Goal: Information Seeking & Learning: Learn about a topic

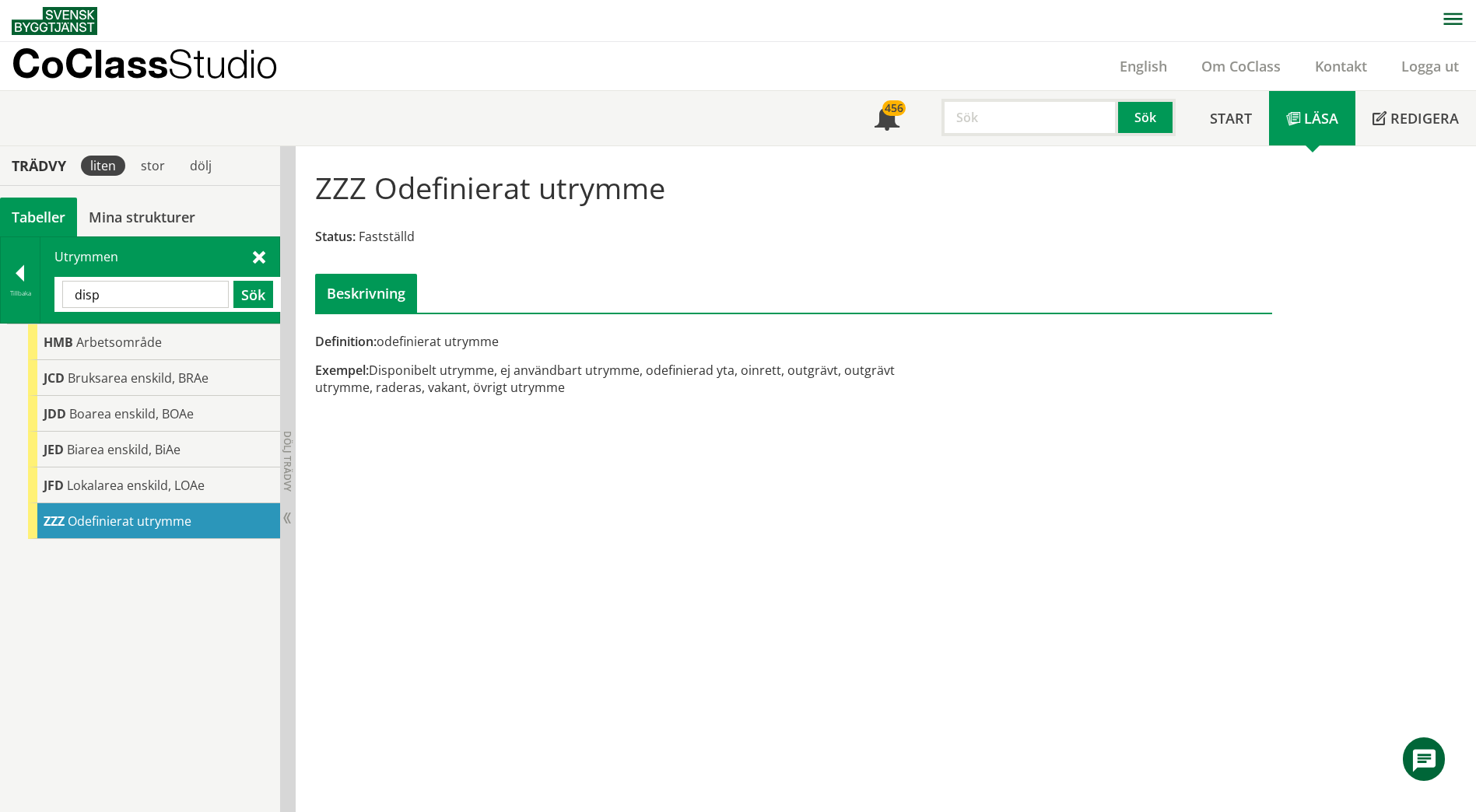
click at [168, 291] on input "disp" at bounding box center [145, 294] width 167 height 27
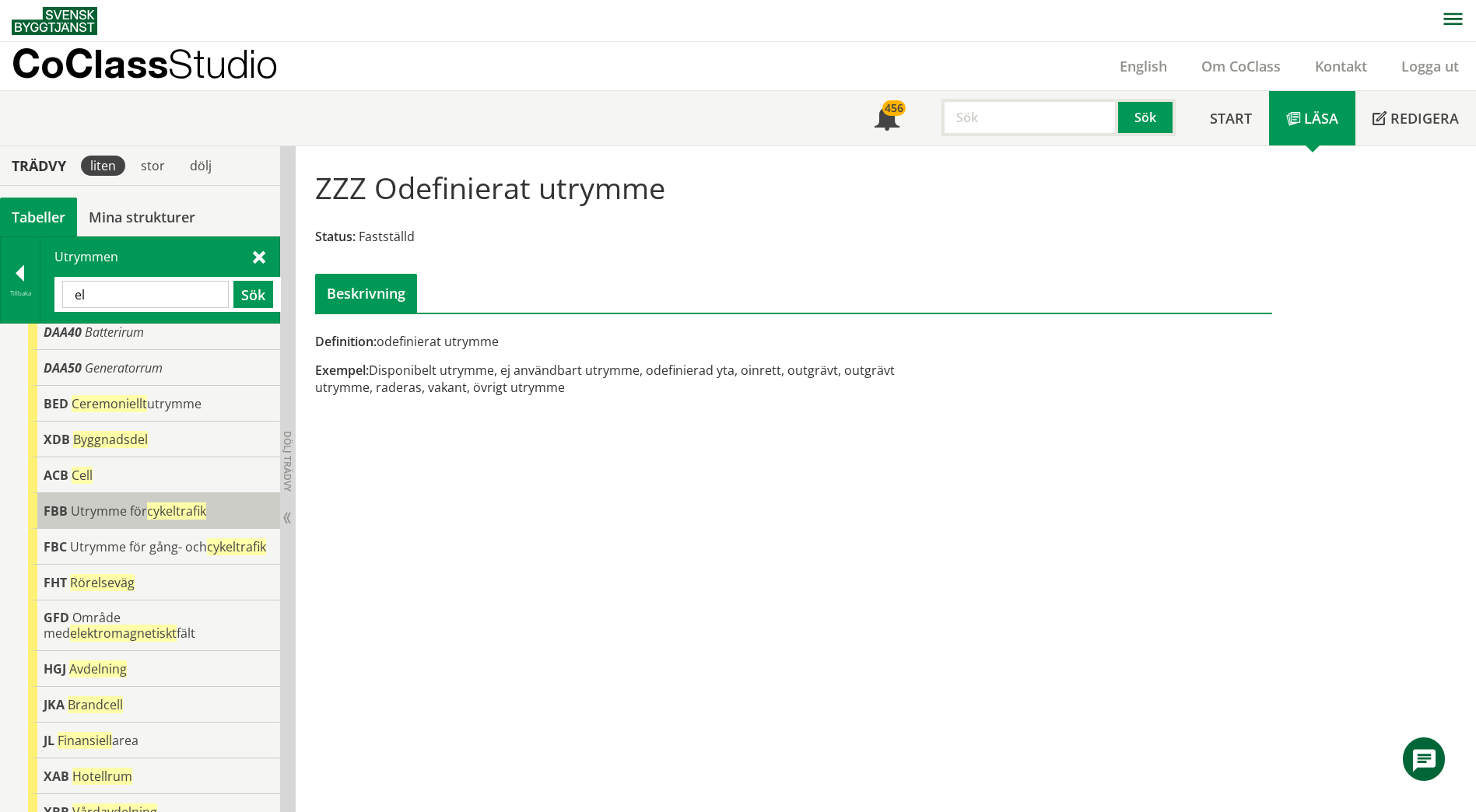
scroll to position [256, 0]
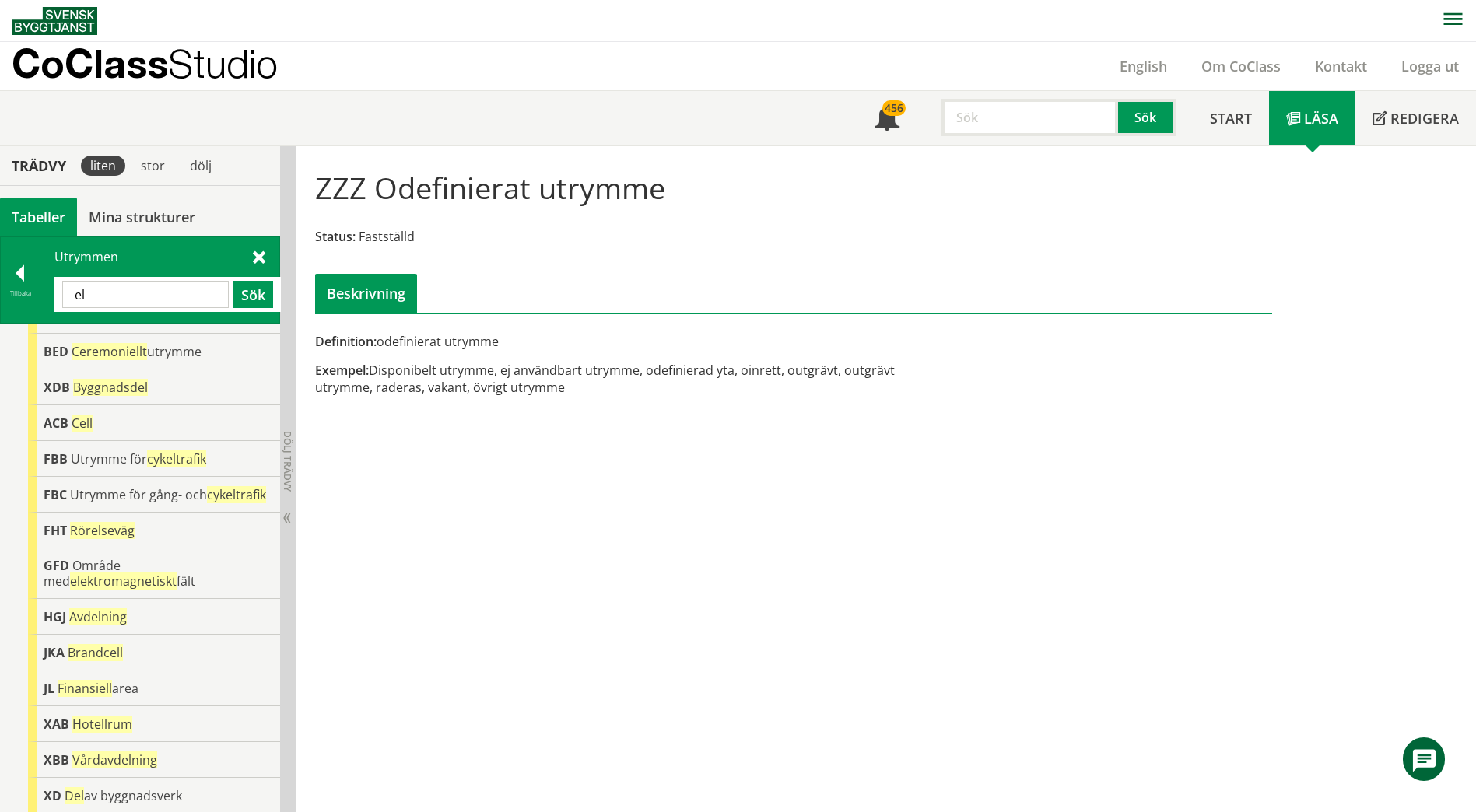
click at [124, 295] on input "el" at bounding box center [145, 294] width 167 height 27
click at [124, 296] on input "el" at bounding box center [145, 294] width 167 height 27
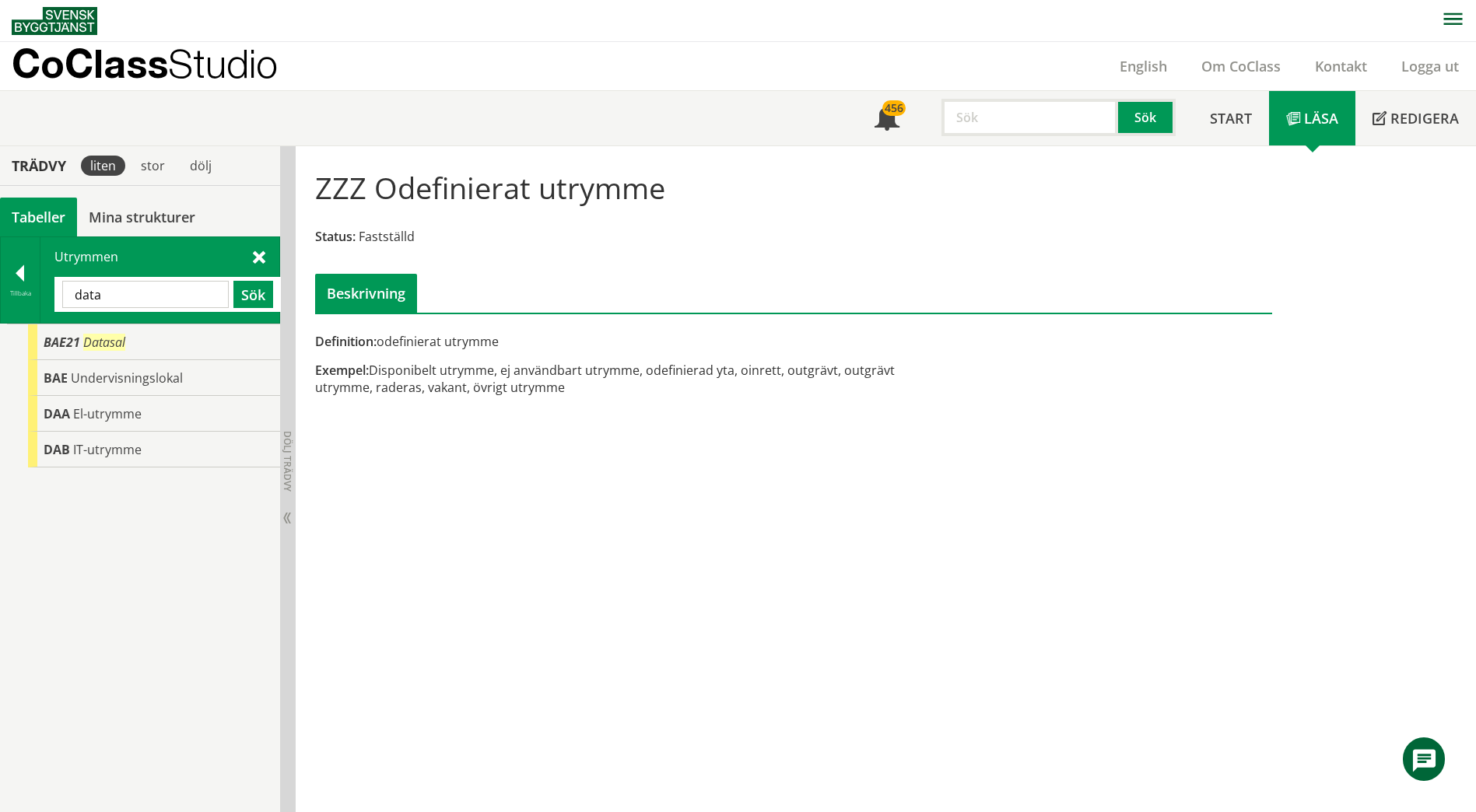
scroll to position [0, 0]
click at [144, 414] on div "DAA El-utrymme" at bounding box center [154, 414] width 252 height 36
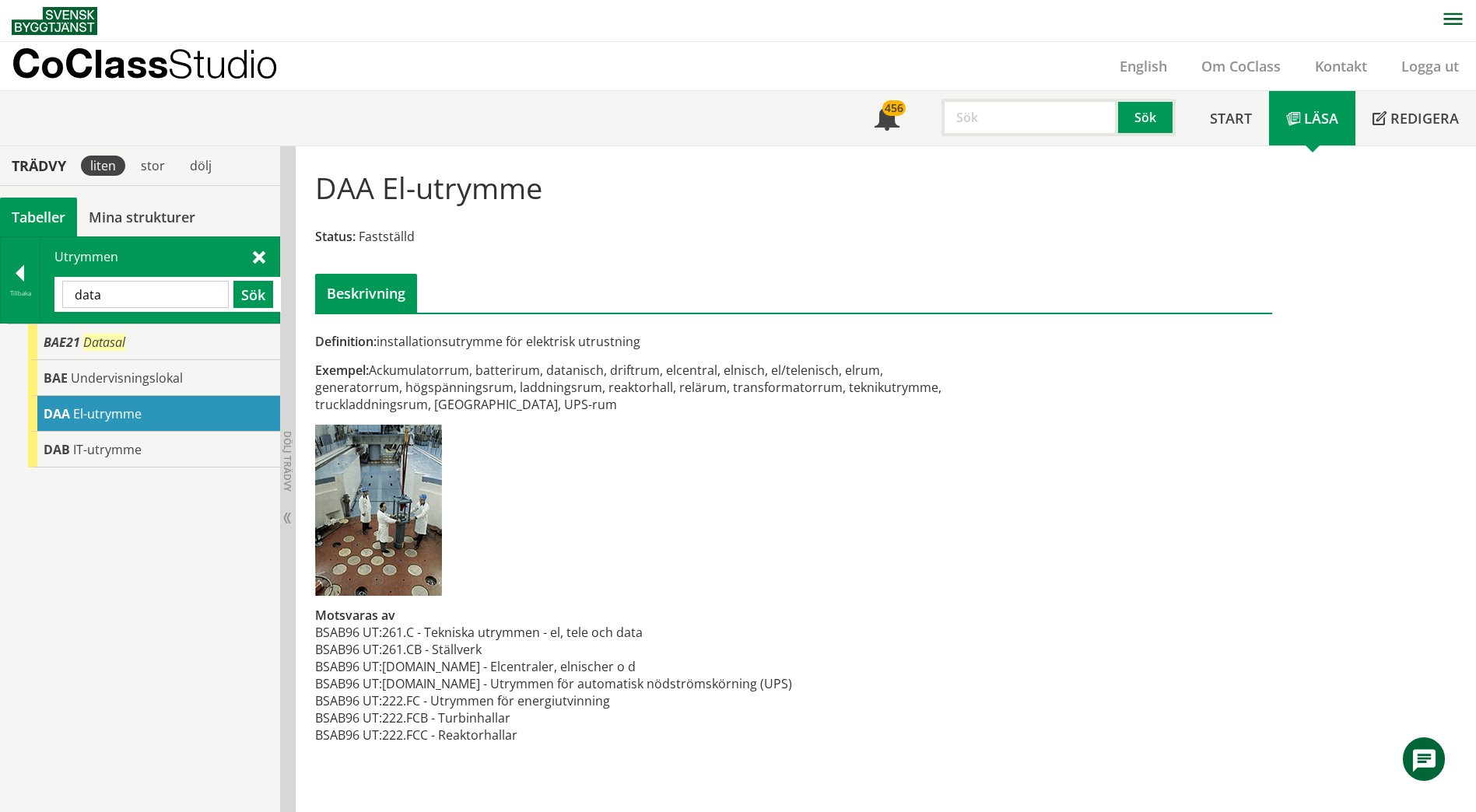
click at [105, 302] on input "data" at bounding box center [145, 294] width 167 height 27
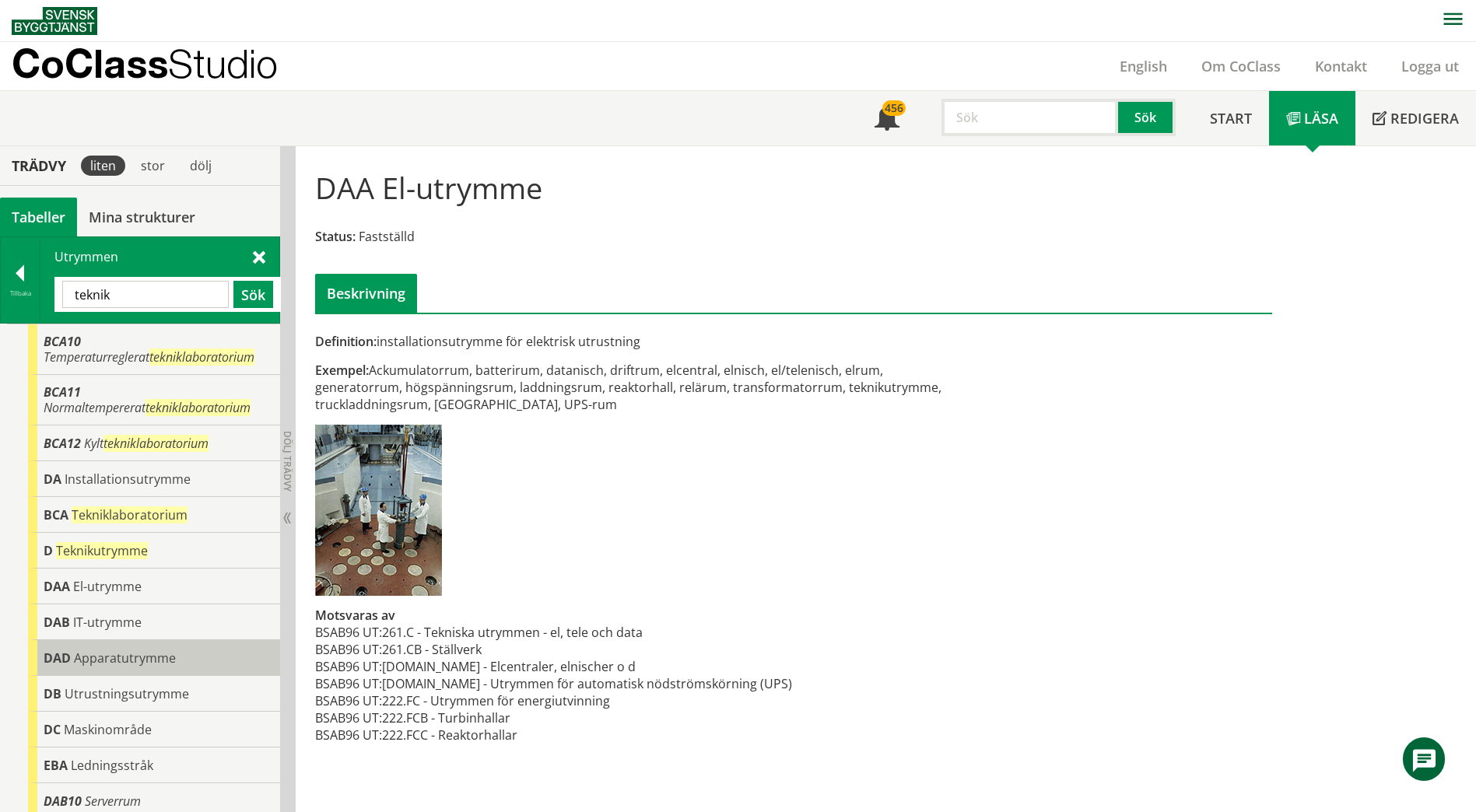
click at [127, 654] on span "Apparatutrymme" at bounding box center [124, 658] width 102 height 17
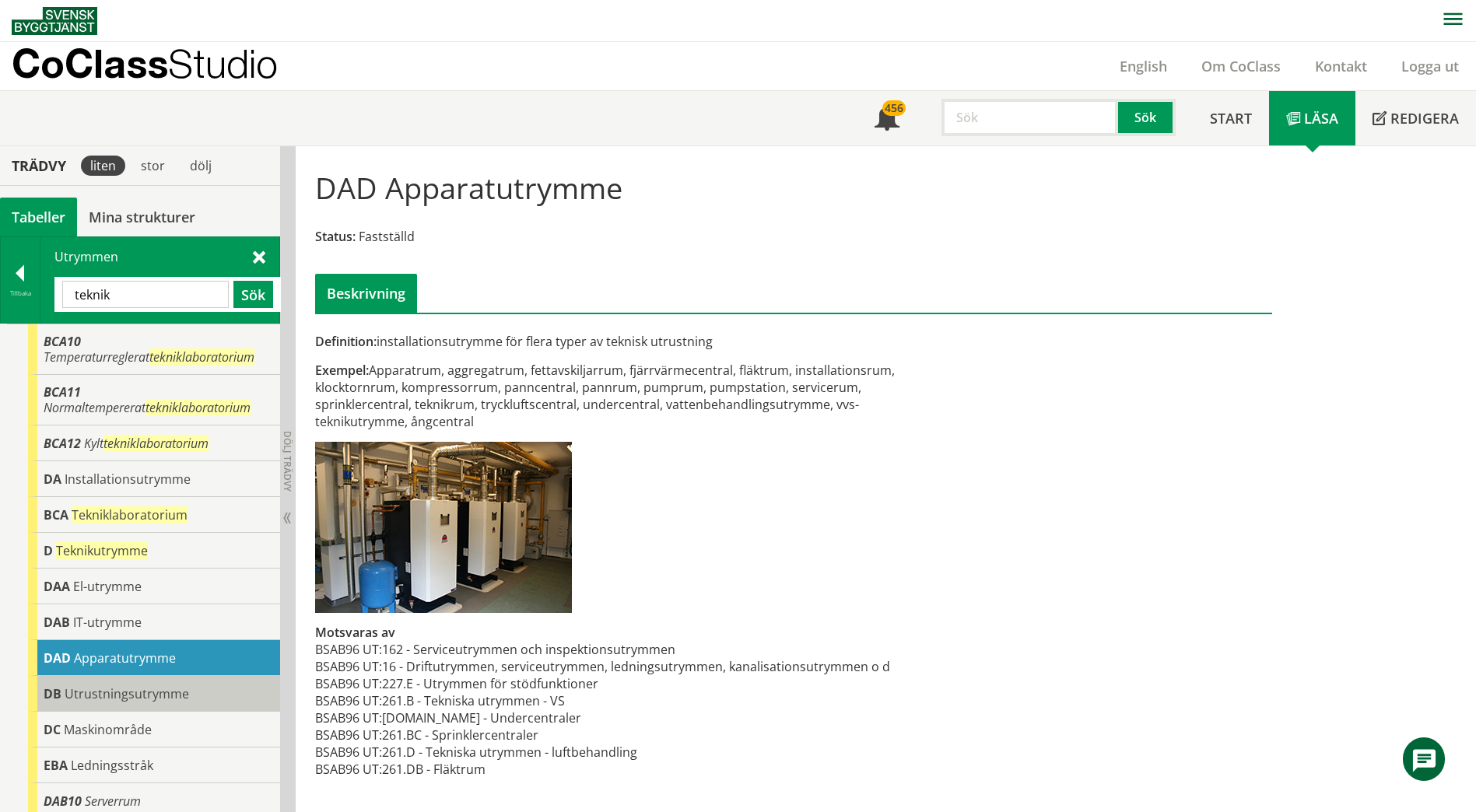
click at [132, 706] on div "DB Utrustningsutrymme" at bounding box center [154, 694] width 252 height 36
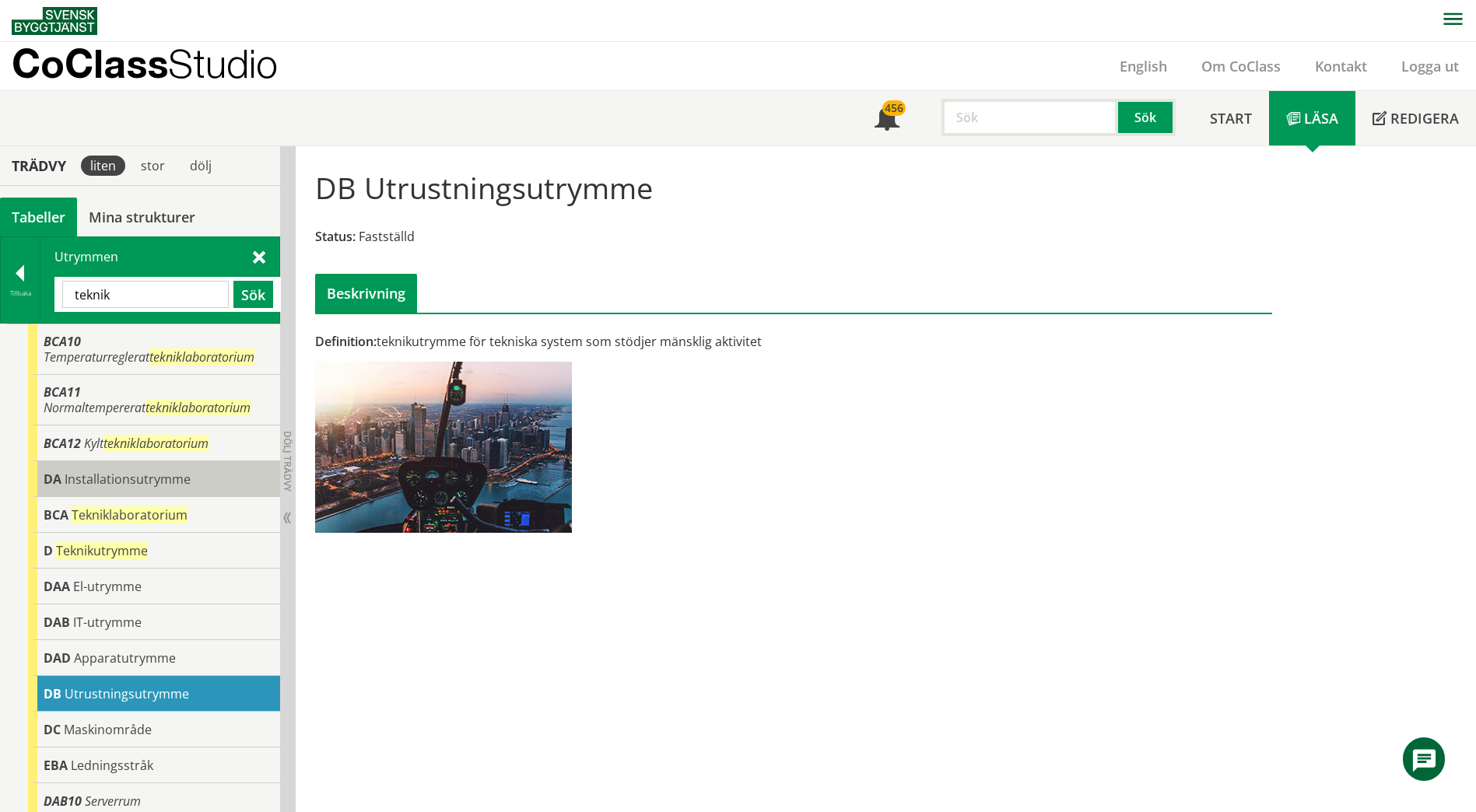
click at [158, 479] on span "Installationsutrymme" at bounding box center [127, 479] width 126 height 17
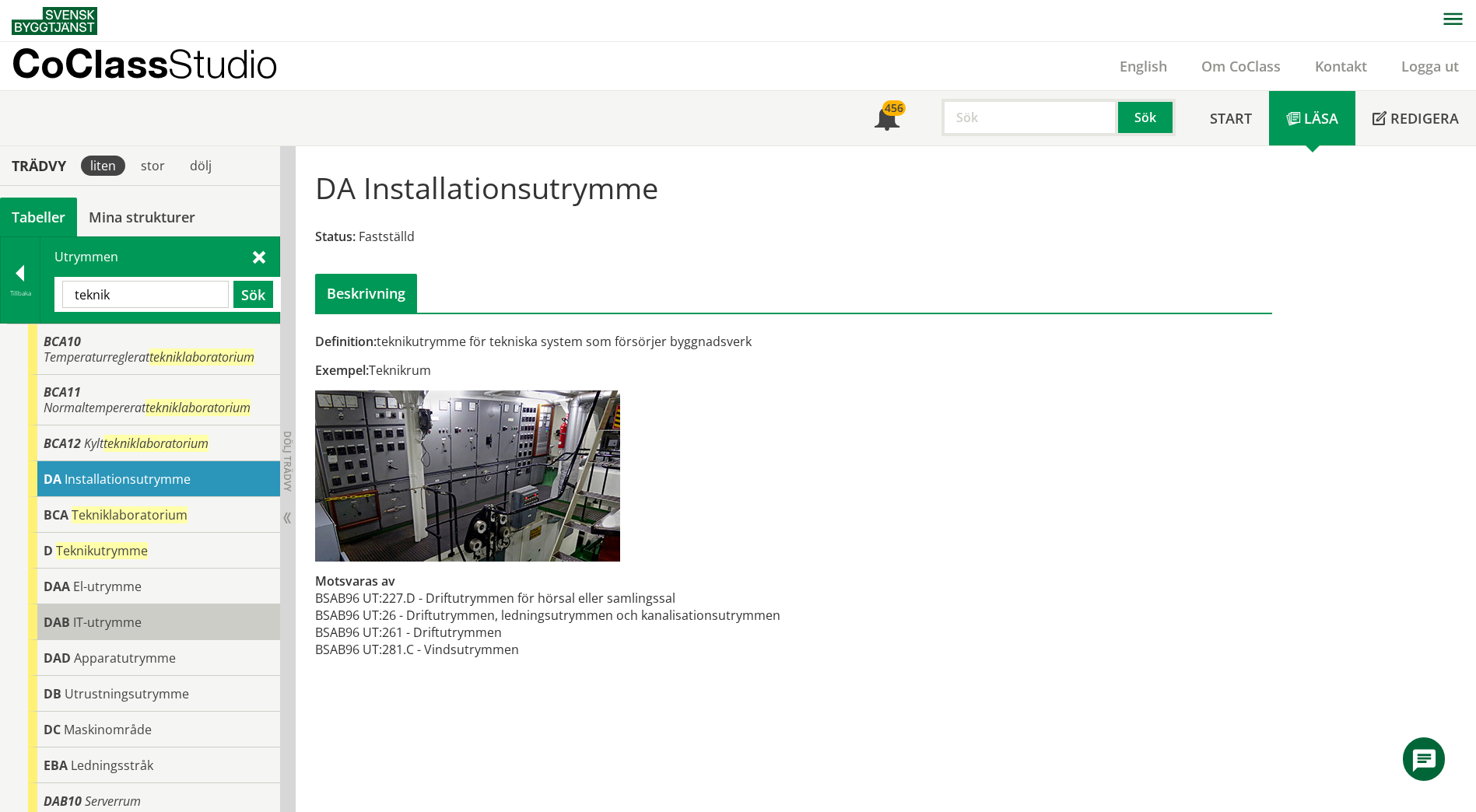
click at [113, 623] on span "IT-utrymme" at bounding box center [108, 622] width 69 height 17
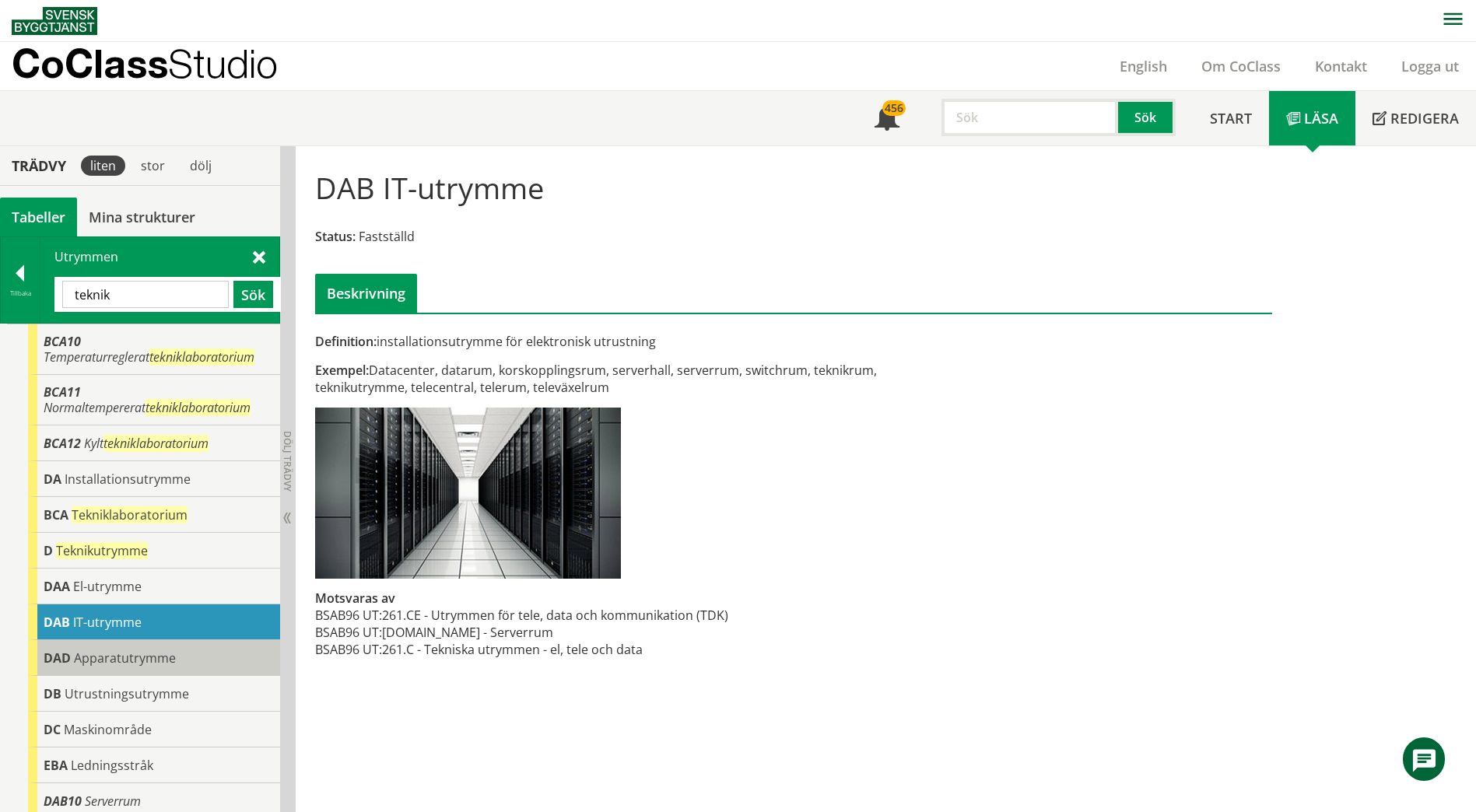
click at [115, 647] on div "DAD Apparatutrymme" at bounding box center [154, 658] width 252 height 36
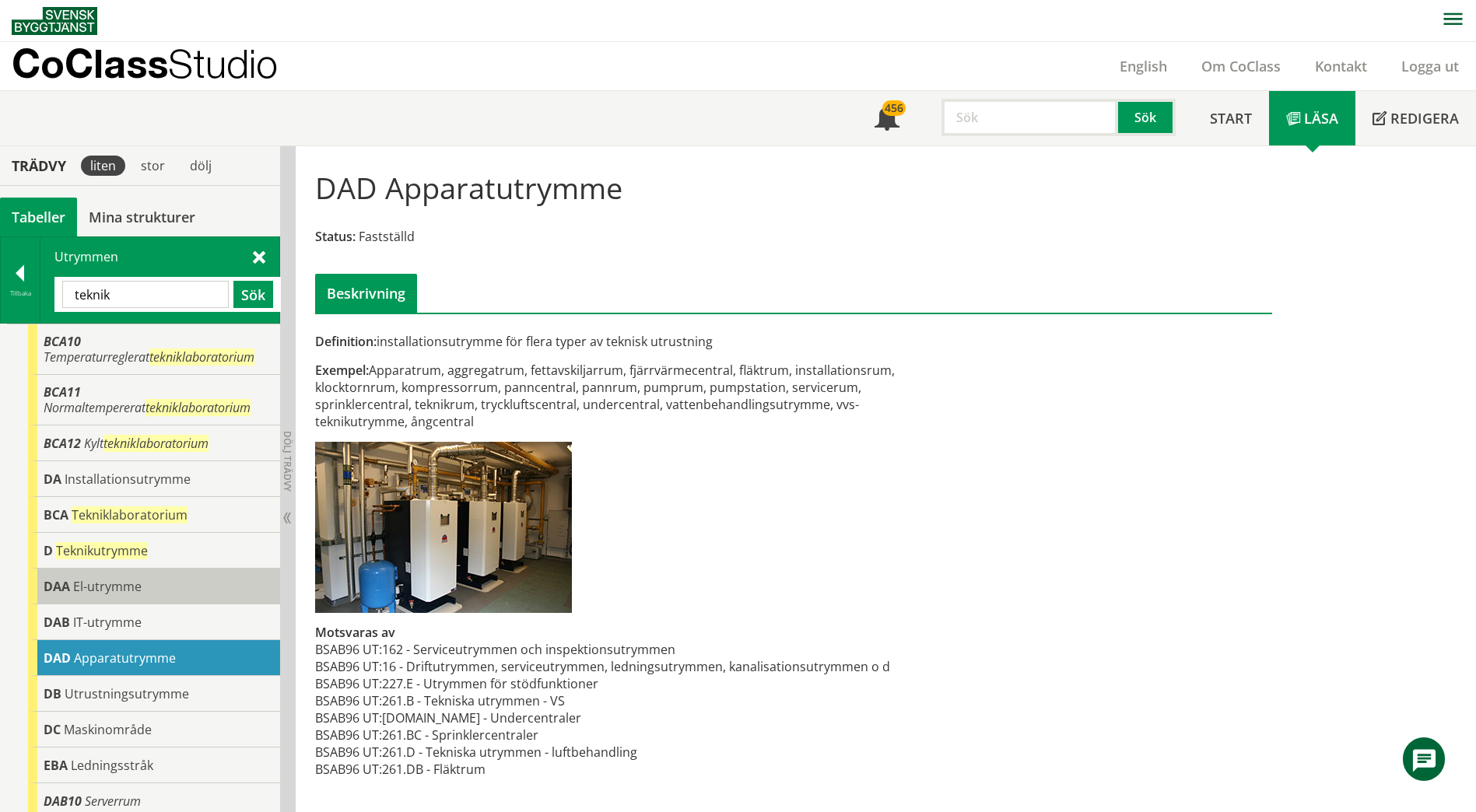
click at [111, 589] on span "El-utrymme" at bounding box center [108, 587] width 69 height 17
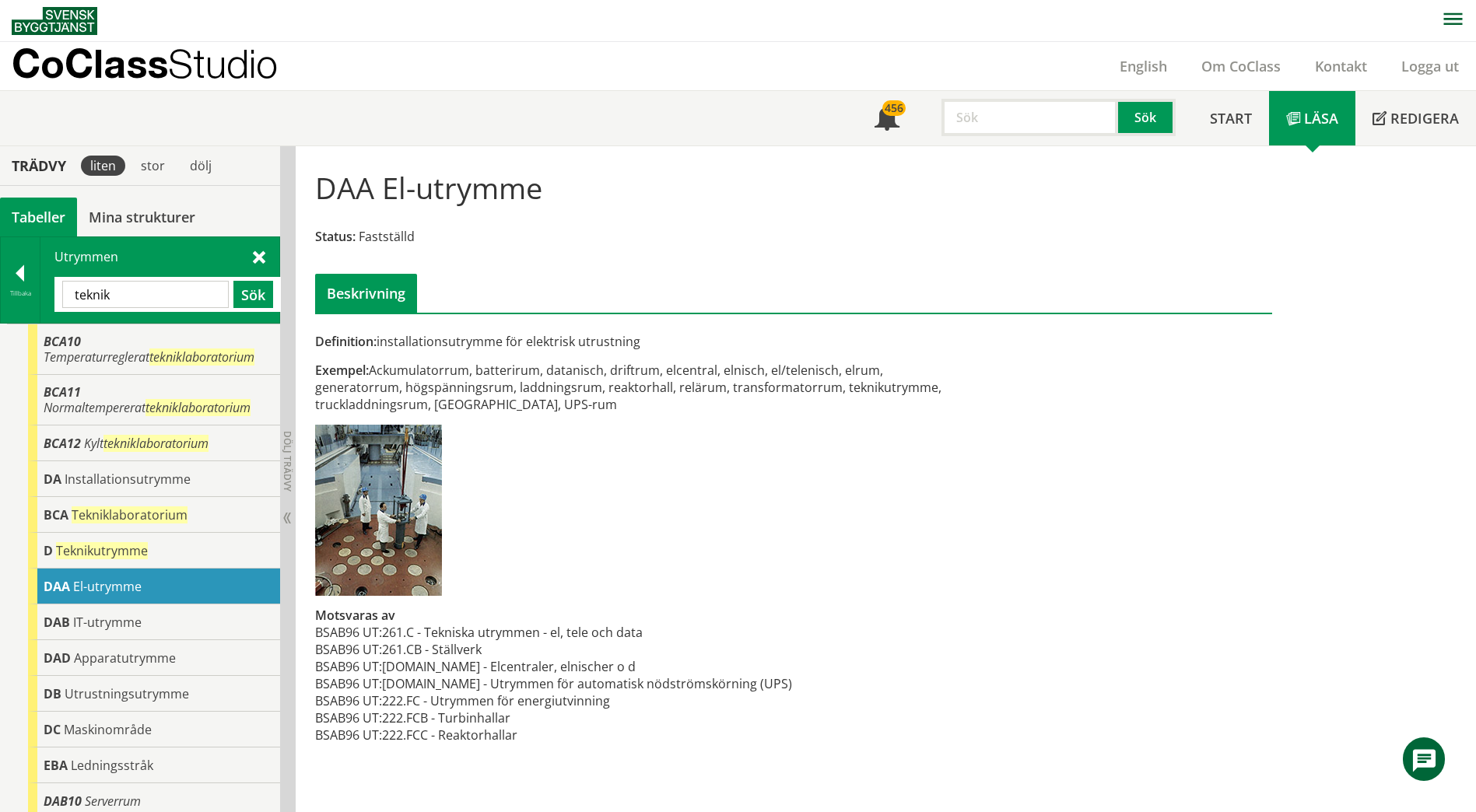
click at [186, 294] on input "teknik" at bounding box center [145, 294] width 167 height 27
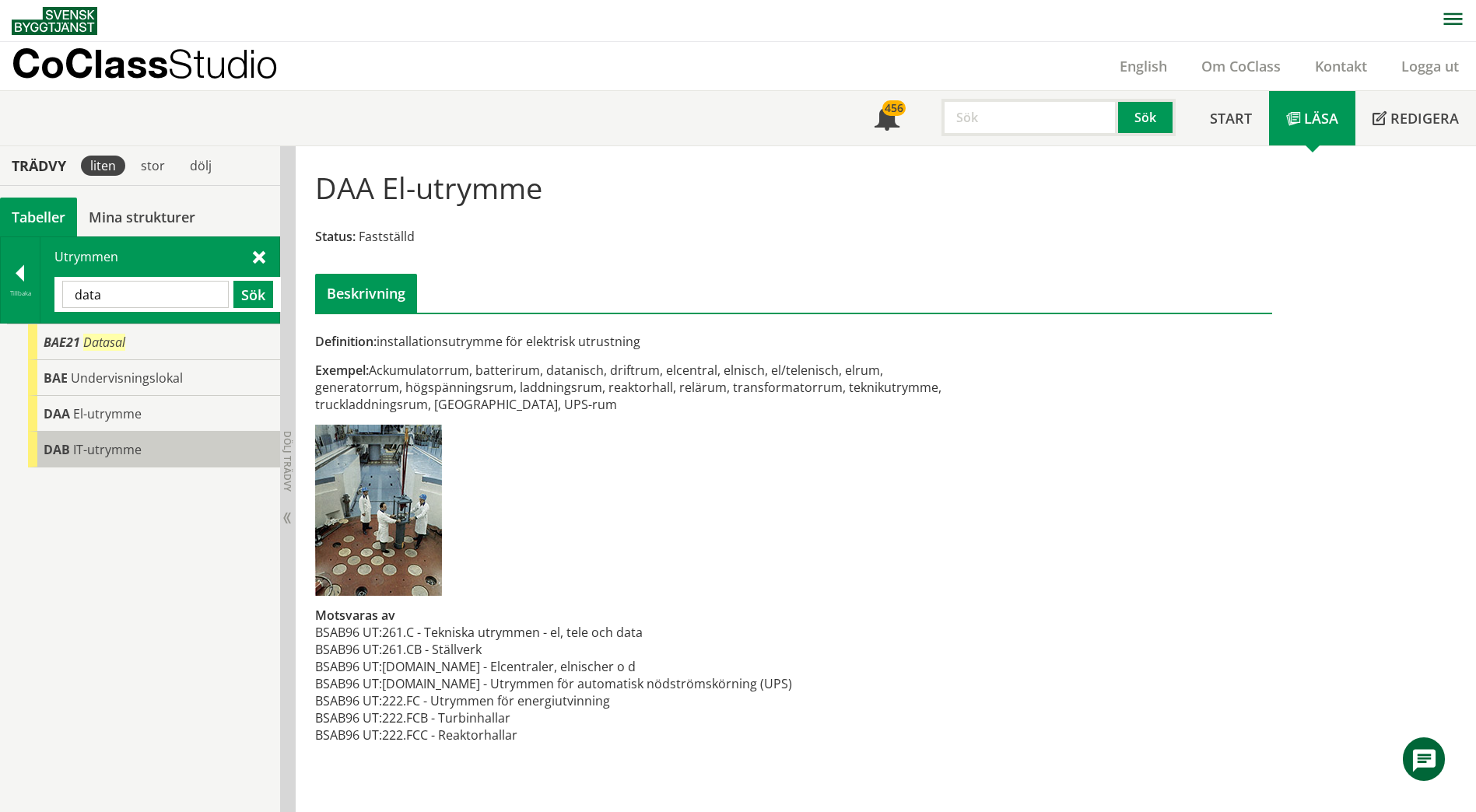
click at [102, 451] on span "IT-utrymme" at bounding box center [108, 450] width 69 height 17
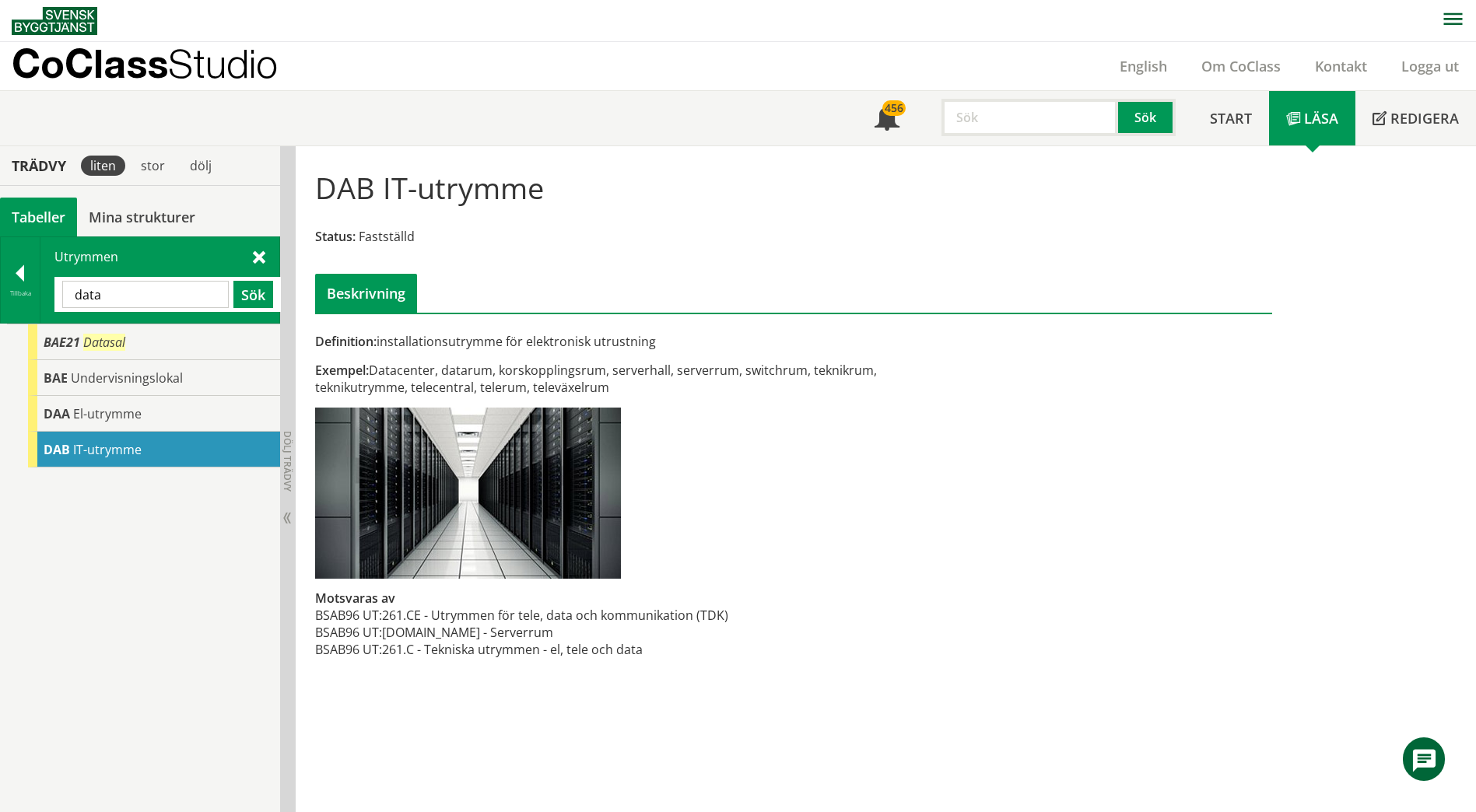
click at [193, 277] on div "data Sök" at bounding box center [168, 294] width 226 height 35
click at [184, 290] on input "data" at bounding box center [145, 294] width 167 height 27
click at [184, 289] on input "data" at bounding box center [145, 294] width 167 height 27
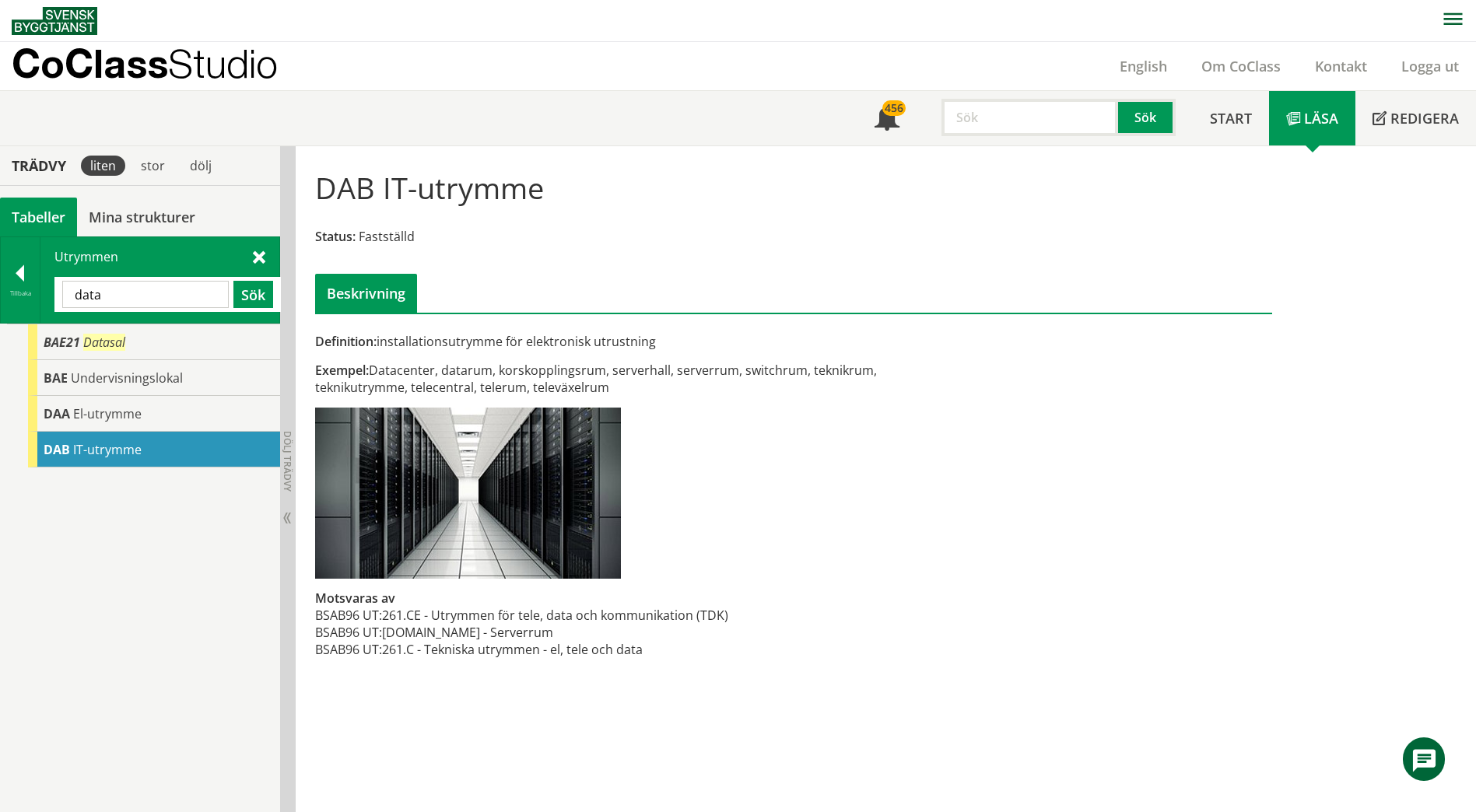
click at [184, 289] on input "data" at bounding box center [145, 294] width 167 height 27
click at [120, 294] on input "arbets" at bounding box center [145, 294] width 167 height 27
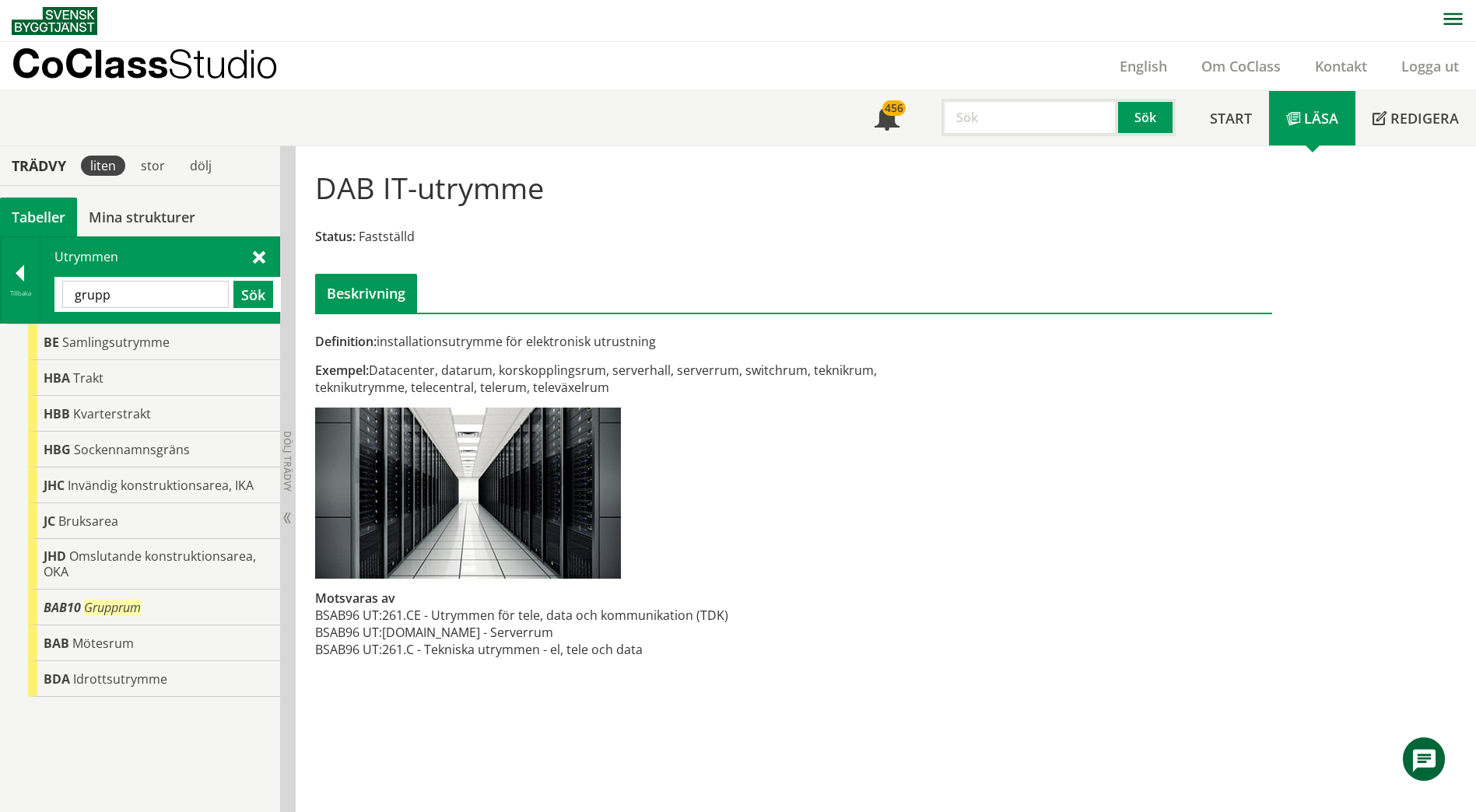
click at [158, 285] on input "grupp" at bounding box center [145, 294] width 167 height 27
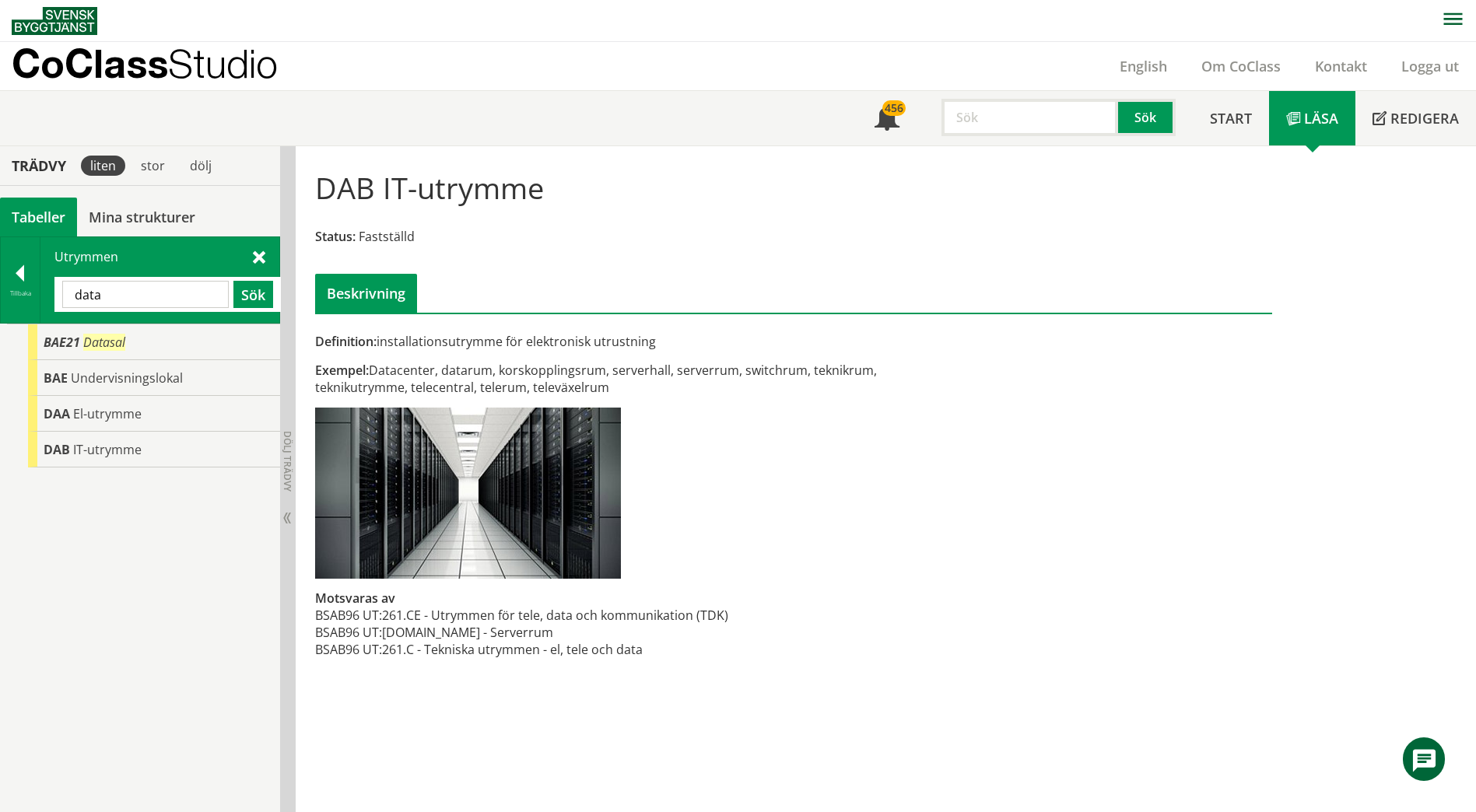
click at [277, 290] on div "data Sök" at bounding box center [168, 294] width 226 height 35
click at [262, 290] on button "Sök" at bounding box center [253, 294] width 40 height 27
click at [161, 295] on input "data" at bounding box center [145, 294] width 167 height 27
click at [140, 335] on div "BAE21 Datasal" at bounding box center [154, 342] width 252 height 36
click at [136, 340] on div "BAE21 Datasal" at bounding box center [154, 342] width 252 height 36
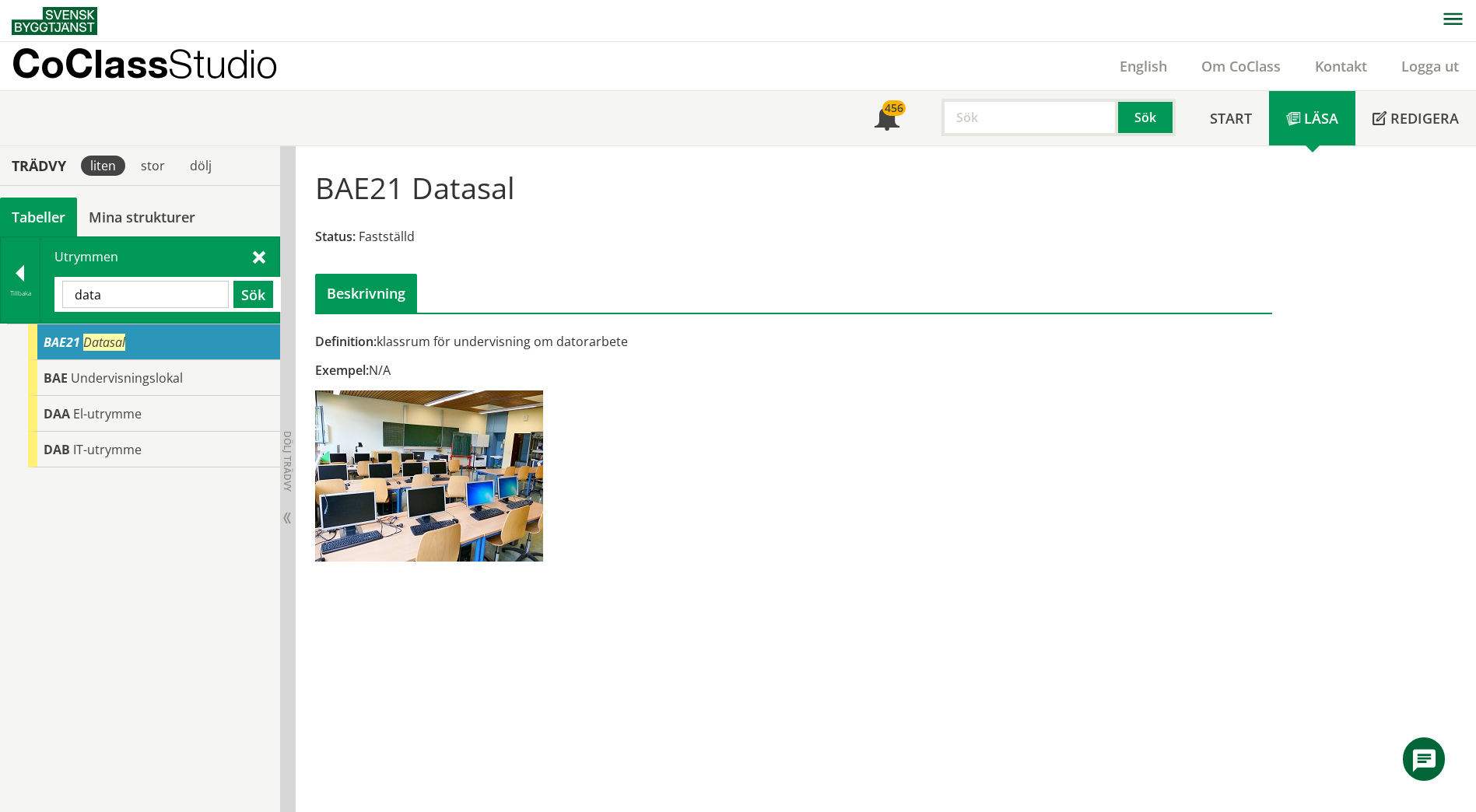
click at [134, 303] on input "data" at bounding box center [145, 294] width 167 height 27
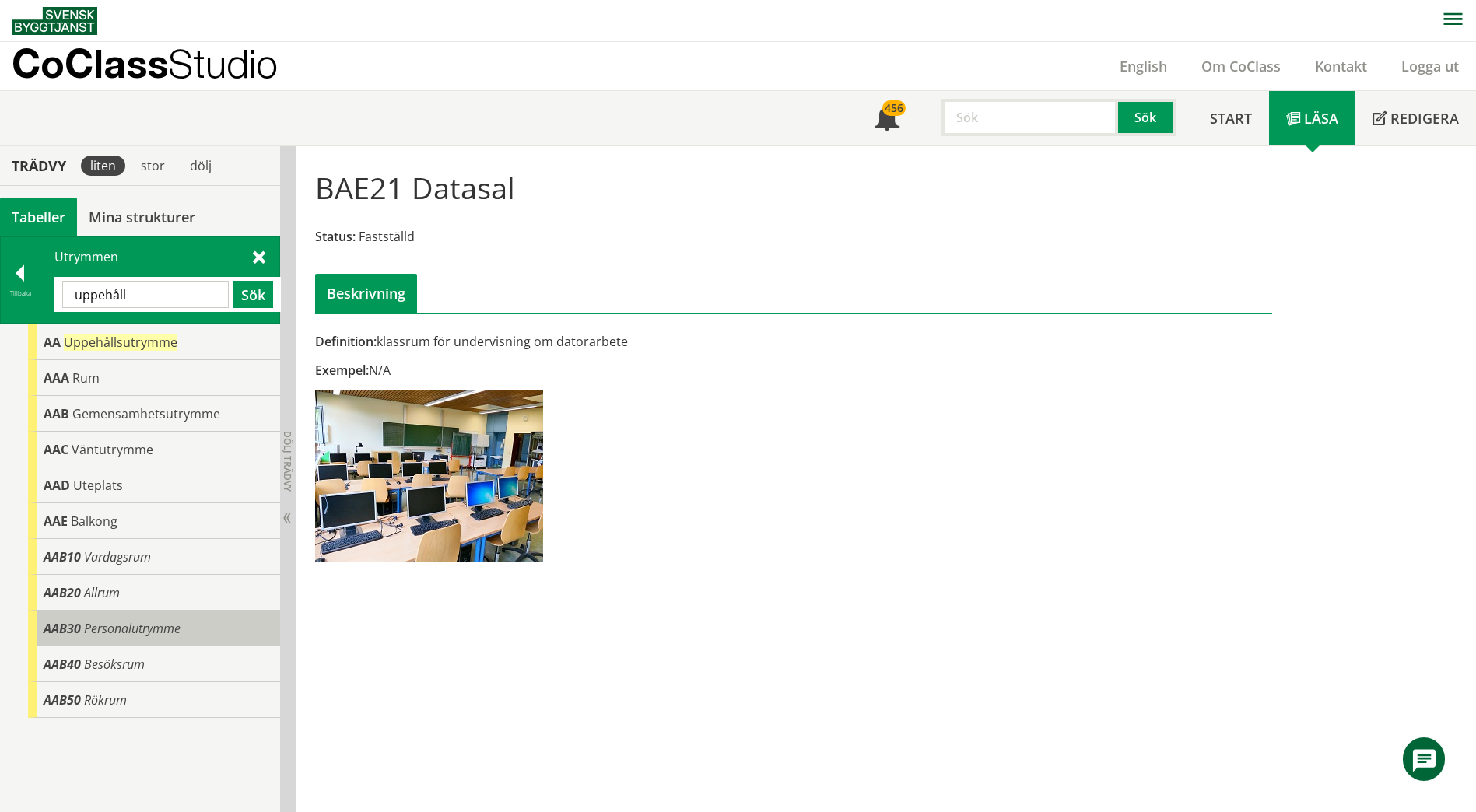
click at [87, 636] on span "Personalutrymme" at bounding box center [132, 628] width 96 height 17
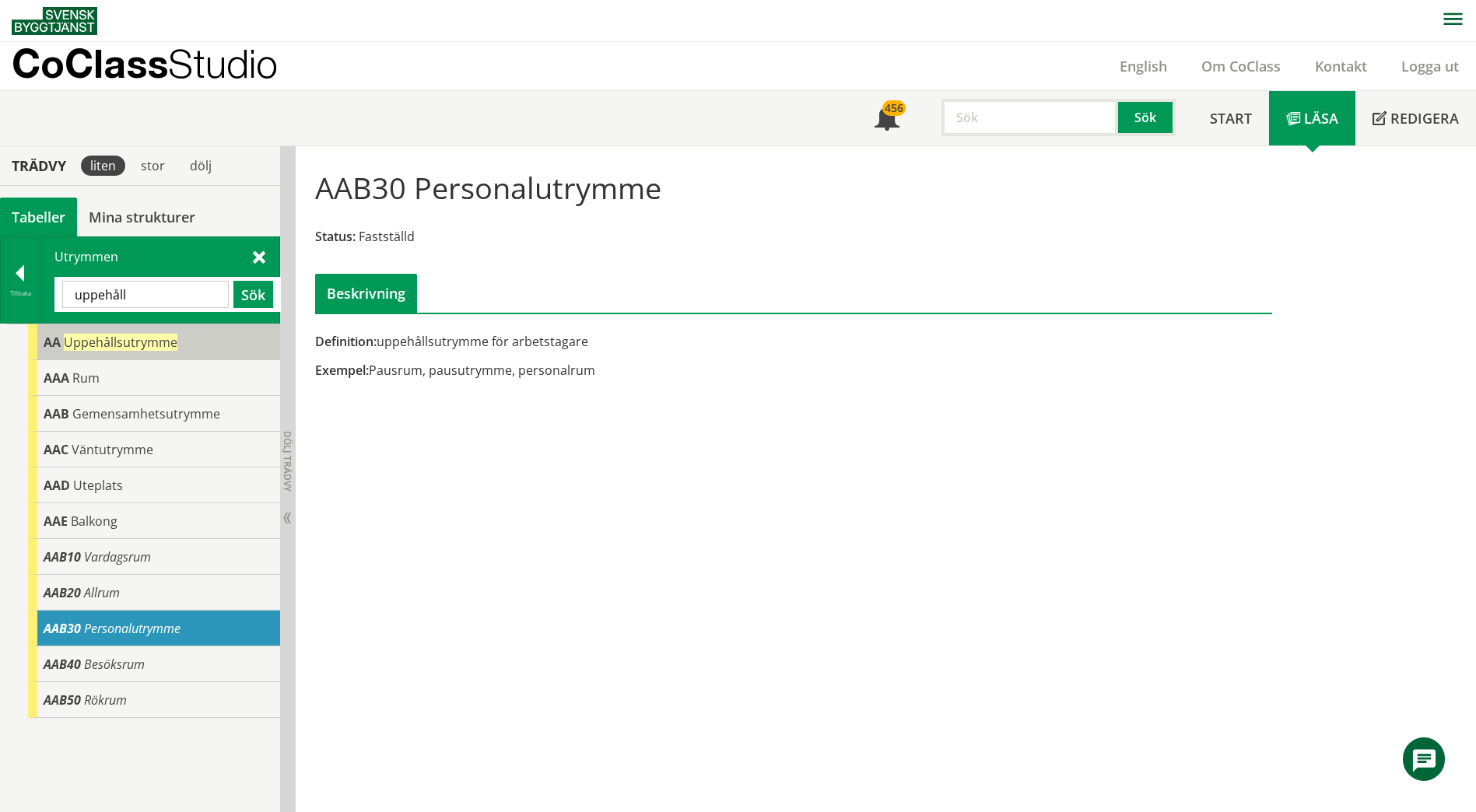
click at [108, 344] on span "Uppehållsutrymme" at bounding box center [121, 342] width 113 height 17
click at [145, 295] on input "uppehåll" at bounding box center [145, 294] width 167 height 27
type input "b"
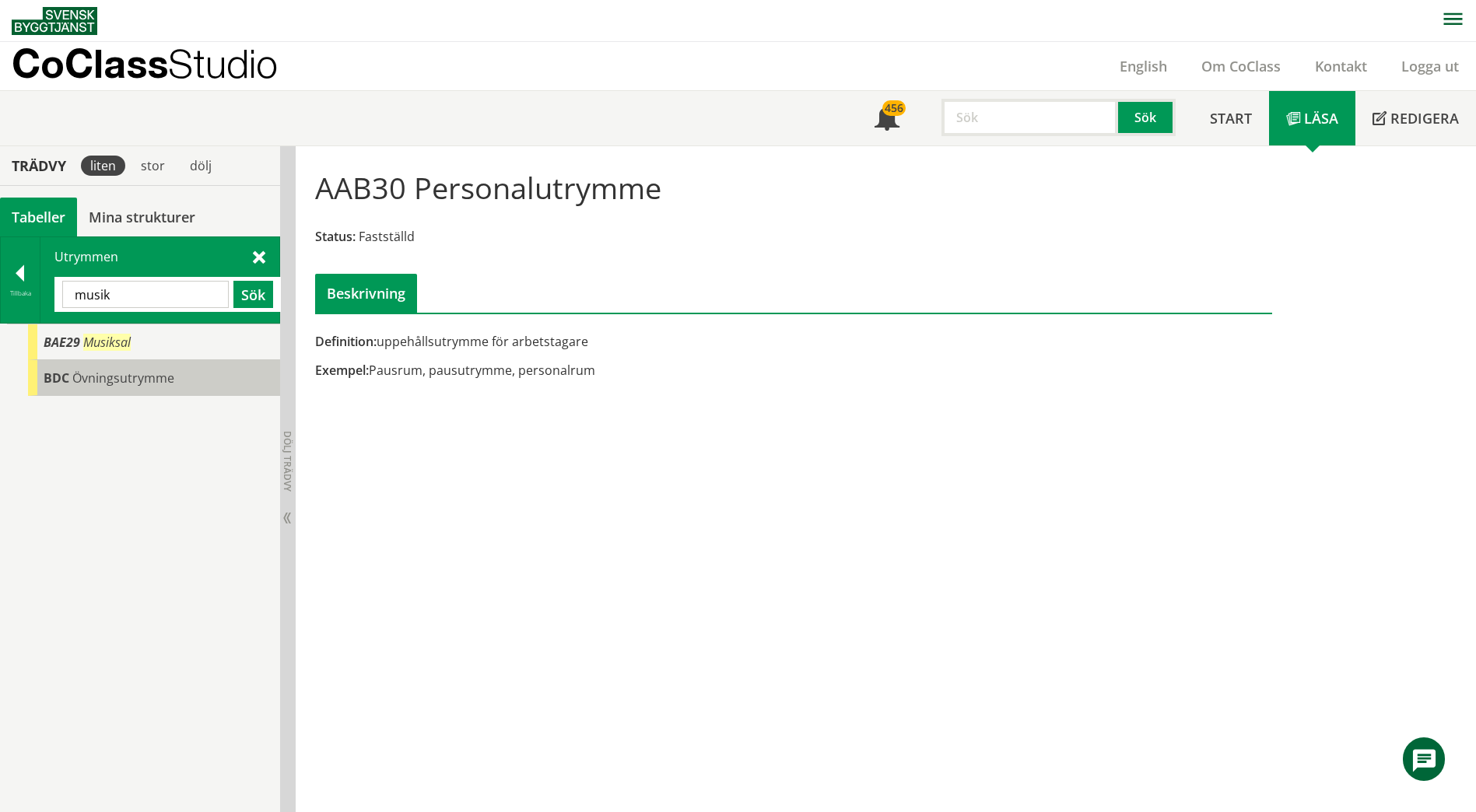
click at [122, 373] on span "Övningsutrymme" at bounding box center [124, 378] width 102 height 17
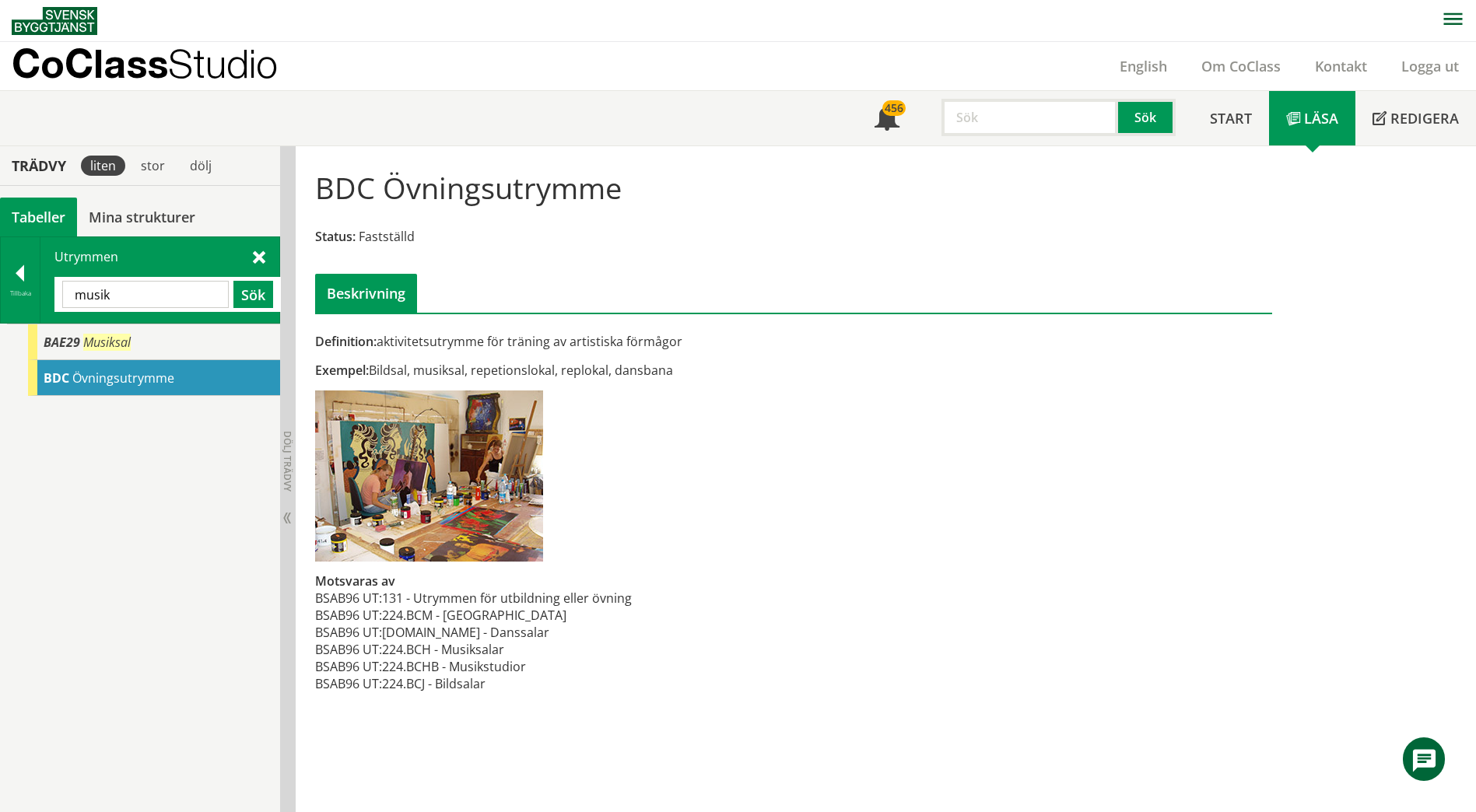
click at [142, 290] on input "musik" at bounding box center [145, 294] width 167 height 27
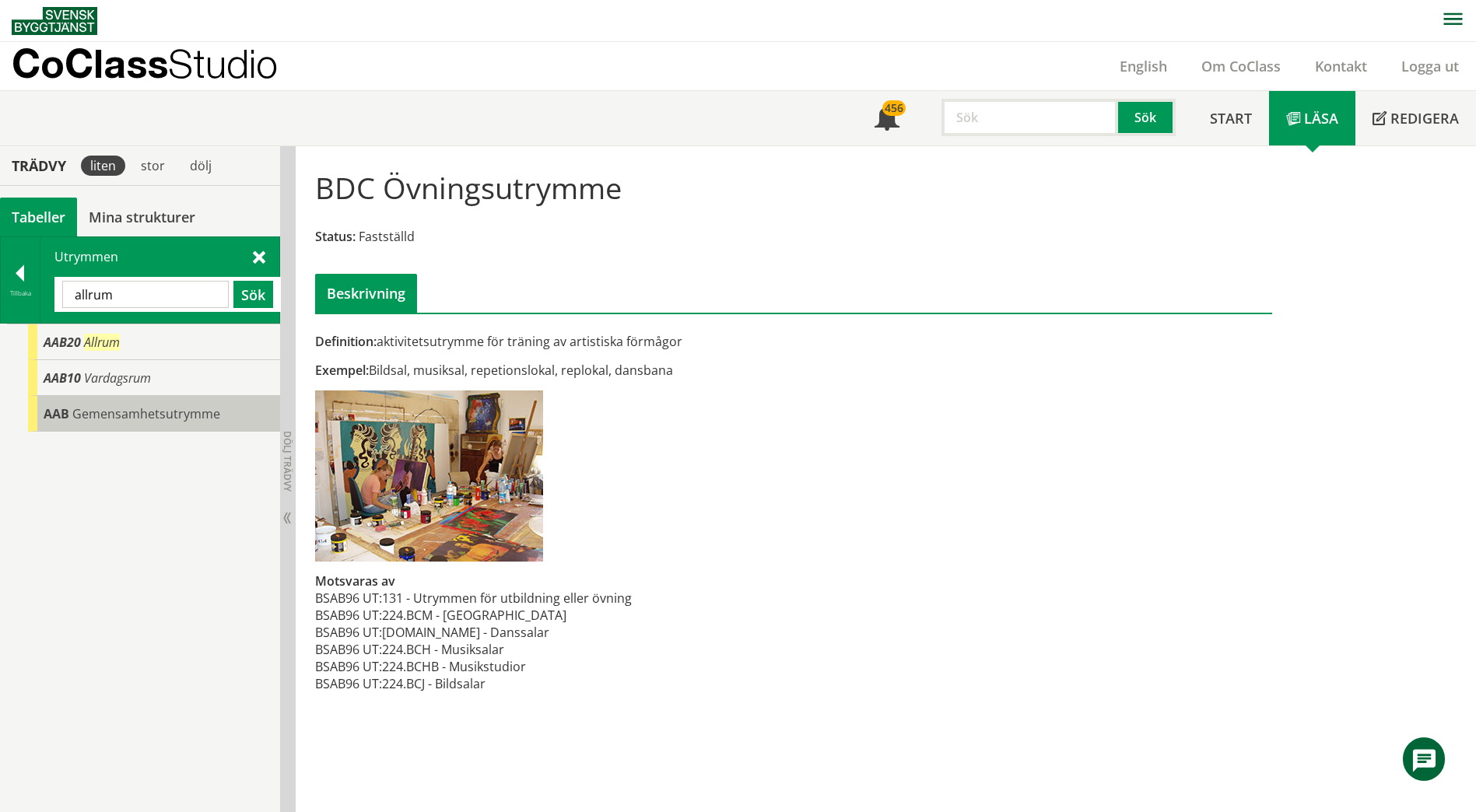
click at [114, 406] on span "Gemensamhetsutrymme" at bounding box center [146, 414] width 148 height 17
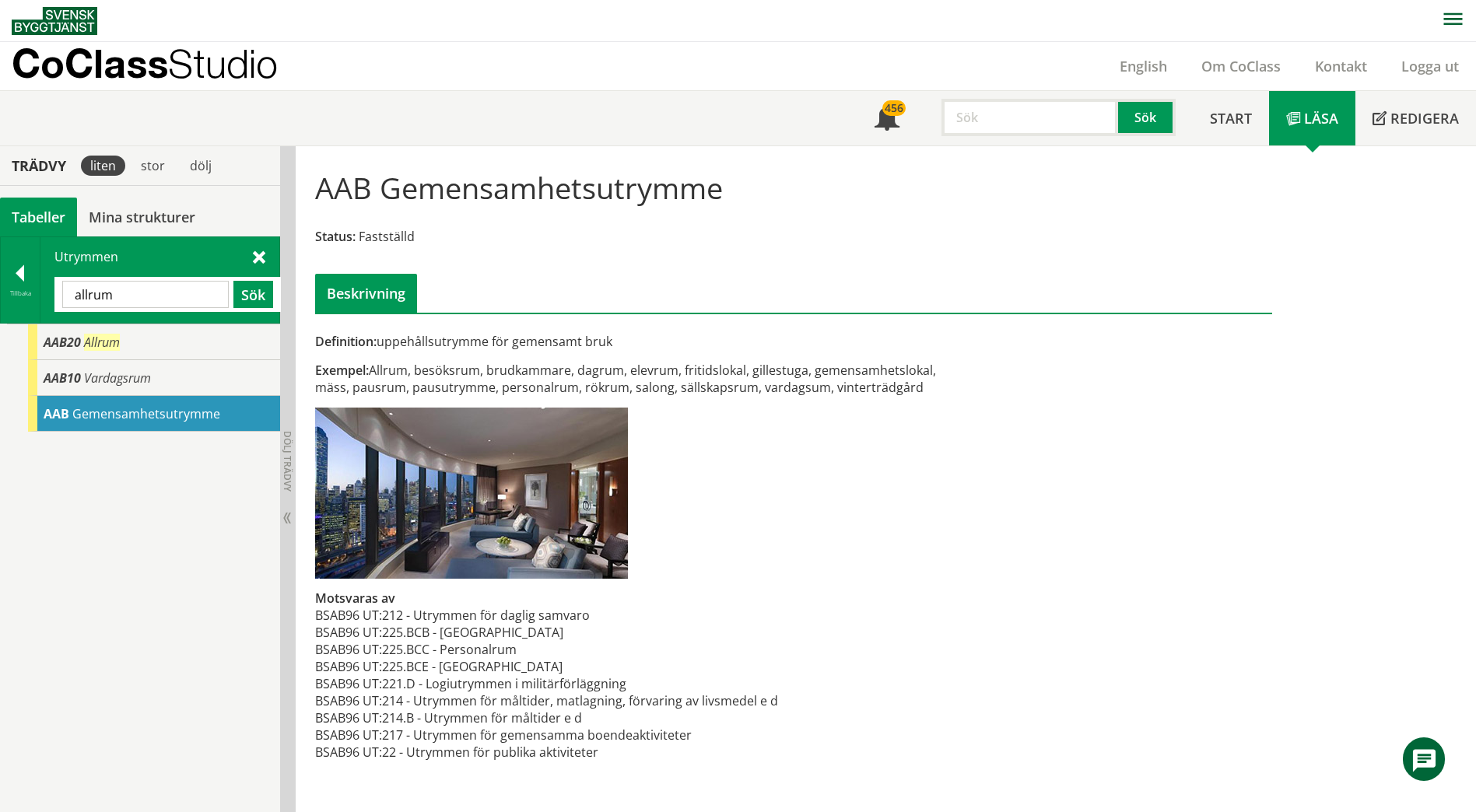
click at [152, 292] on input "allrum" at bounding box center [145, 294] width 167 height 27
click at [152, 291] on input "allrum" at bounding box center [145, 294] width 167 height 27
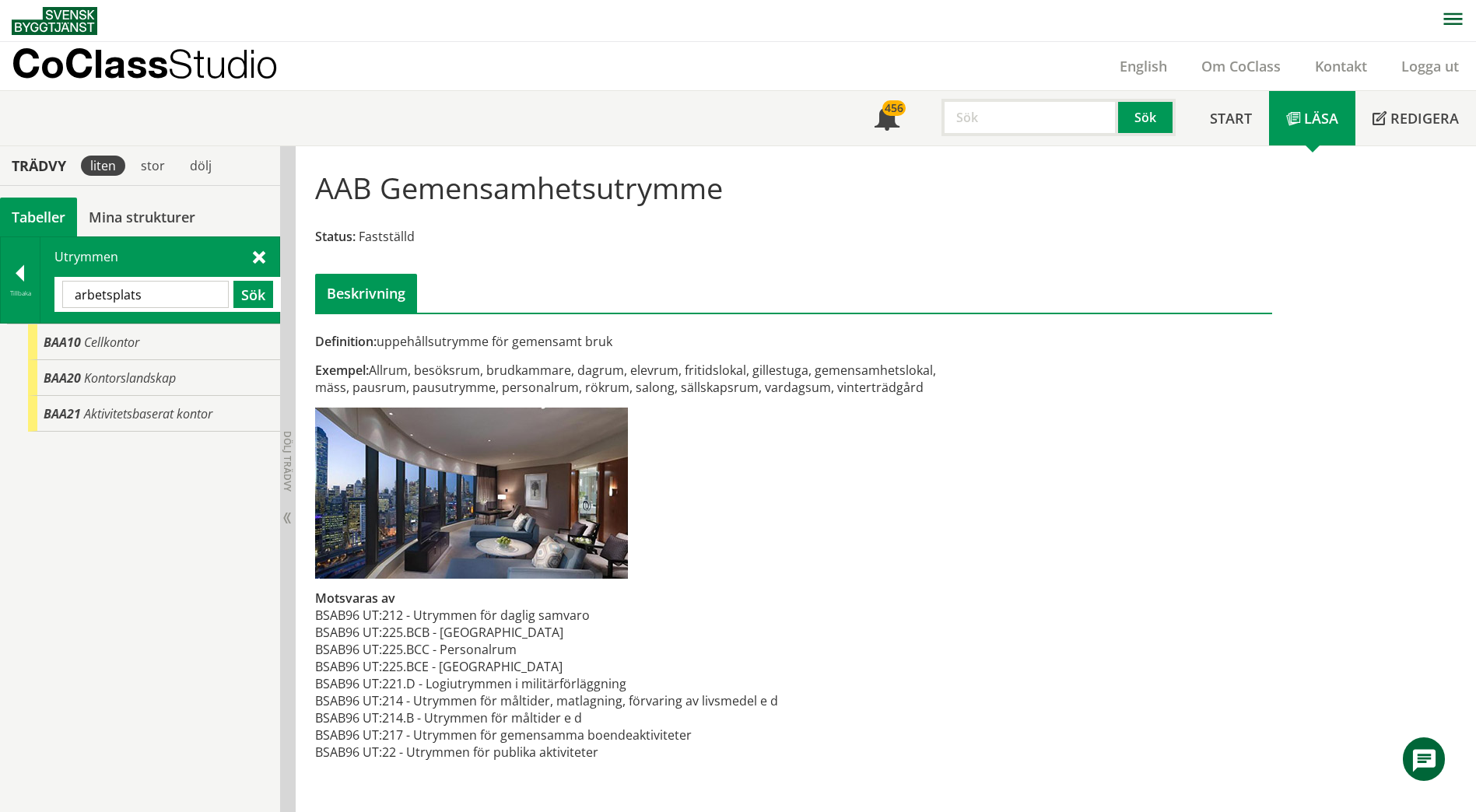
click at [107, 297] on input "arbetsplats" at bounding box center [145, 294] width 167 height 27
click at [108, 298] on input "arbetsplats" at bounding box center [145, 294] width 167 height 27
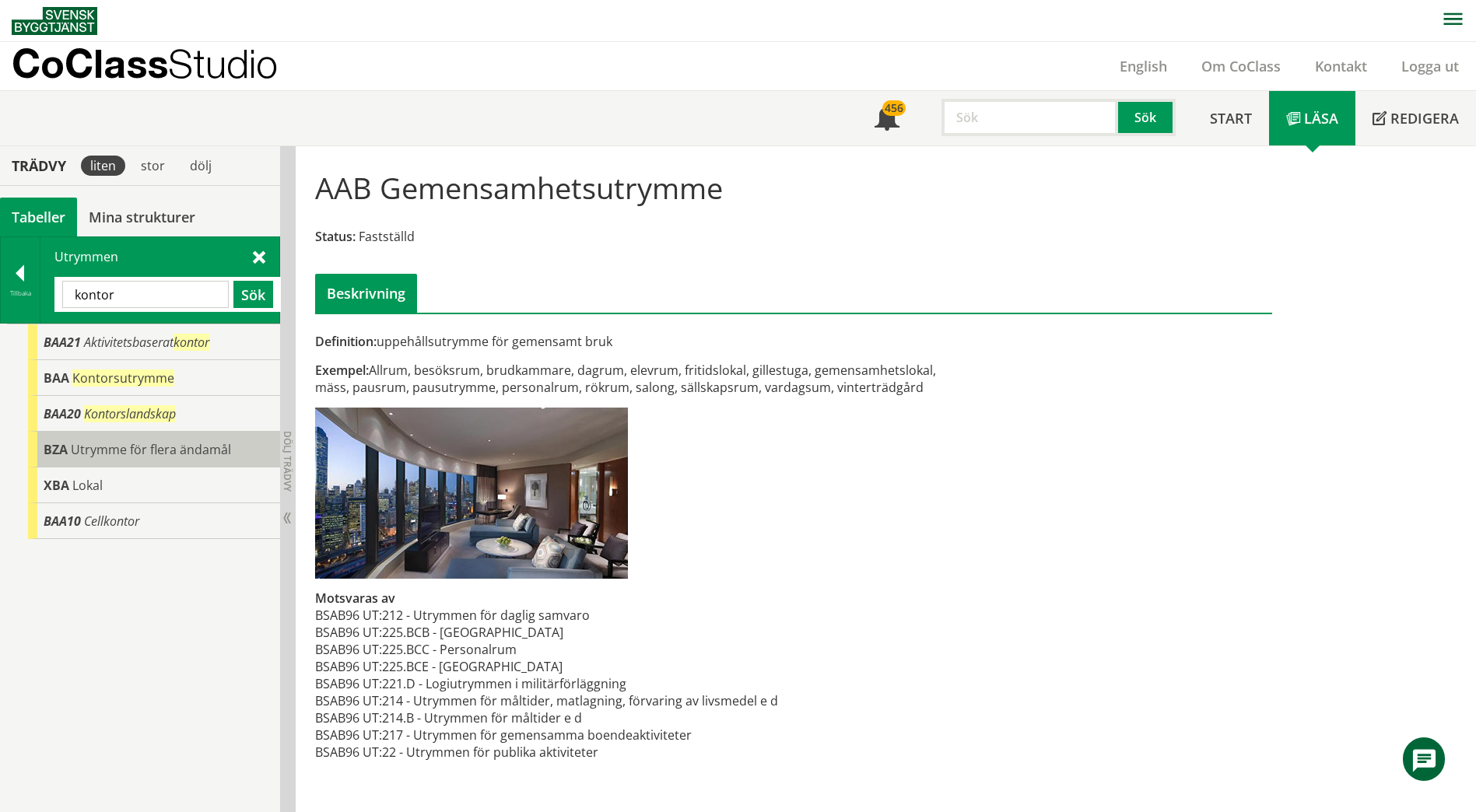
click at [110, 454] on span "Utrymme för flera ändamål" at bounding box center [151, 450] width 160 height 17
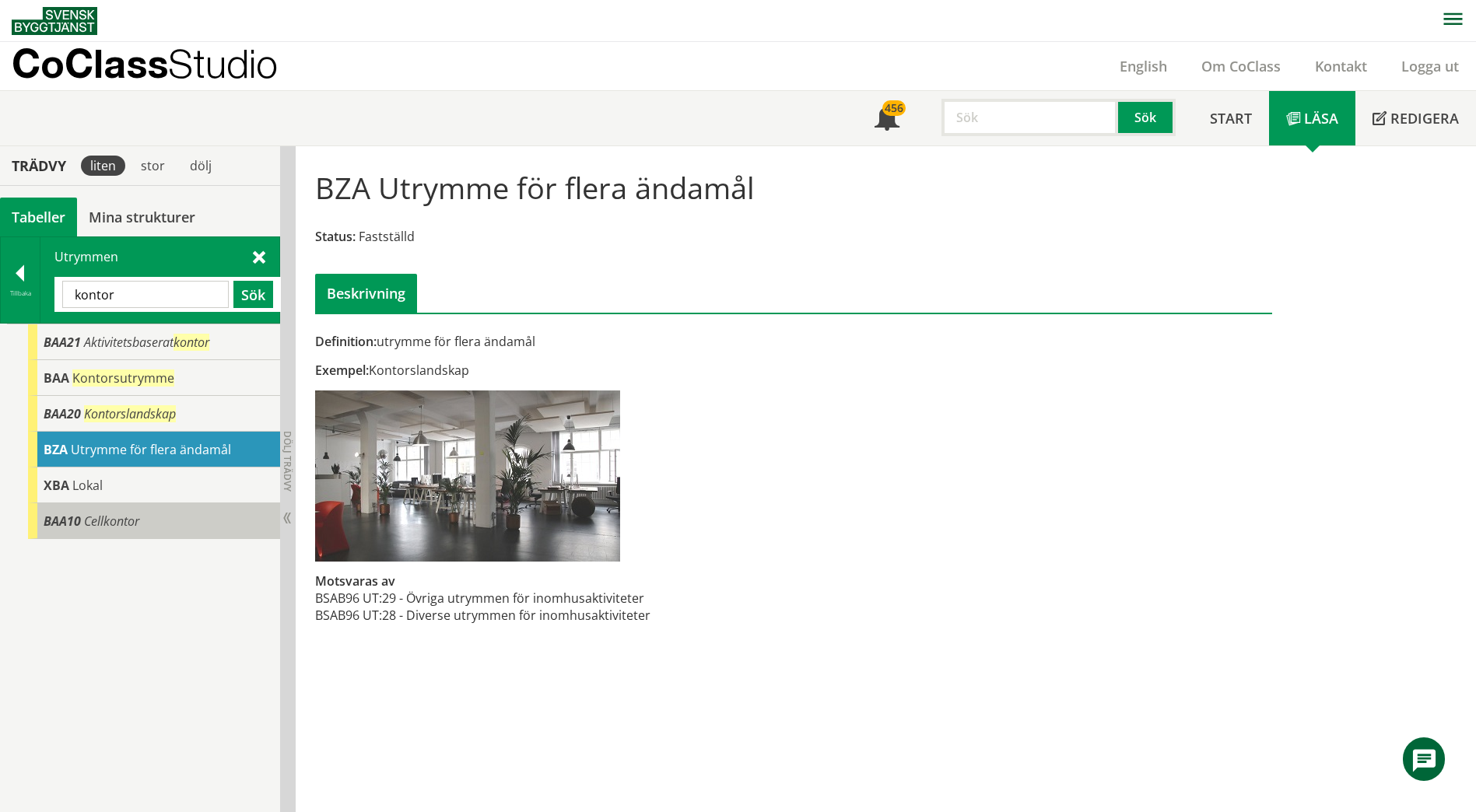
click at [94, 515] on span "Cellkontor" at bounding box center [111, 522] width 56 height 17
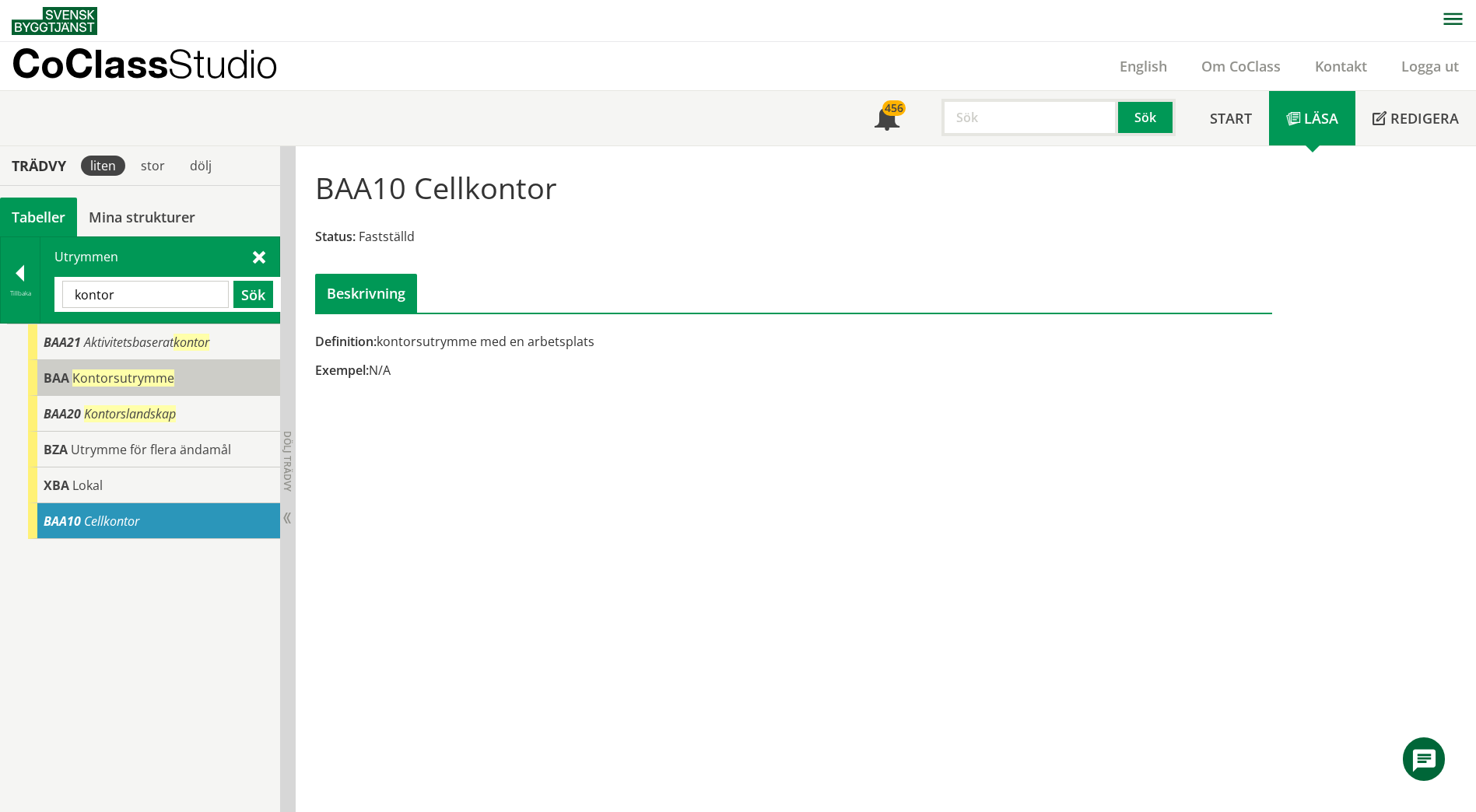
click at [113, 380] on span "Kontorsutrymme" at bounding box center [124, 378] width 102 height 17
click at [91, 379] on span "Kontorsutrymme" at bounding box center [124, 378] width 102 height 17
click at [44, 379] on span "BAA" at bounding box center [56, 378] width 25 height 17
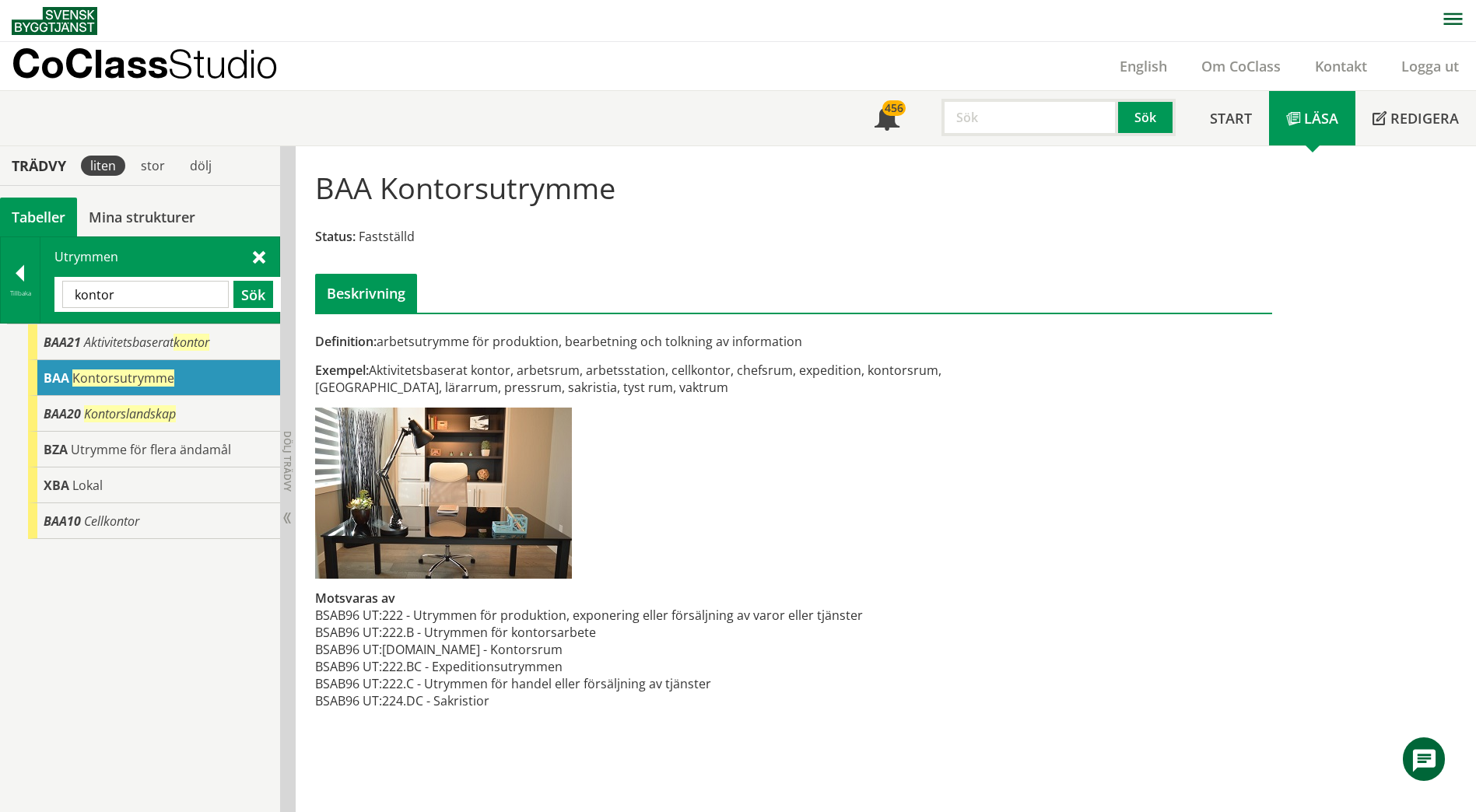
click at [195, 290] on input "kontor" at bounding box center [145, 294] width 167 height 27
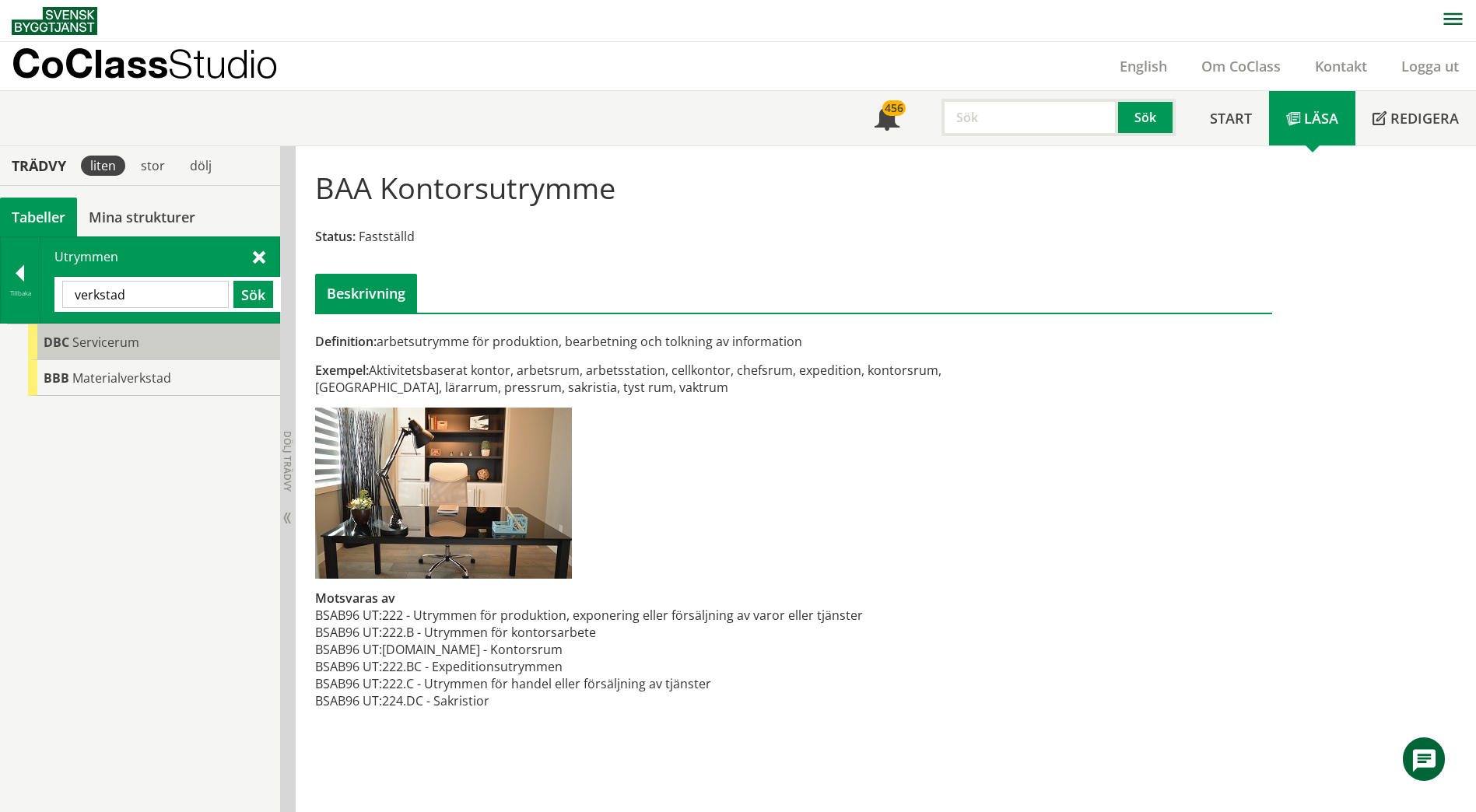
click at [91, 337] on span "Servicerum" at bounding box center [106, 342] width 67 height 17
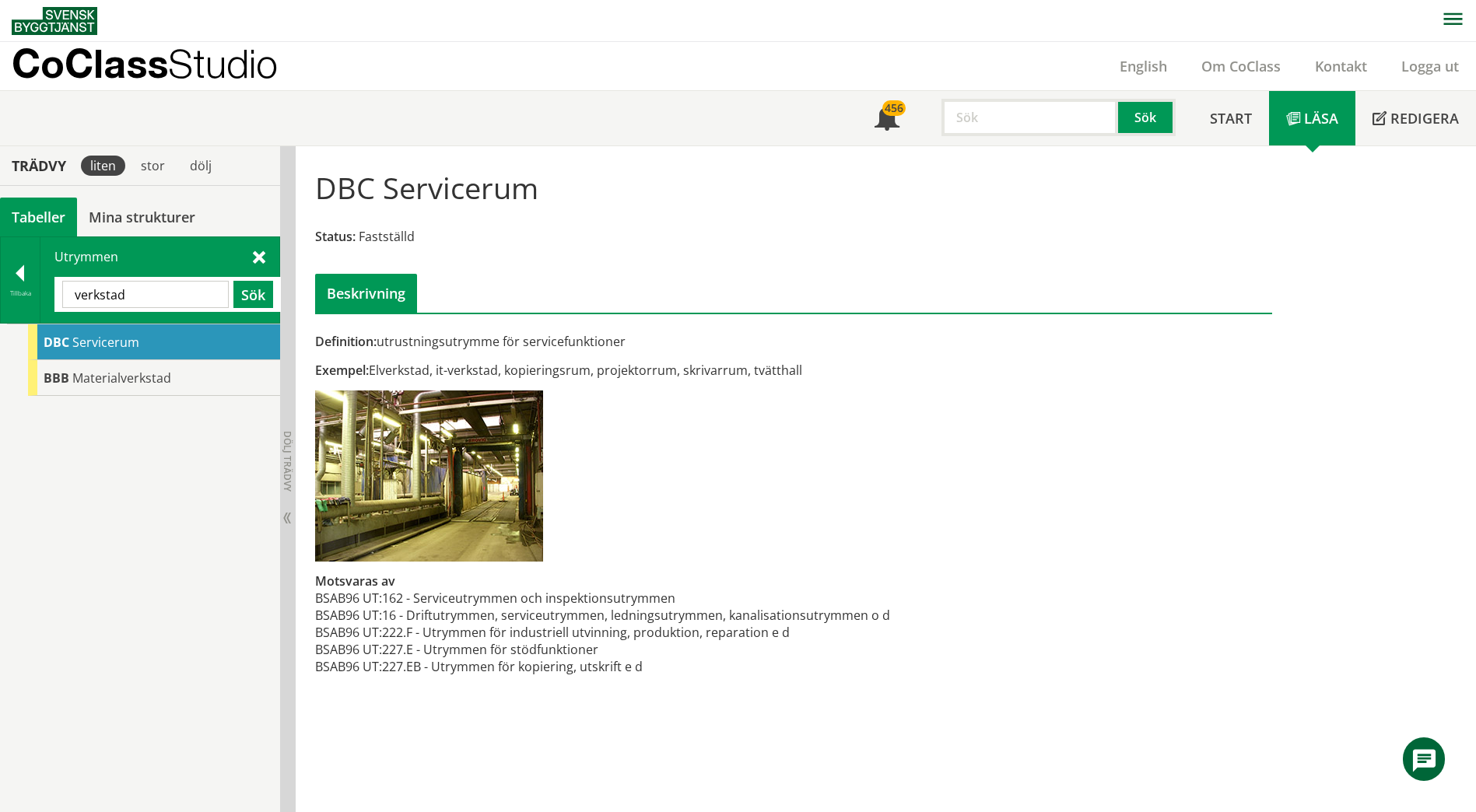
click at [140, 300] on input "verkstad" at bounding box center [145, 294] width 167 height 27
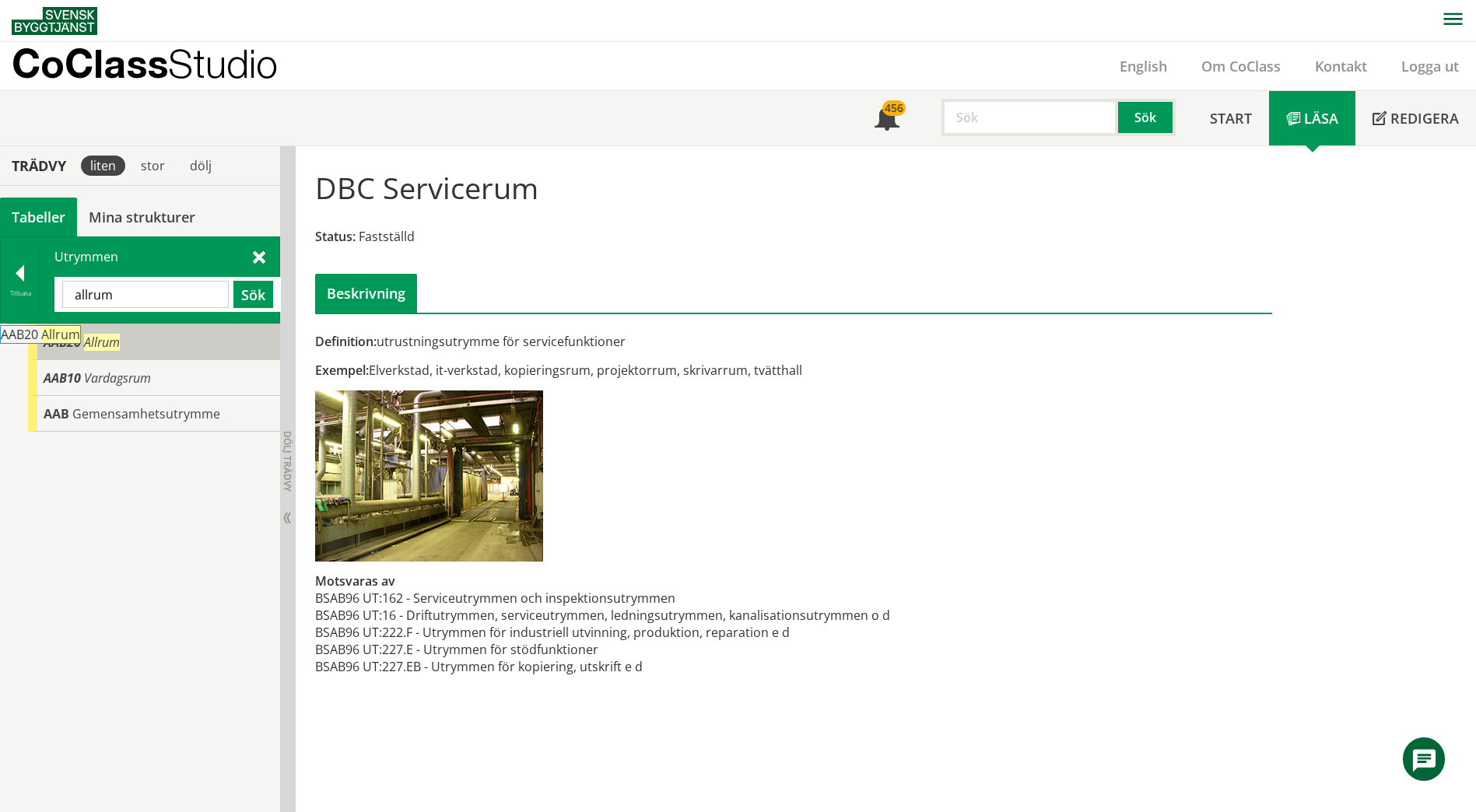
click at [91, 337] on span "Allrum" at bounding box center [102, 342] width 36 height 17
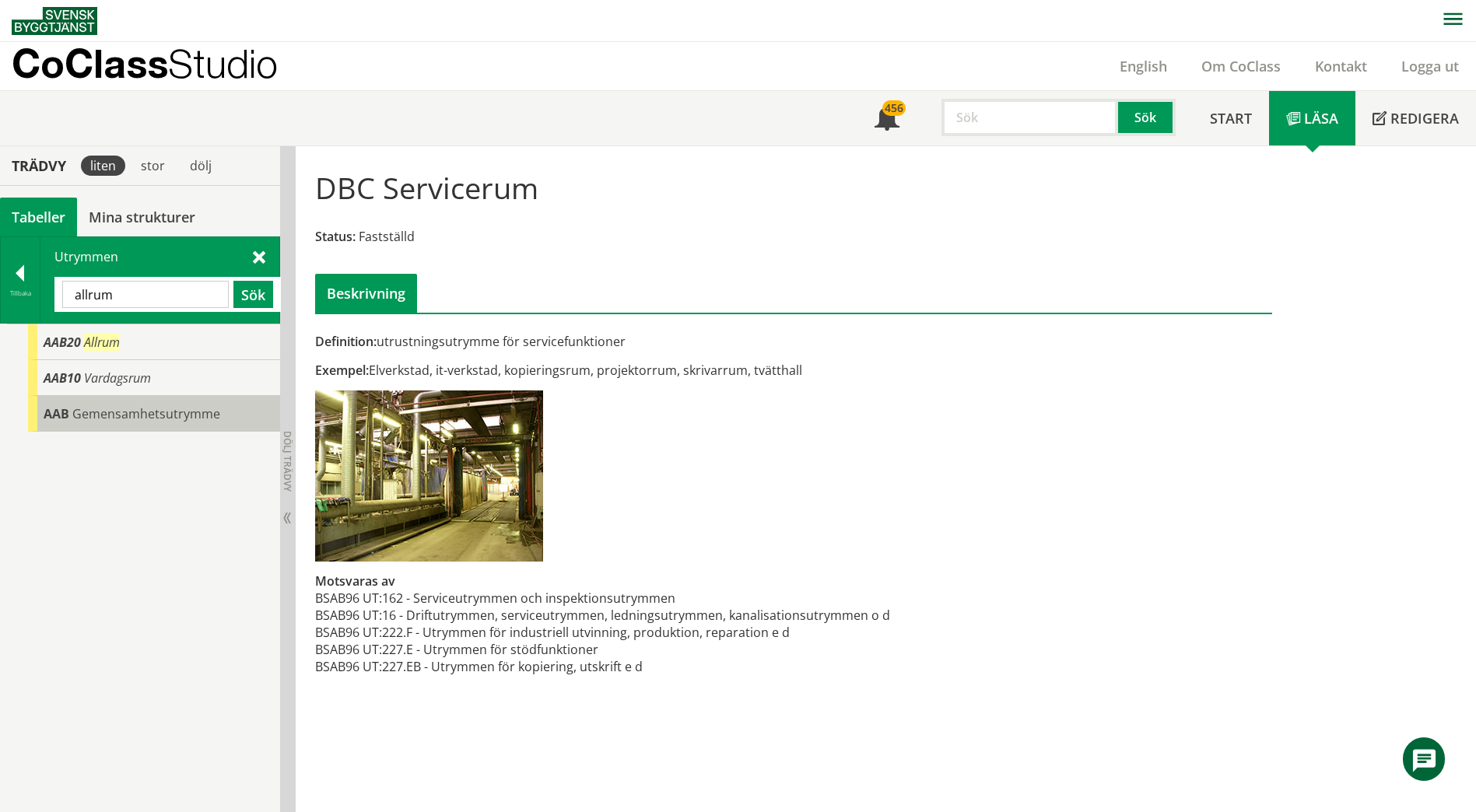
click at [76, 412] on span "Gemensamhetsutrymme" at bounding box center [146, 414] width 148 height 17
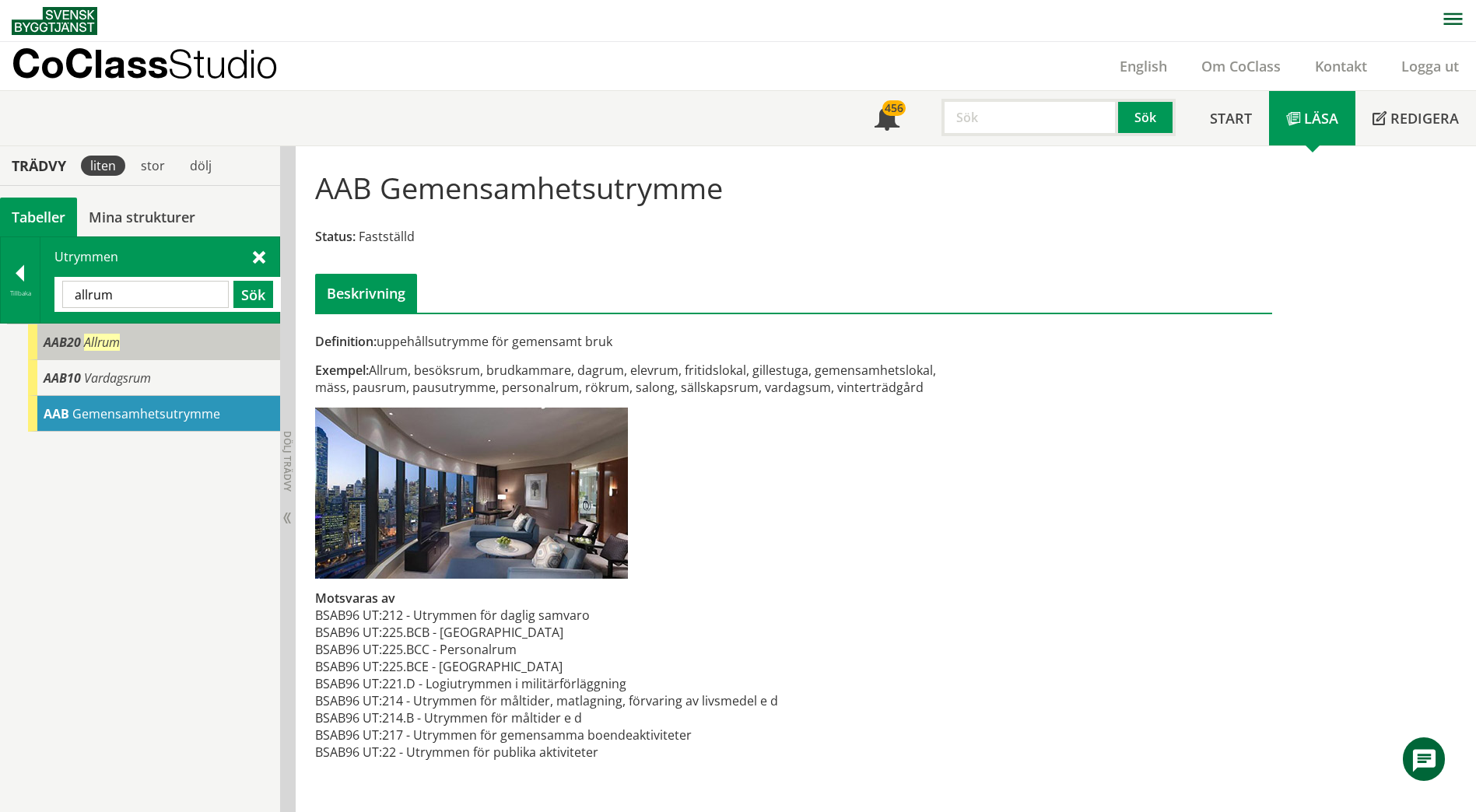
click at [71, 344] on span "AAB20" at bounding box center [62, 342] width 38 height 17
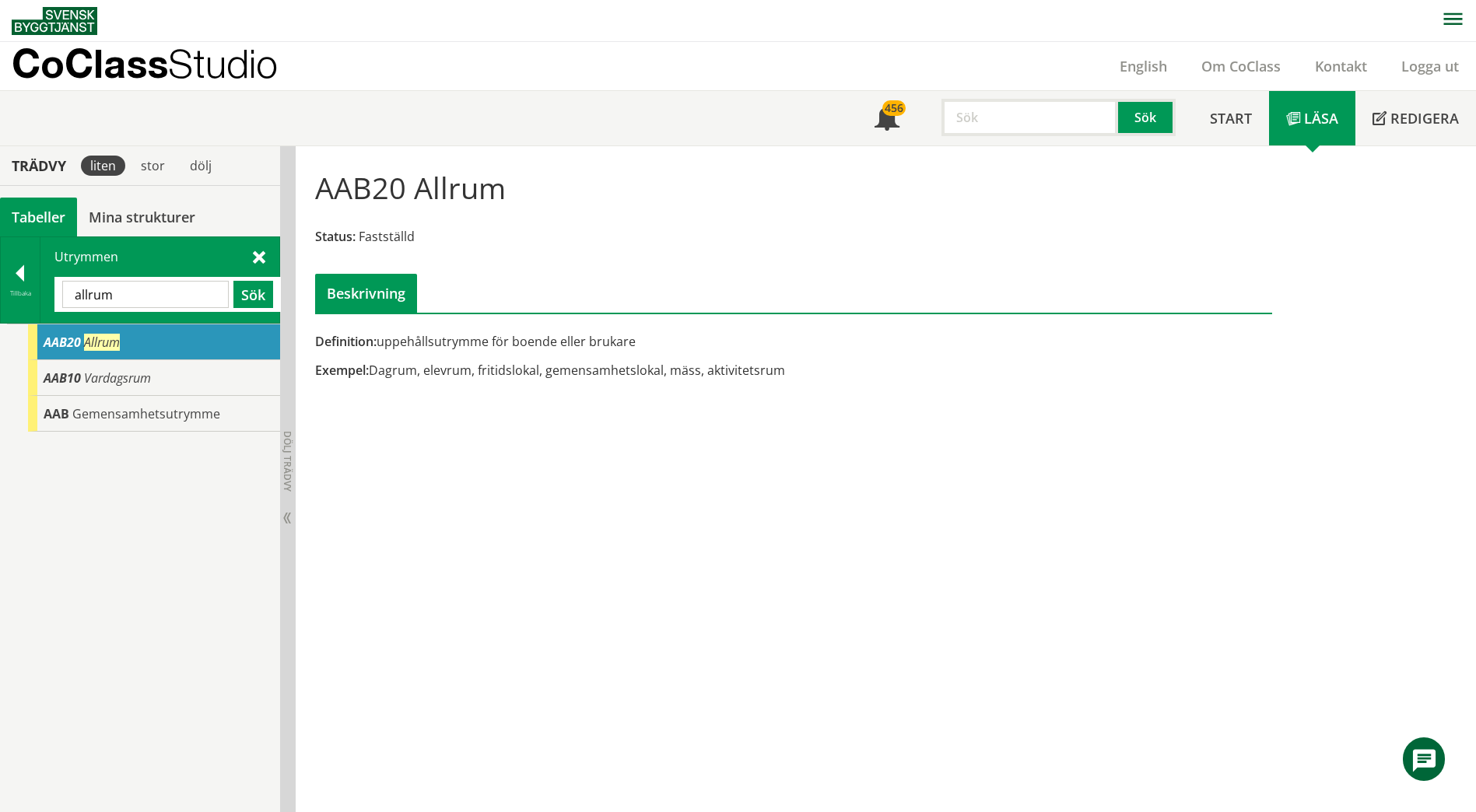
click at [138, 294] on input "allrum" at bounding box center [145, 294] width 167 height 27
type input "lek"
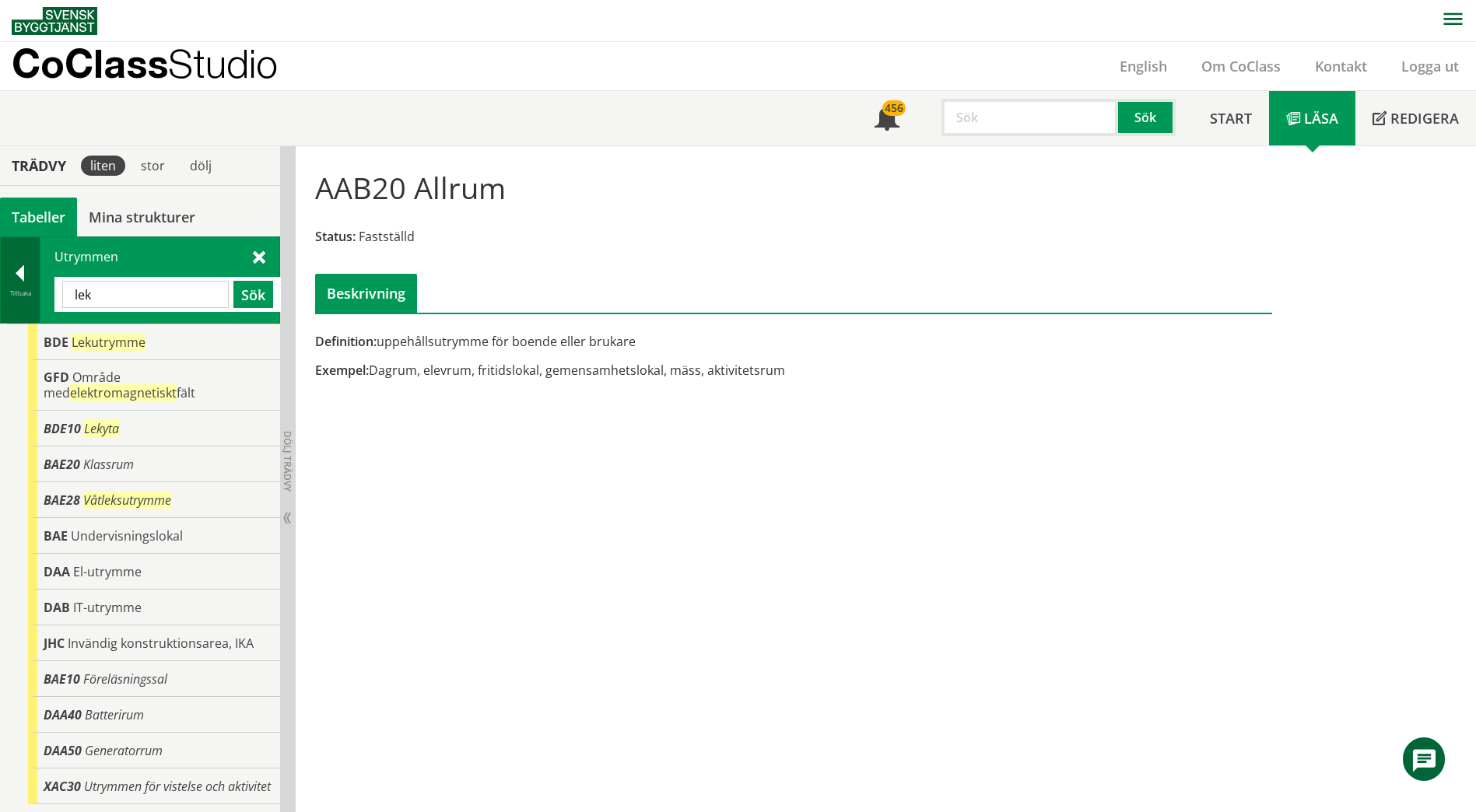
click at [17, 273] on div at bounding box center [20, 275] width 39 height 22
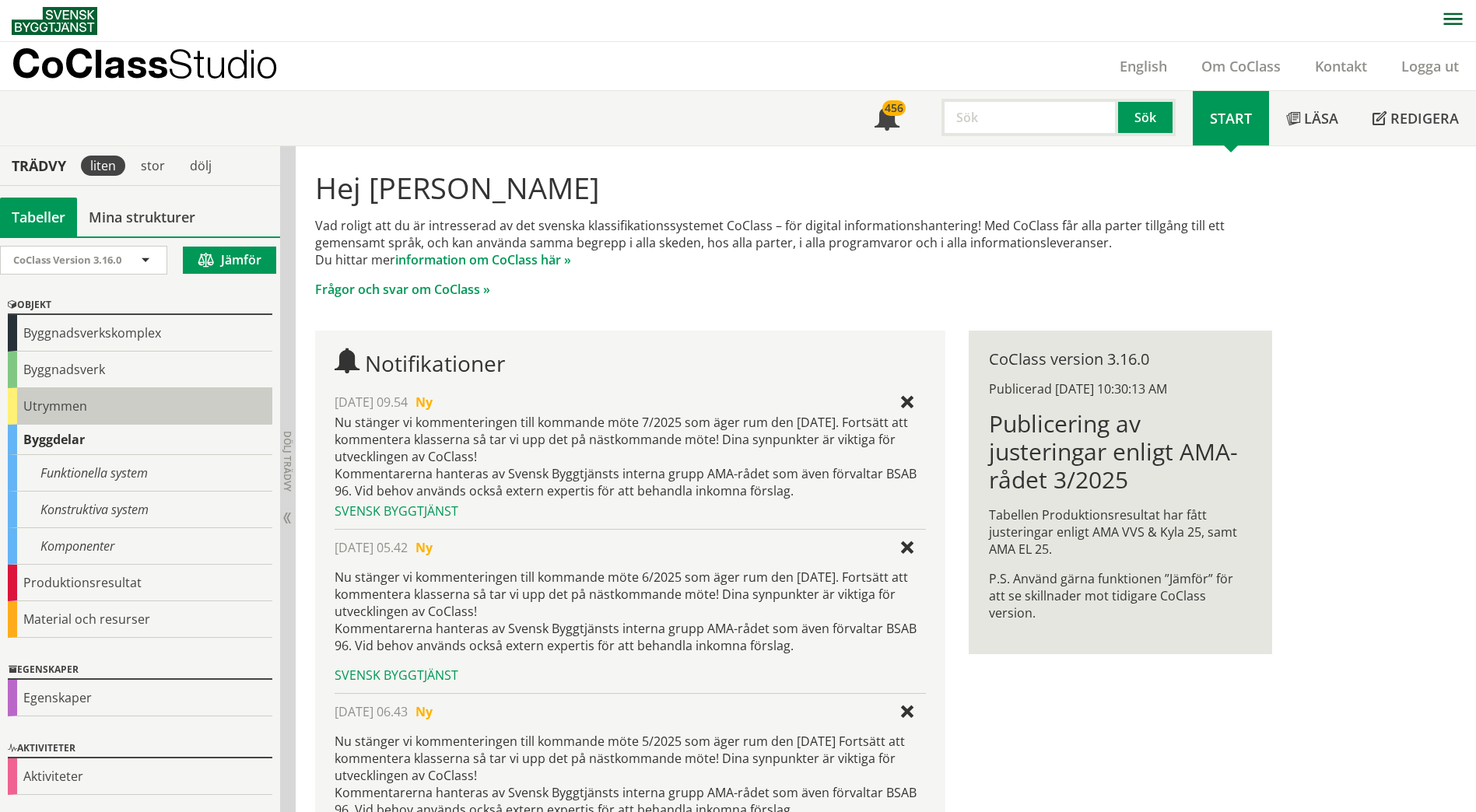
click at [63, 399] on div "Utrymmen" at bounding box center [140, 406] width 264 height 37
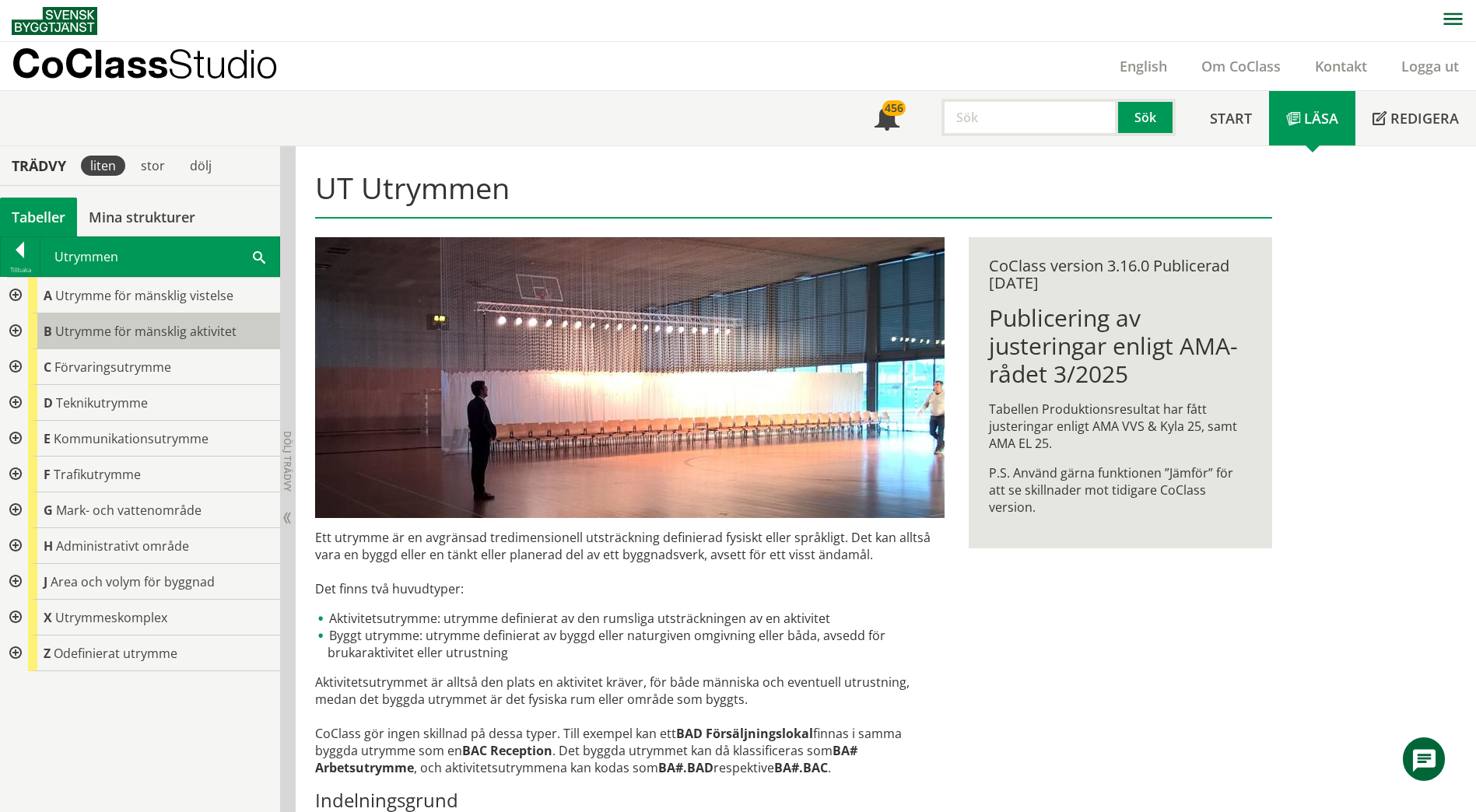
click at [69, 334] on span "Utrymme för mänsklig aktivitet" at bounding box center [146, 331] width 181 height 17
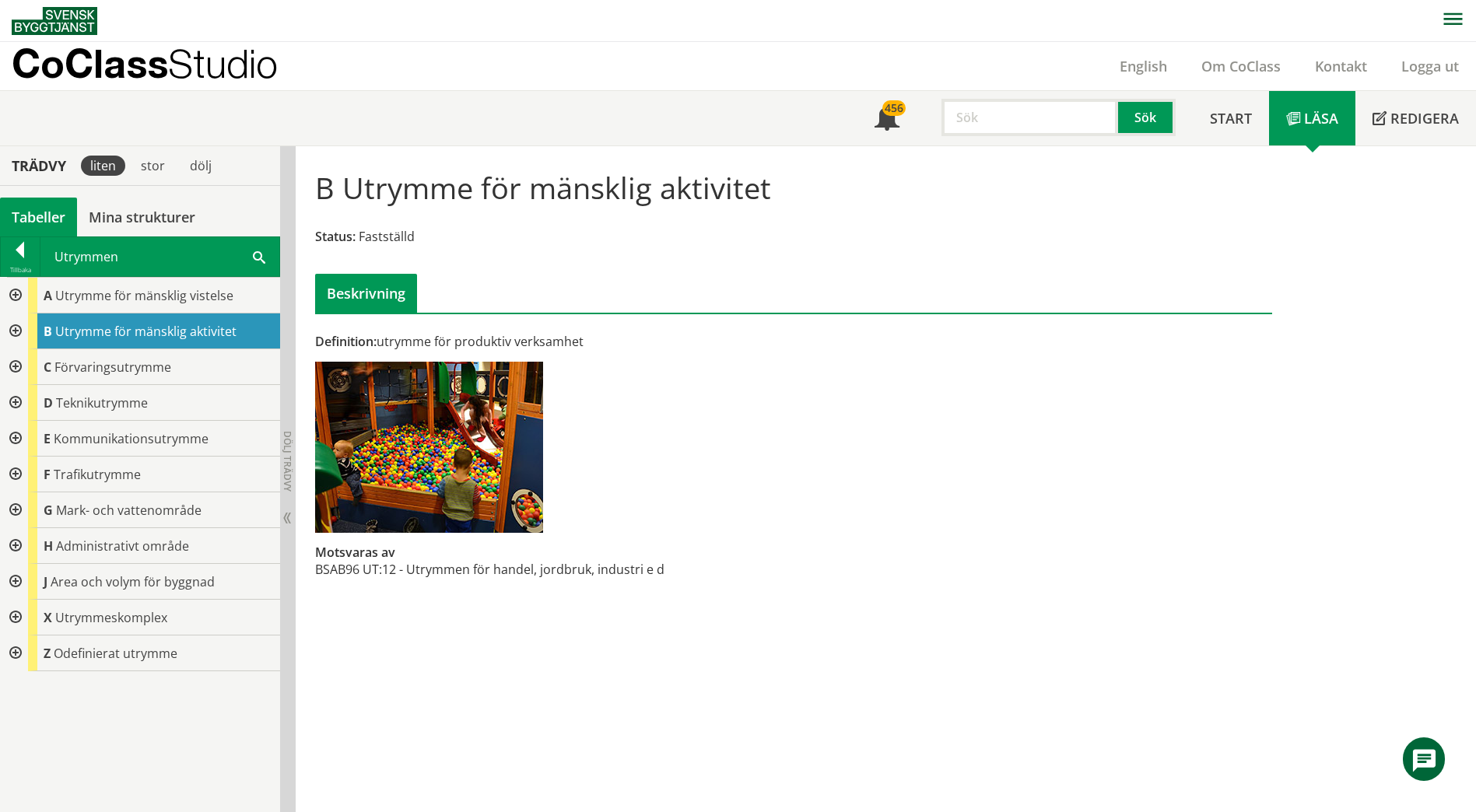
click at [18, 328] on div at bounding box center [14, 331] width 28 height 36
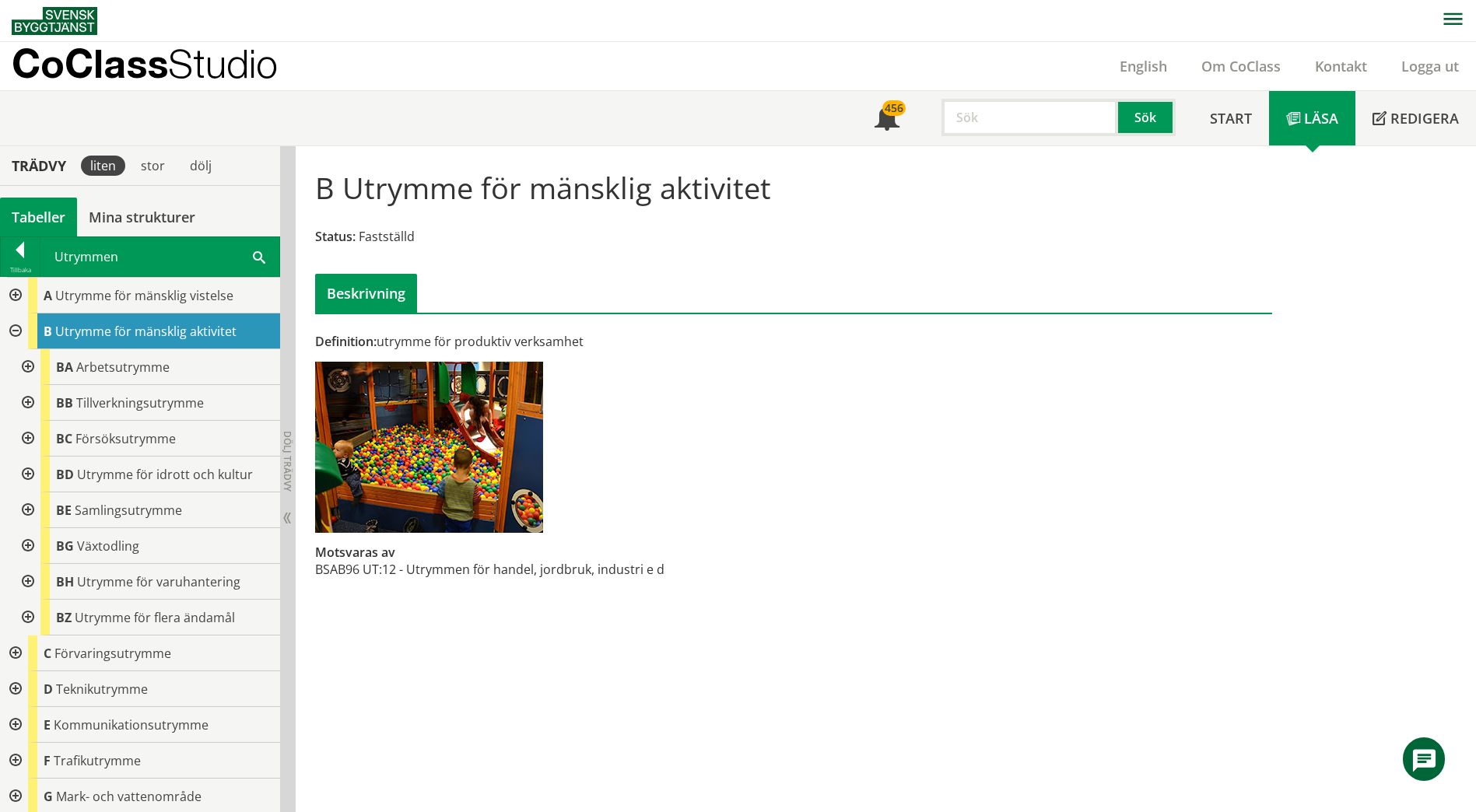
click at [24, 472] on div at bounding box center [26, 474] width 28 height 36
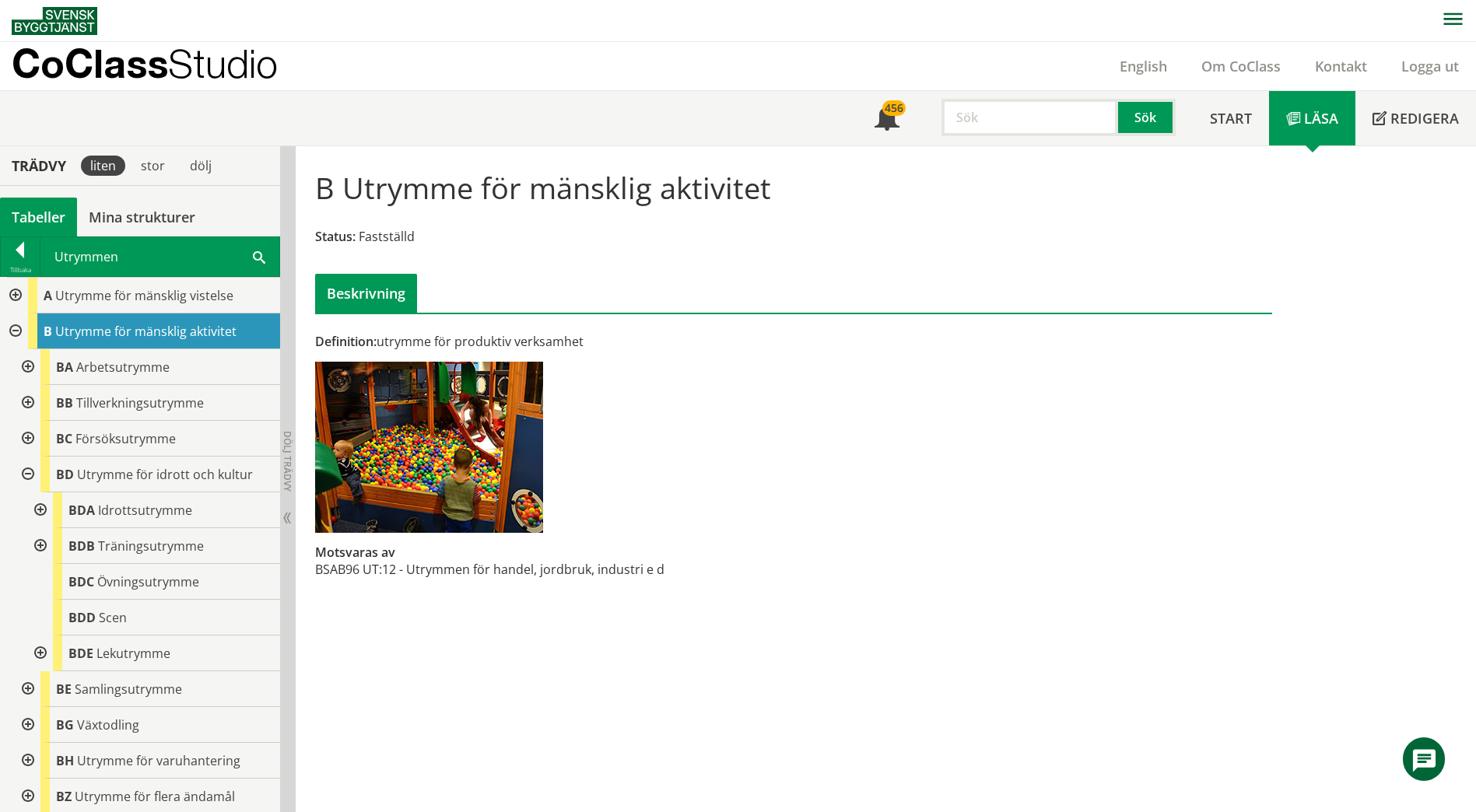
click at [39, 653] on div at bounding box center [39, 654] width 28 height 36
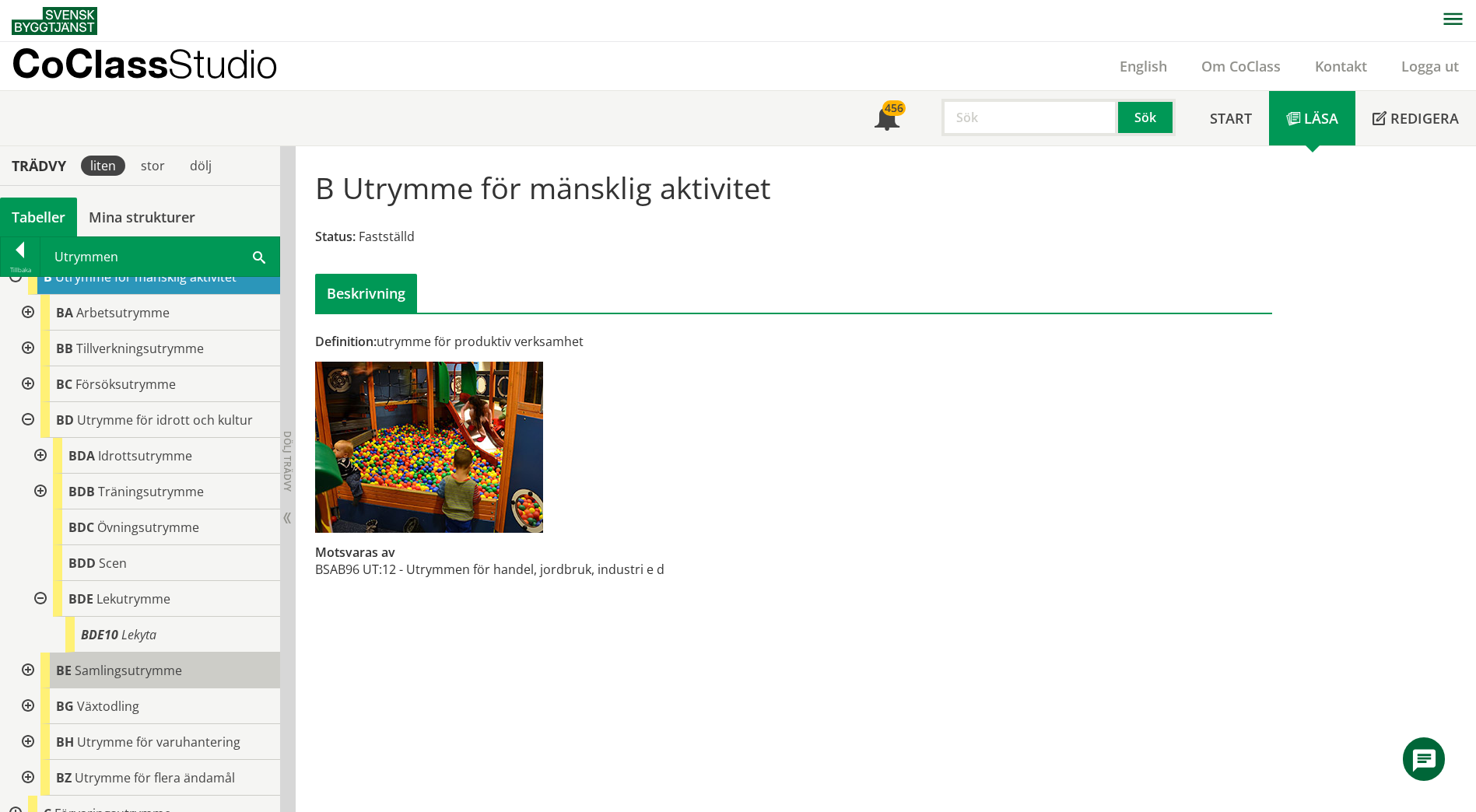
scroll to position [77, 0]
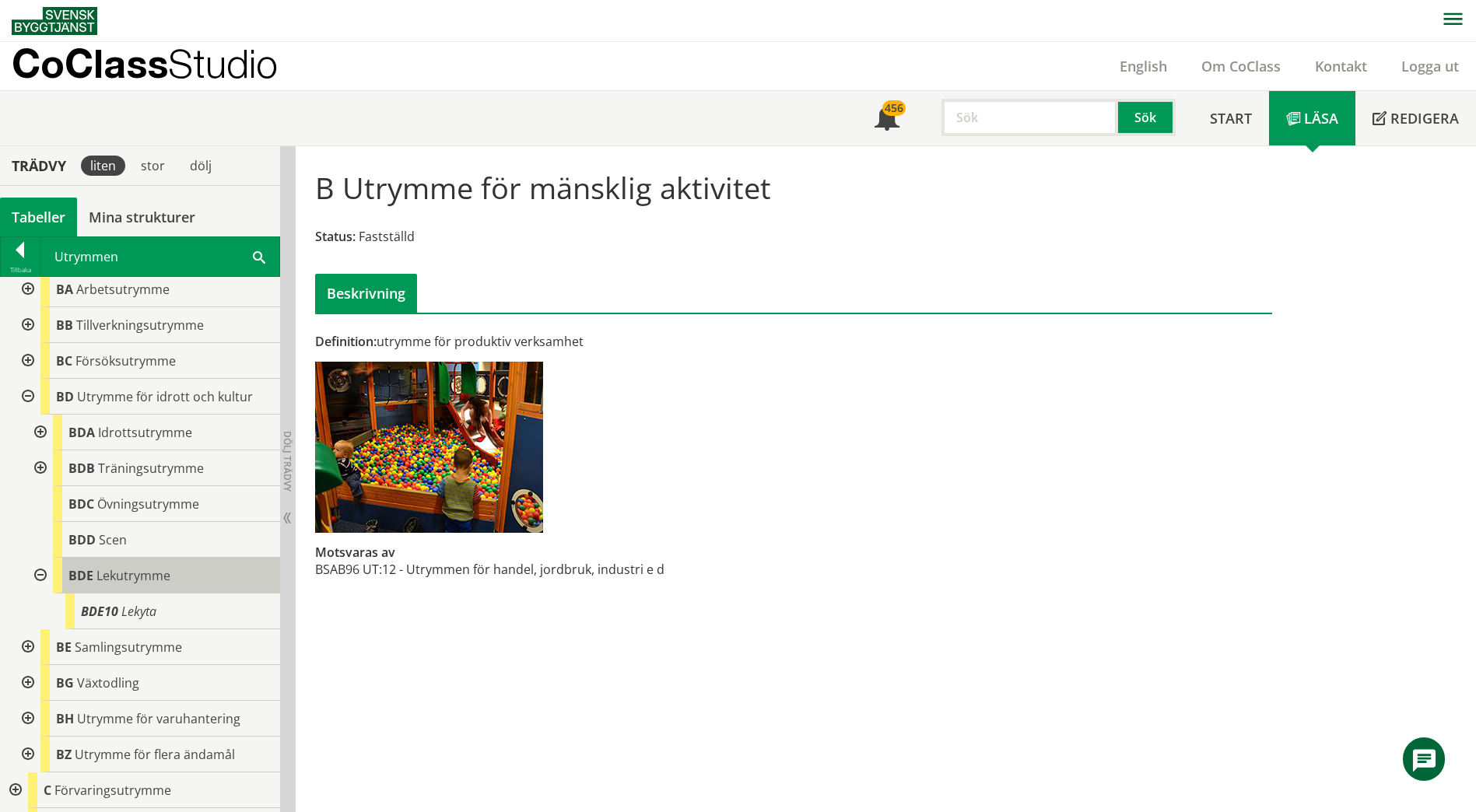
click at [124, 572] on span "Lekutrymme" at bounding box center [133, 575] width 74 height 17
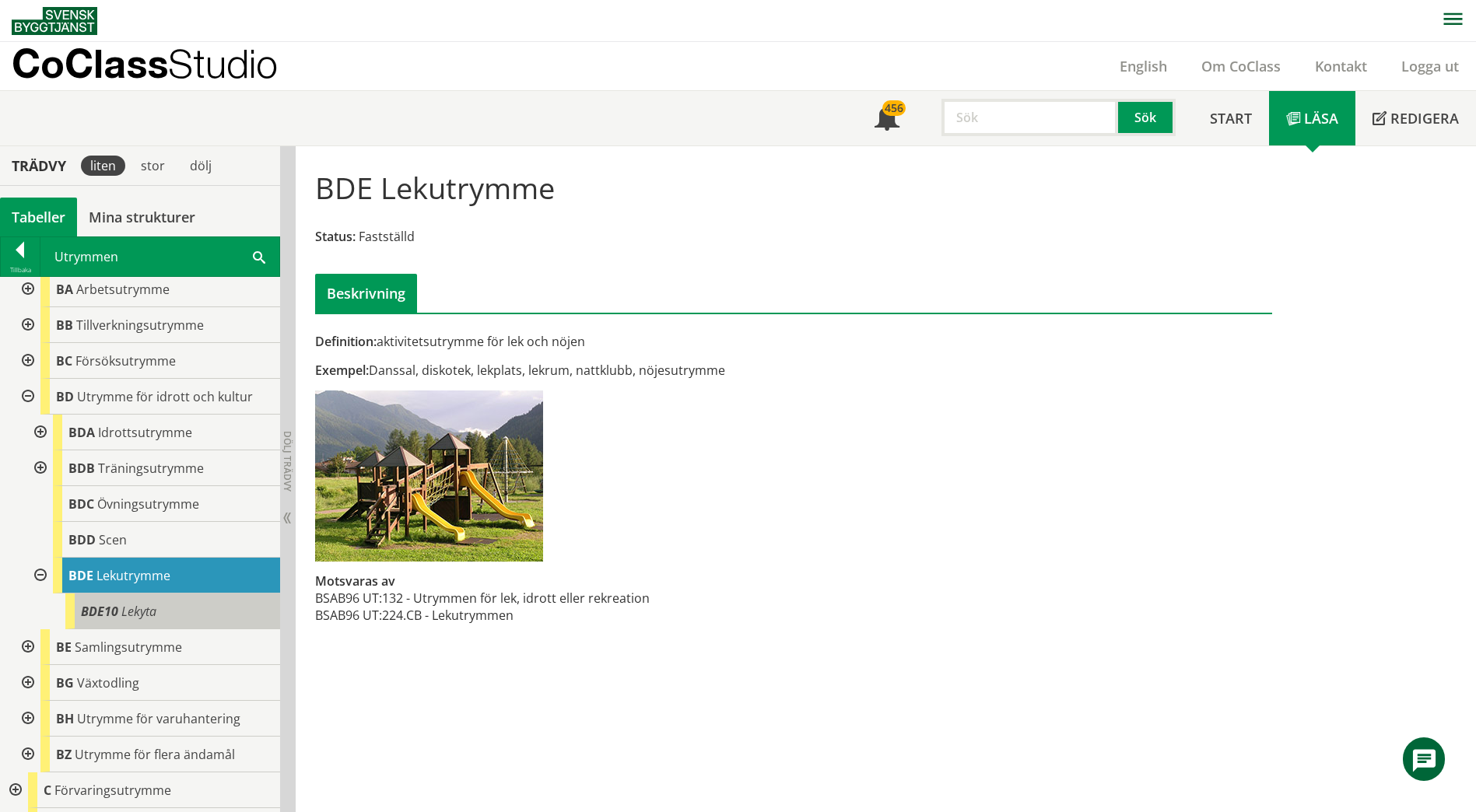
click at [125, 615] on span "Lekyta" at bounding box center [139, 611] width 35 height 17
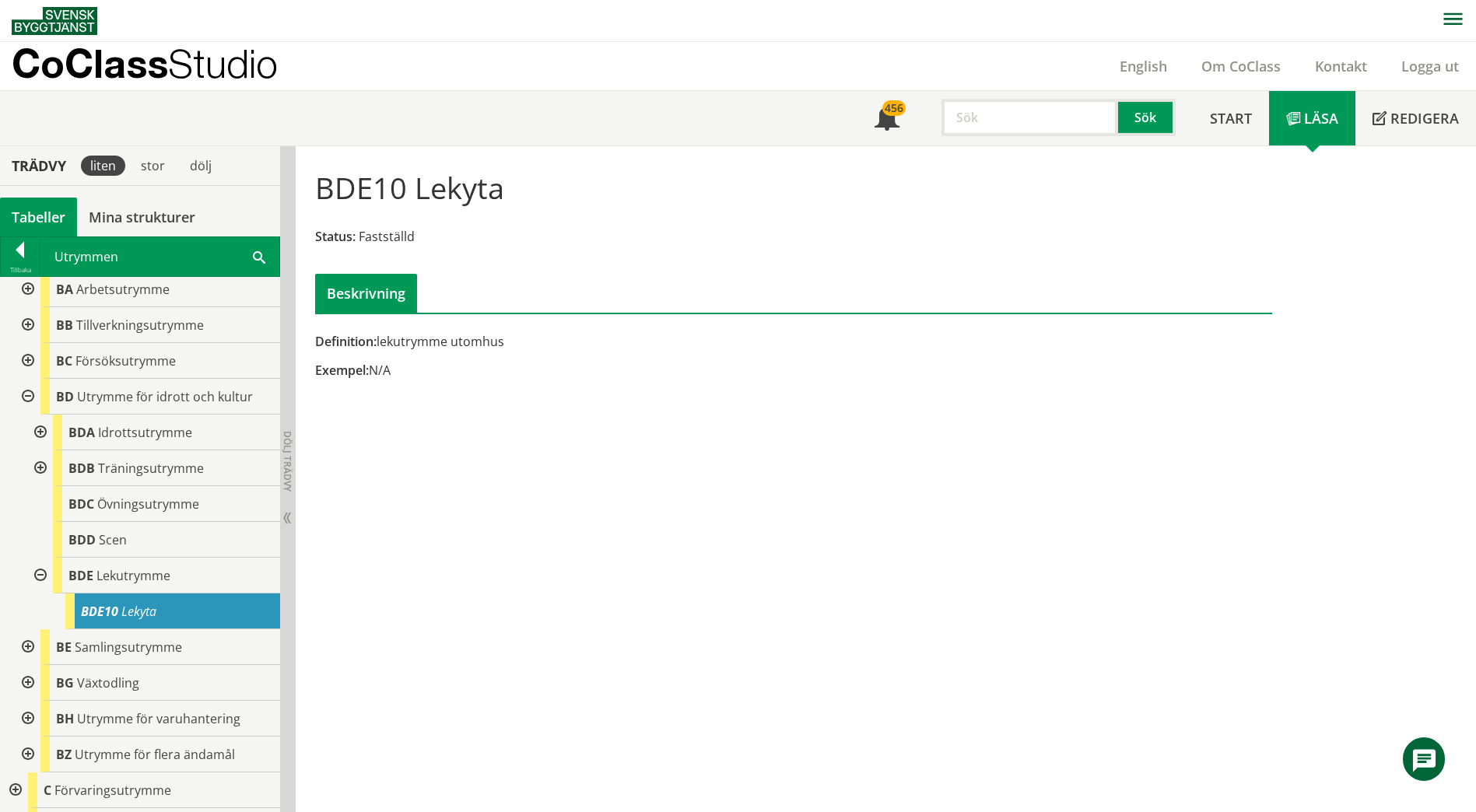
click at [51, 566] on div at bounding box center [39, 575] width 28 height 36
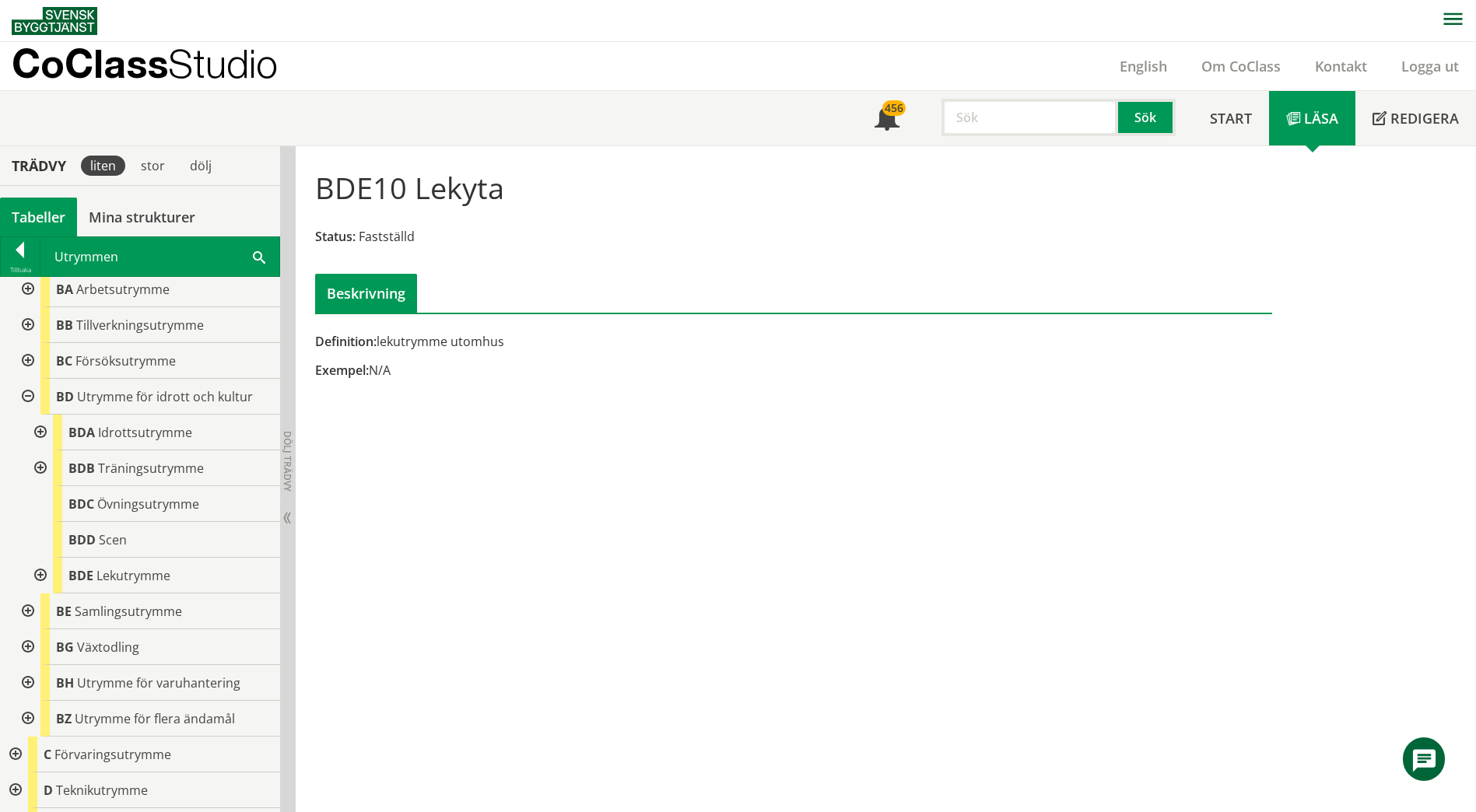
click at [23, 389] on div at bounding box center [26, 397] width 28 height 36
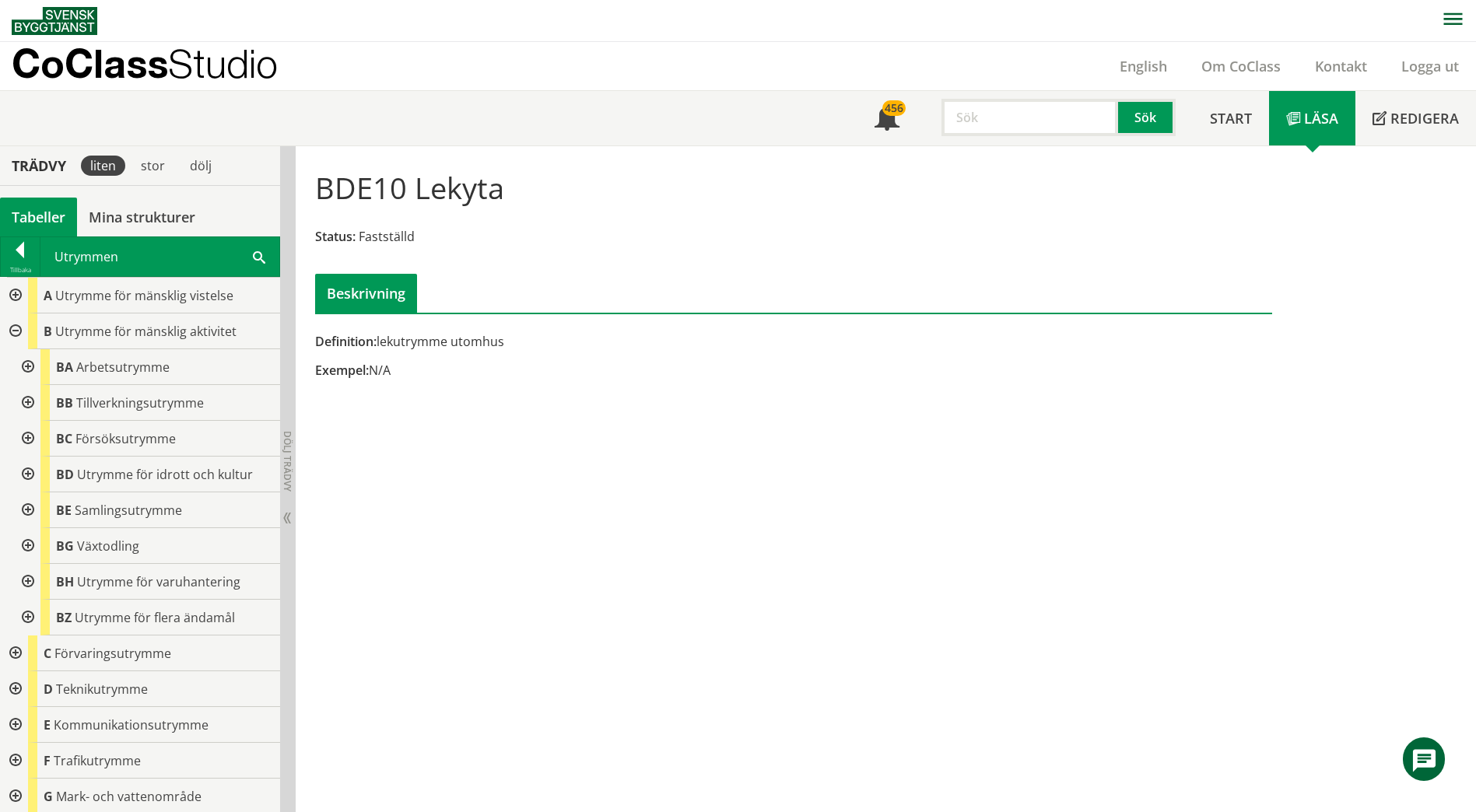
click at [31, 367] on div at bounding box center [26, 367] width 28 height 36
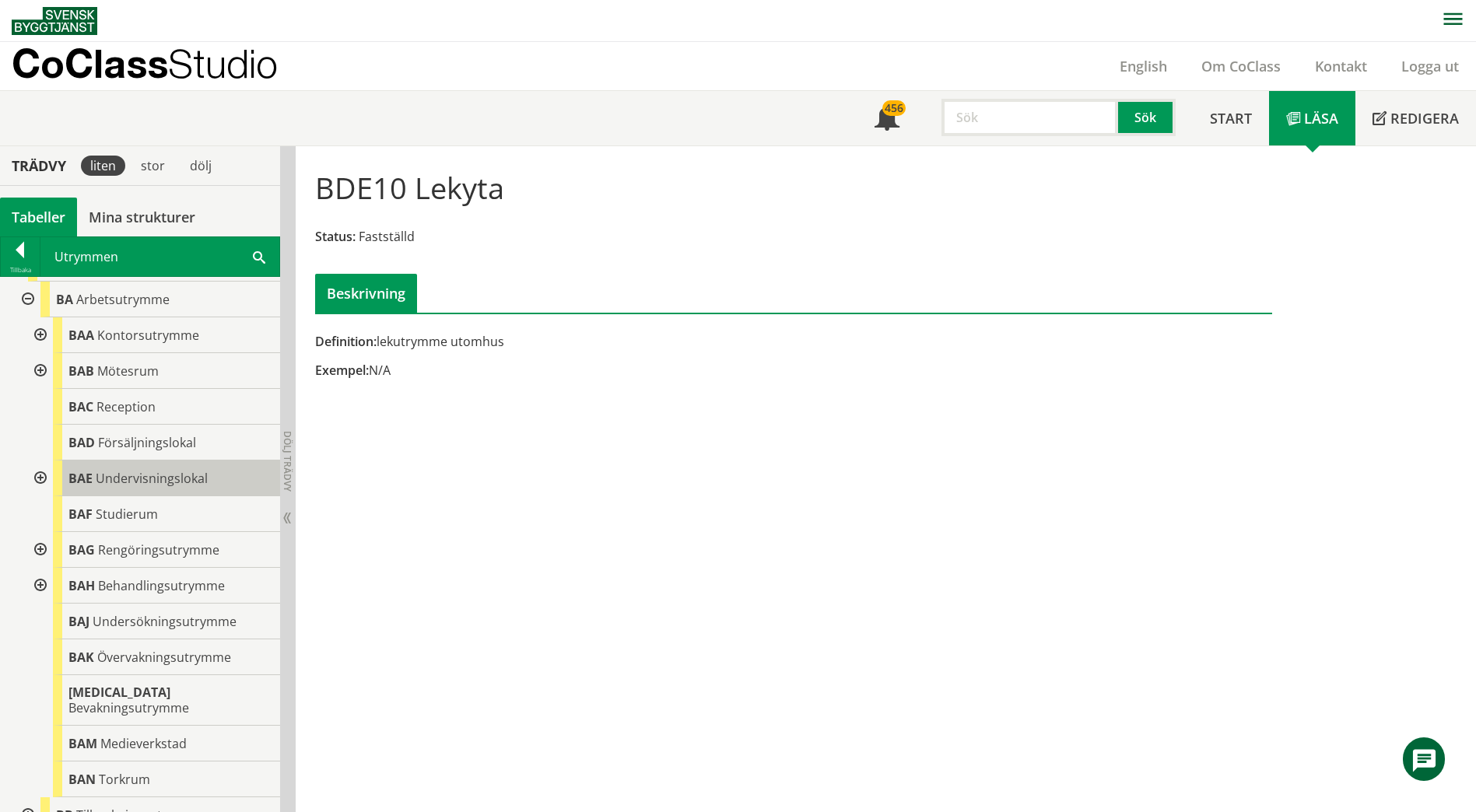
scroll to position [77, 0]
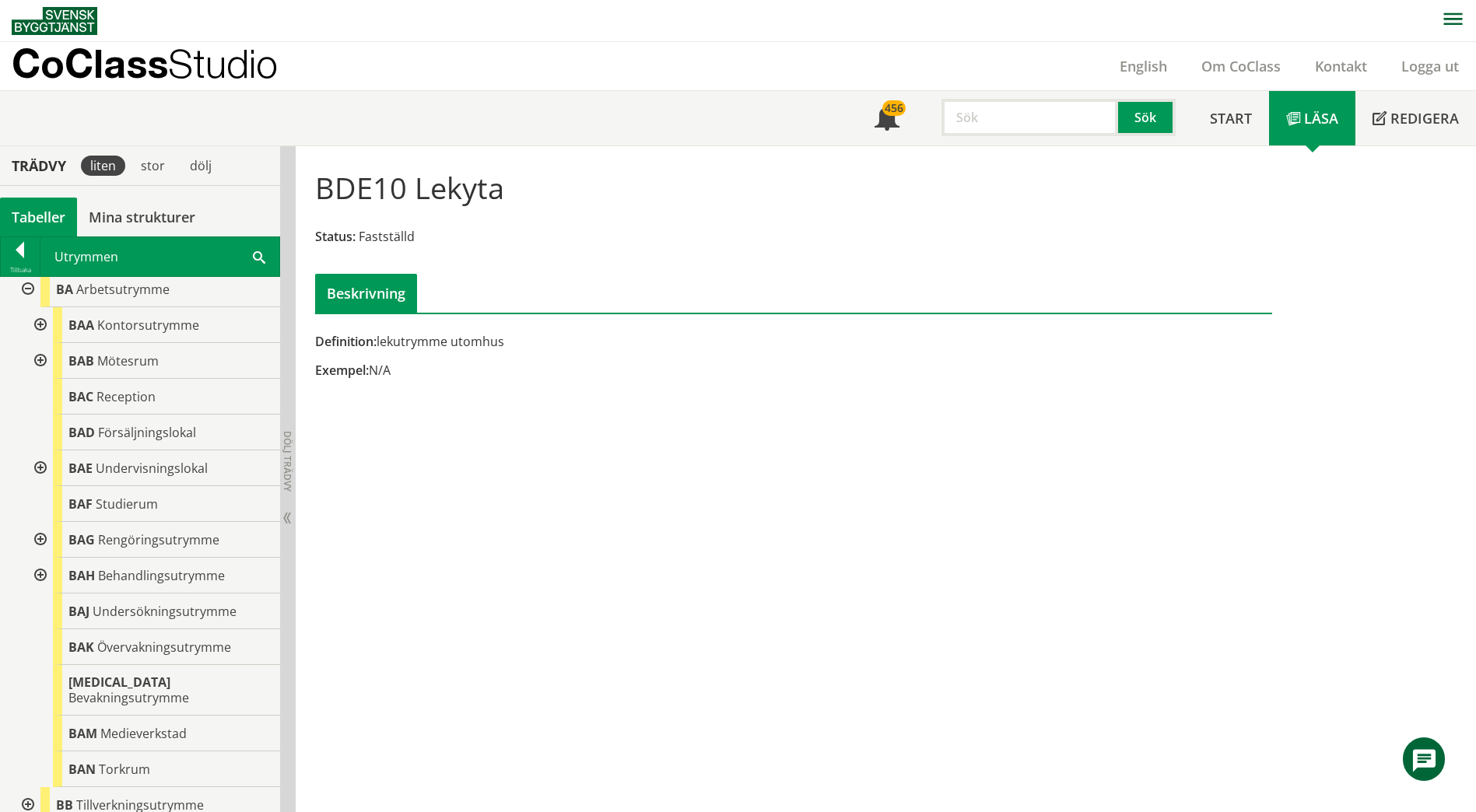
click at [39, 469] on div at bounding box center [39, 469] width 28 height 36
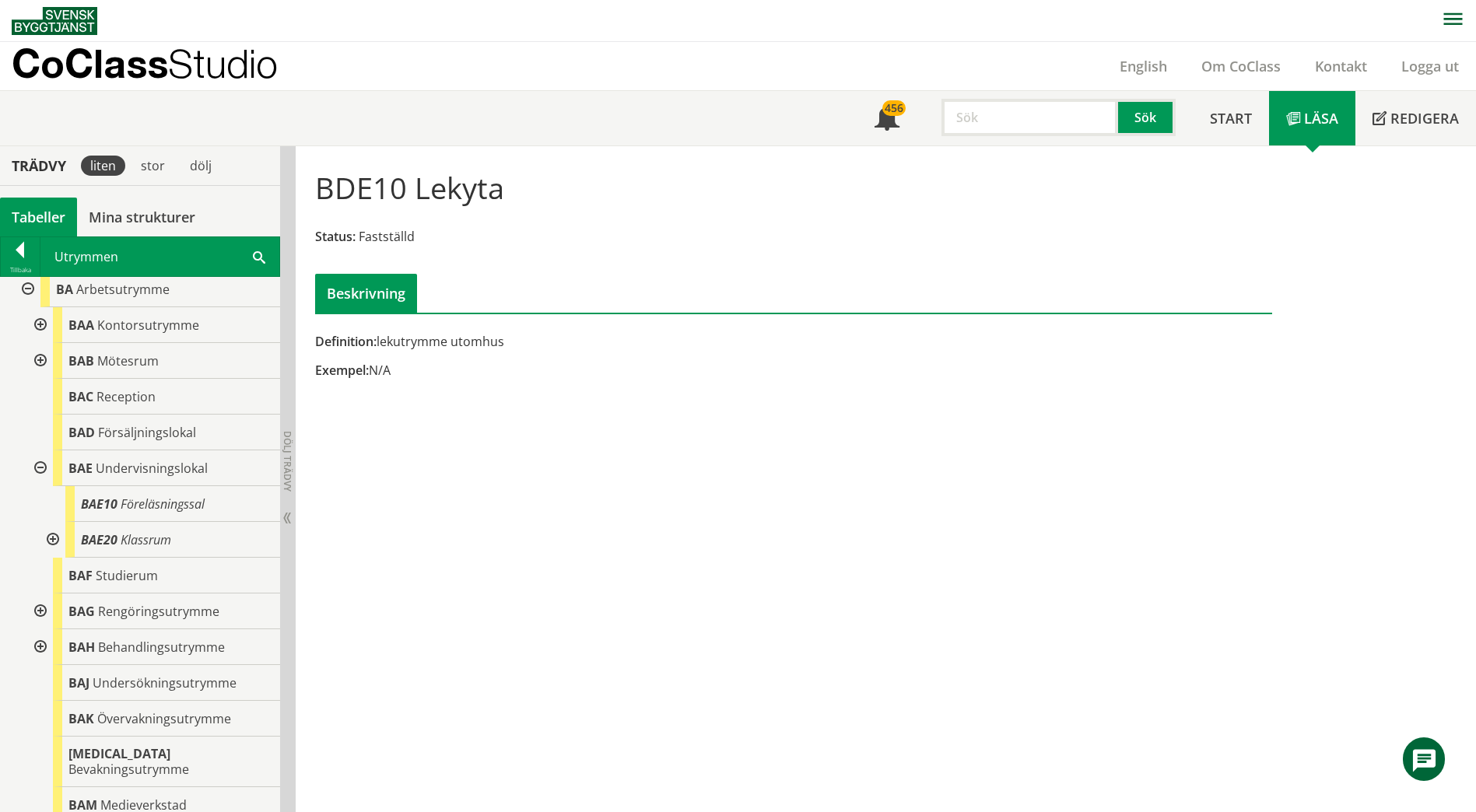
click at [50, 539] on div at bounding box center [52, 539] width 28 height 36
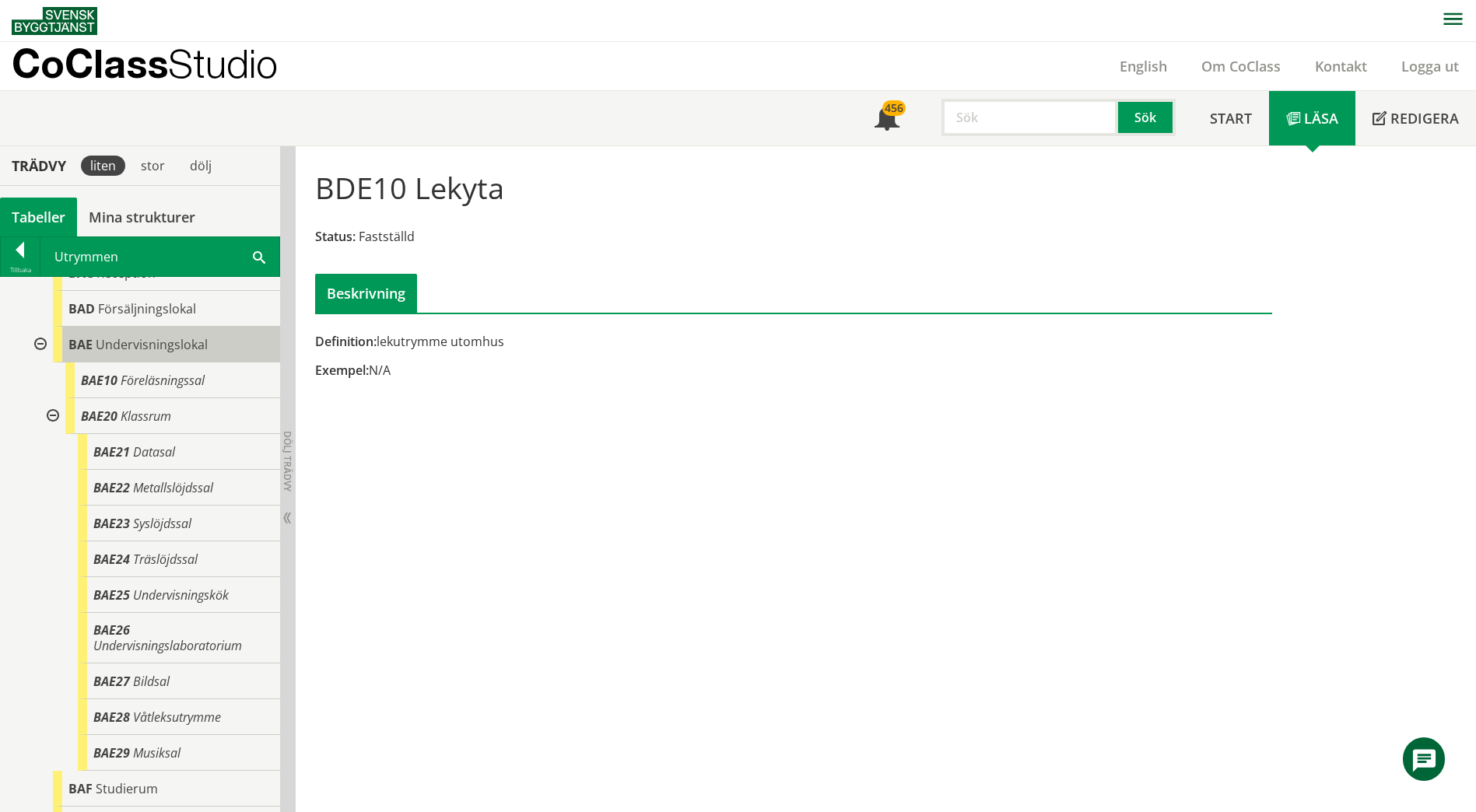
scroll to position [0, 0]
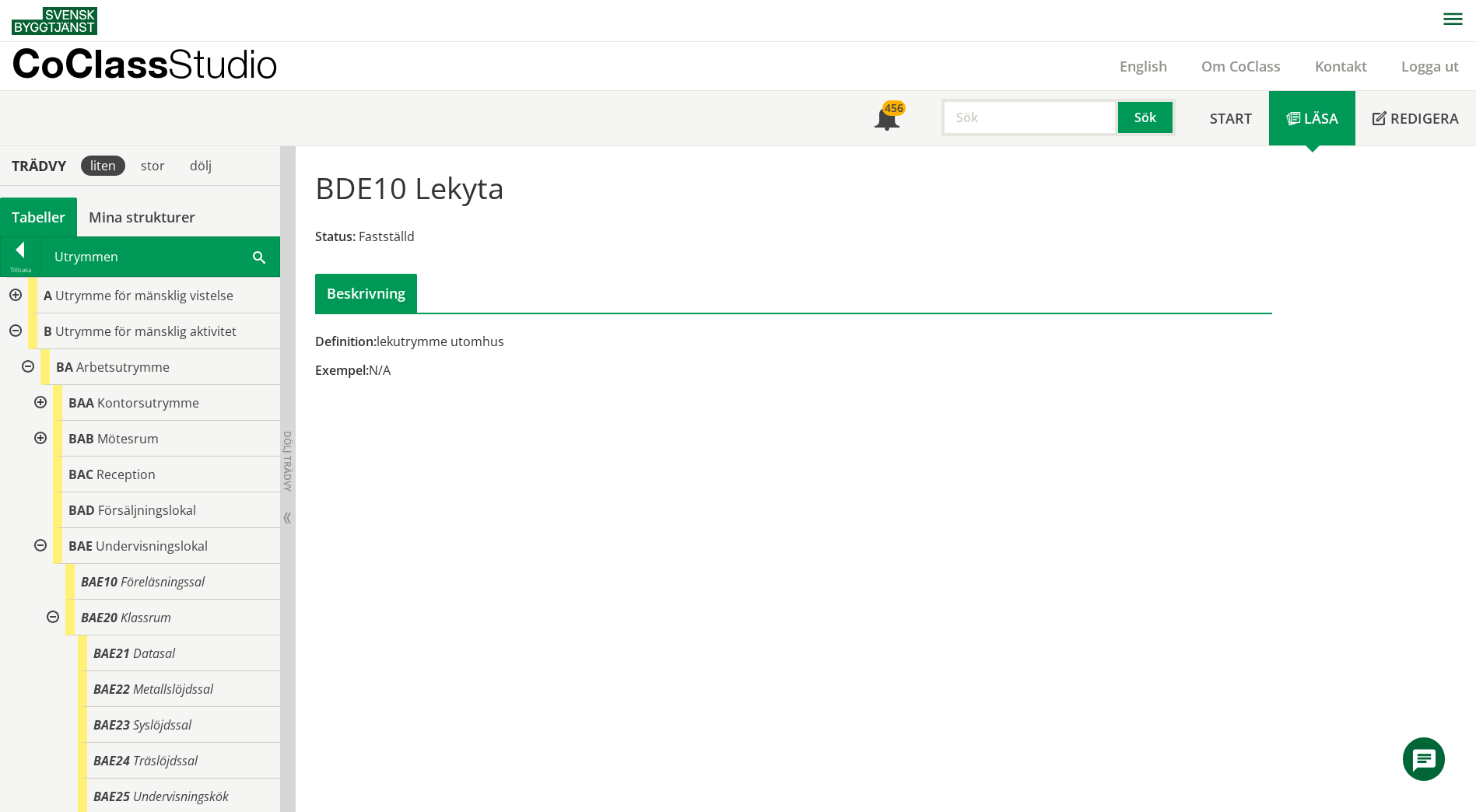
click at [38, 544] on div at bounding box center [39, 546] width 28 height 36
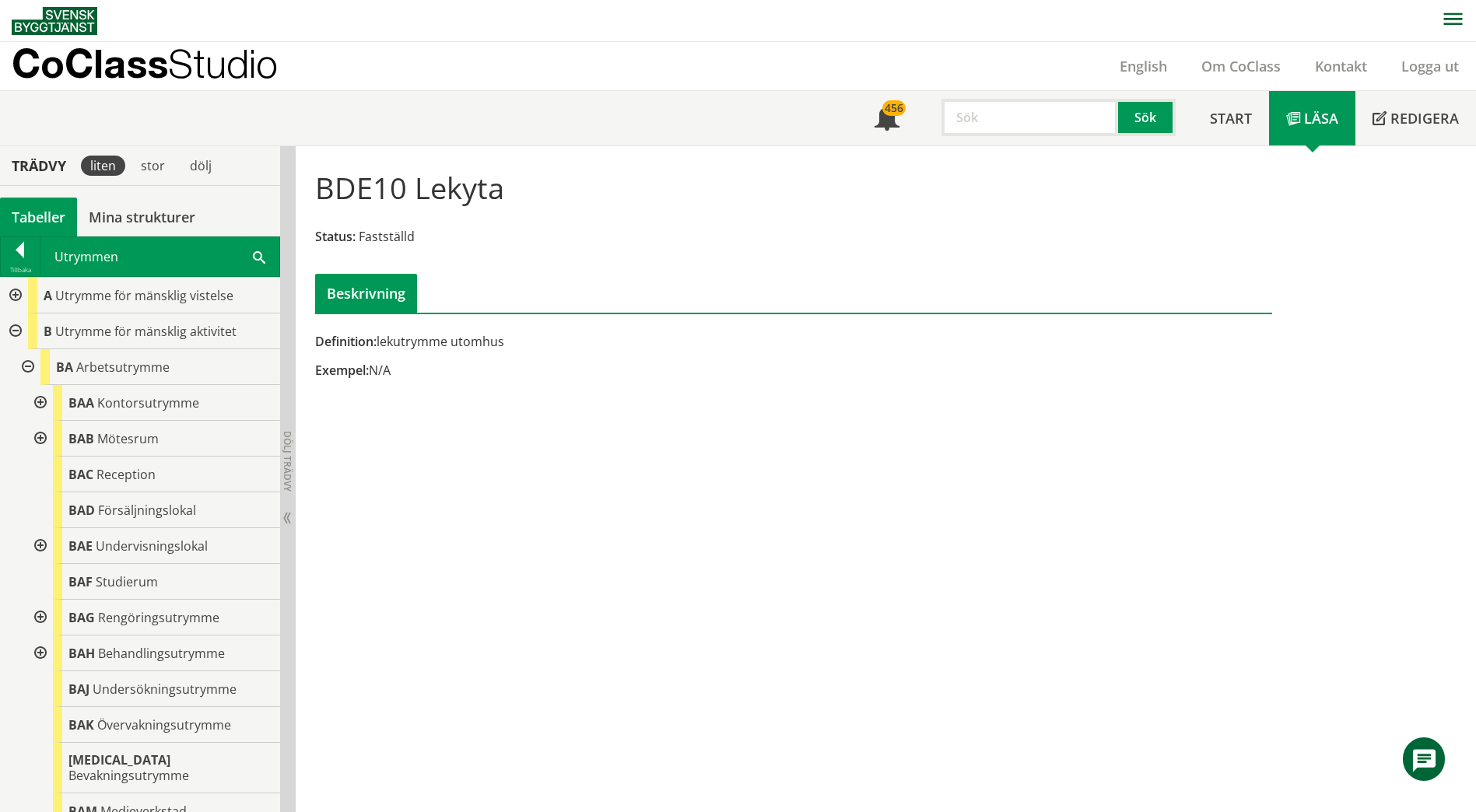
click at [26, 367] on div at bounding box center [26, 367] width 28 height 36
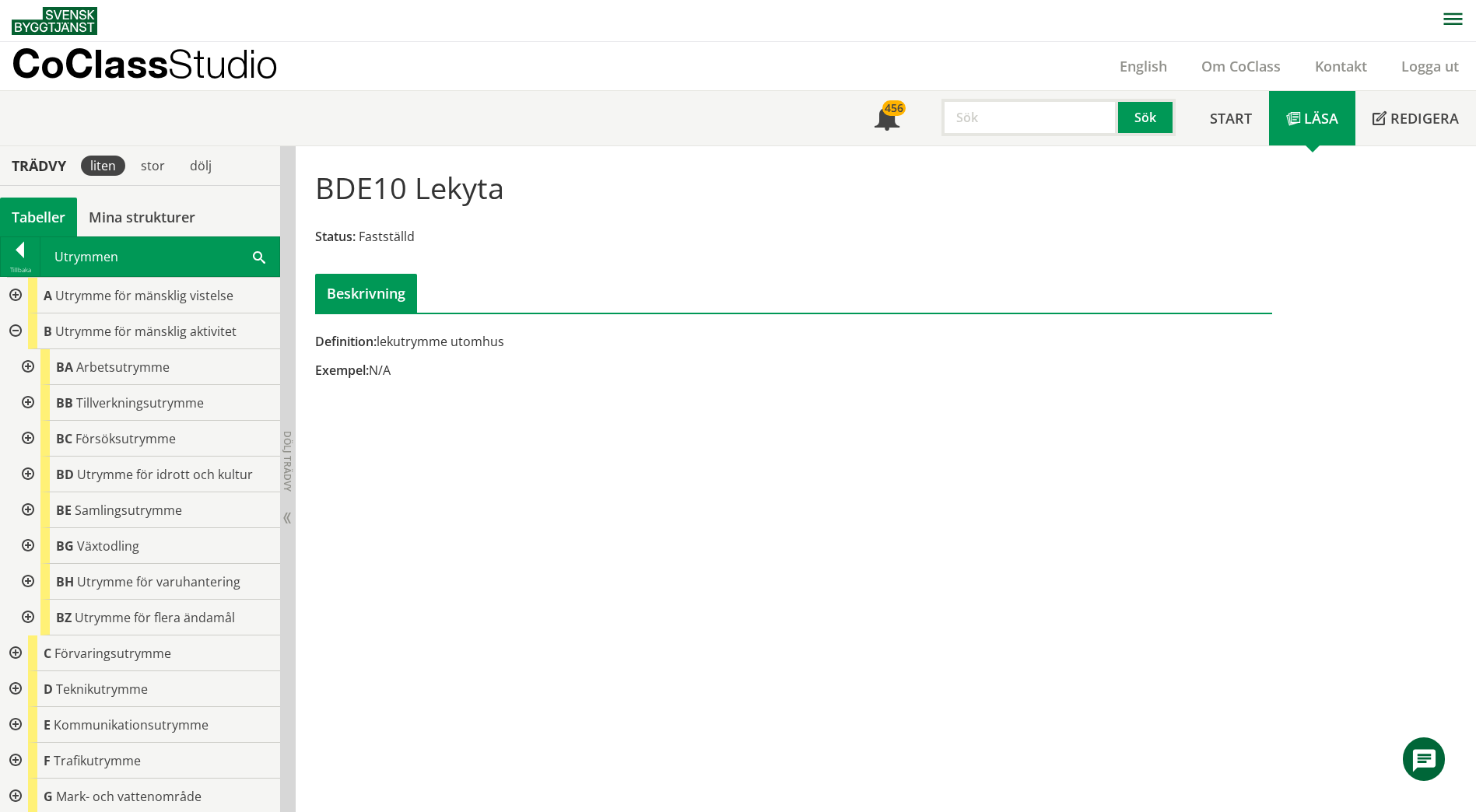
click at [28, 450] on div at bounding box center [26, 439] width 28 height 36
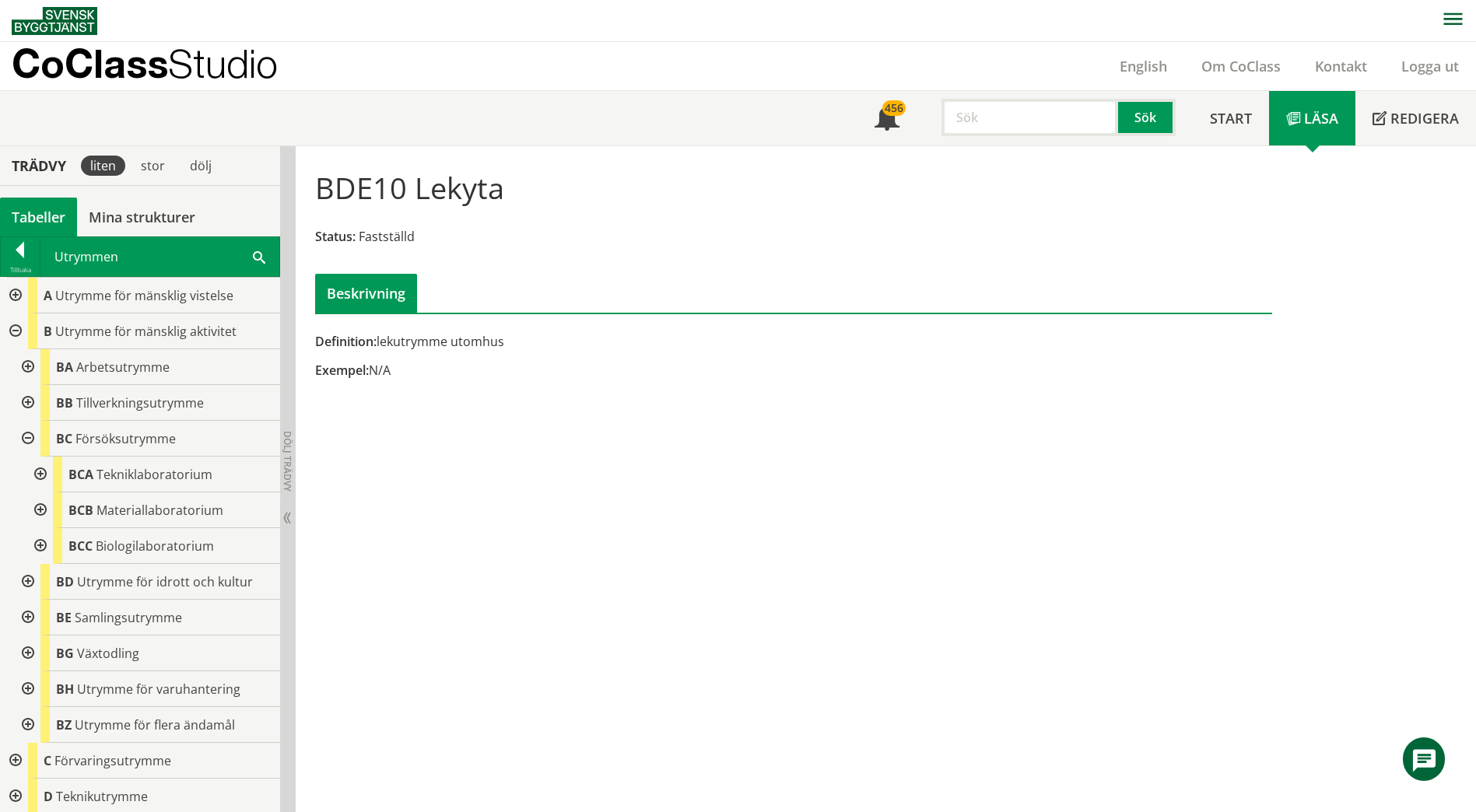
click at [26, 440] on div at bounding box center [26, 439] width 28 height 36
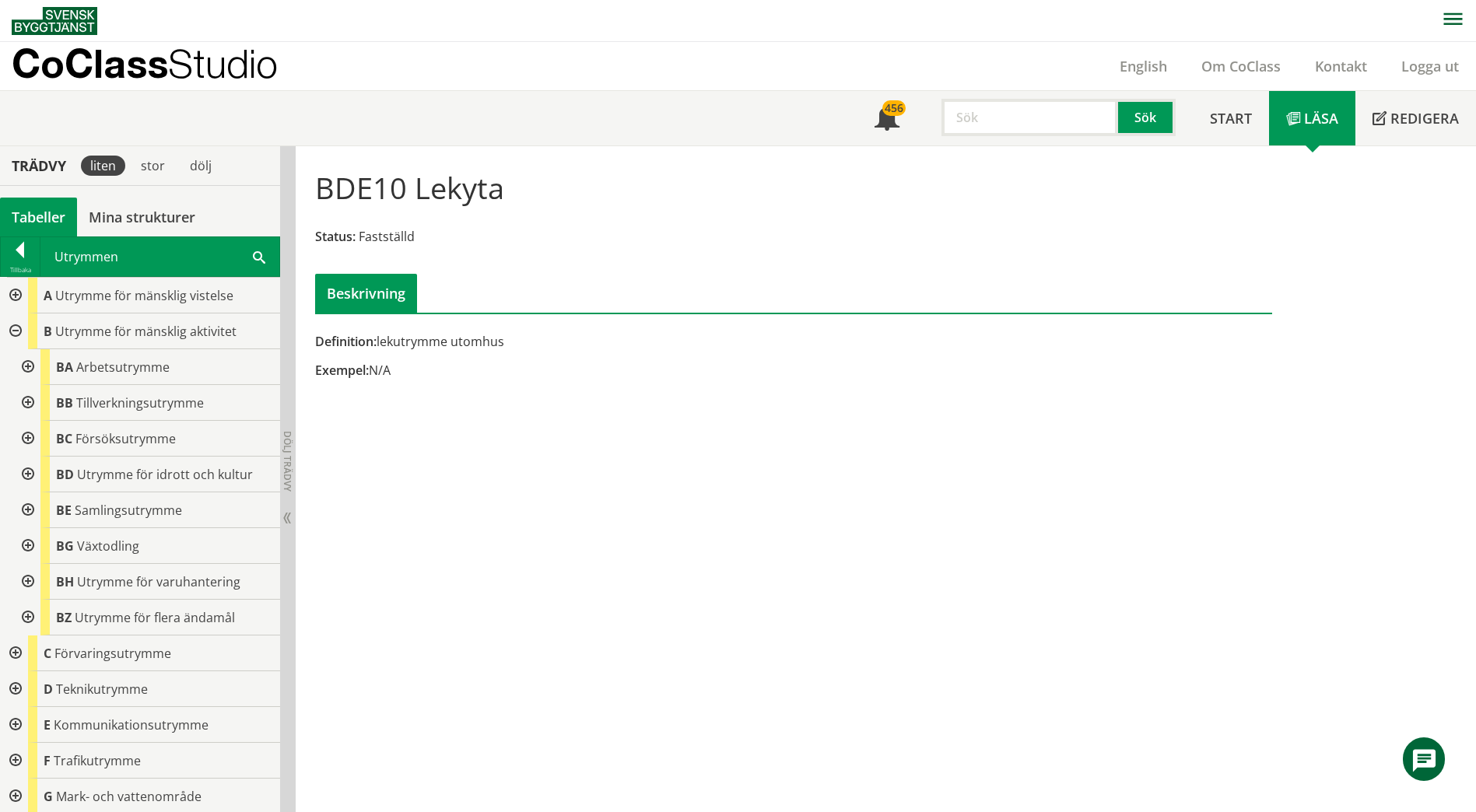
click at [27, 514] on div at bounding box center [26, 510] width 28 height 36
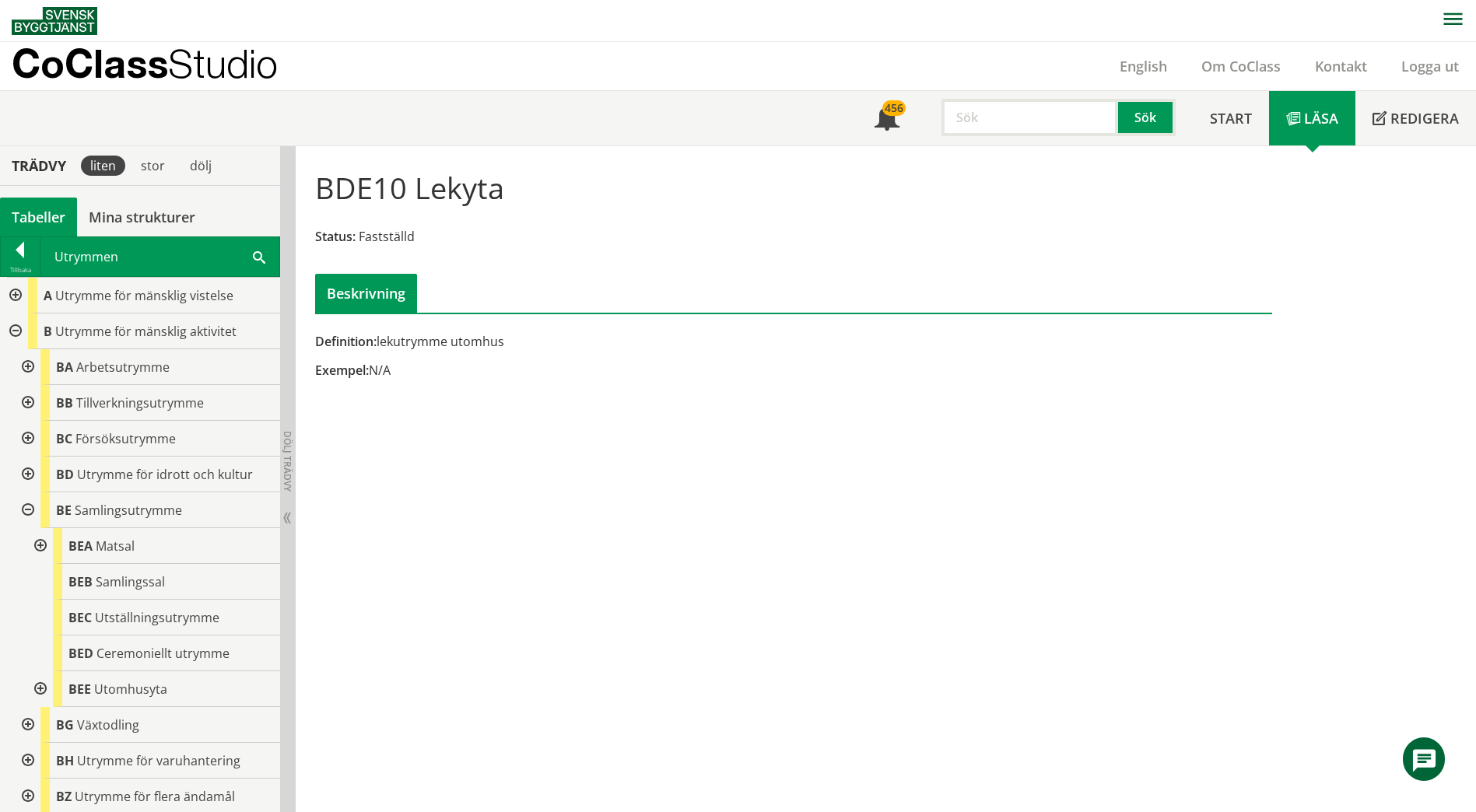
click at [29, 512] on div at bounding box center [26, 510] width 28 height 36
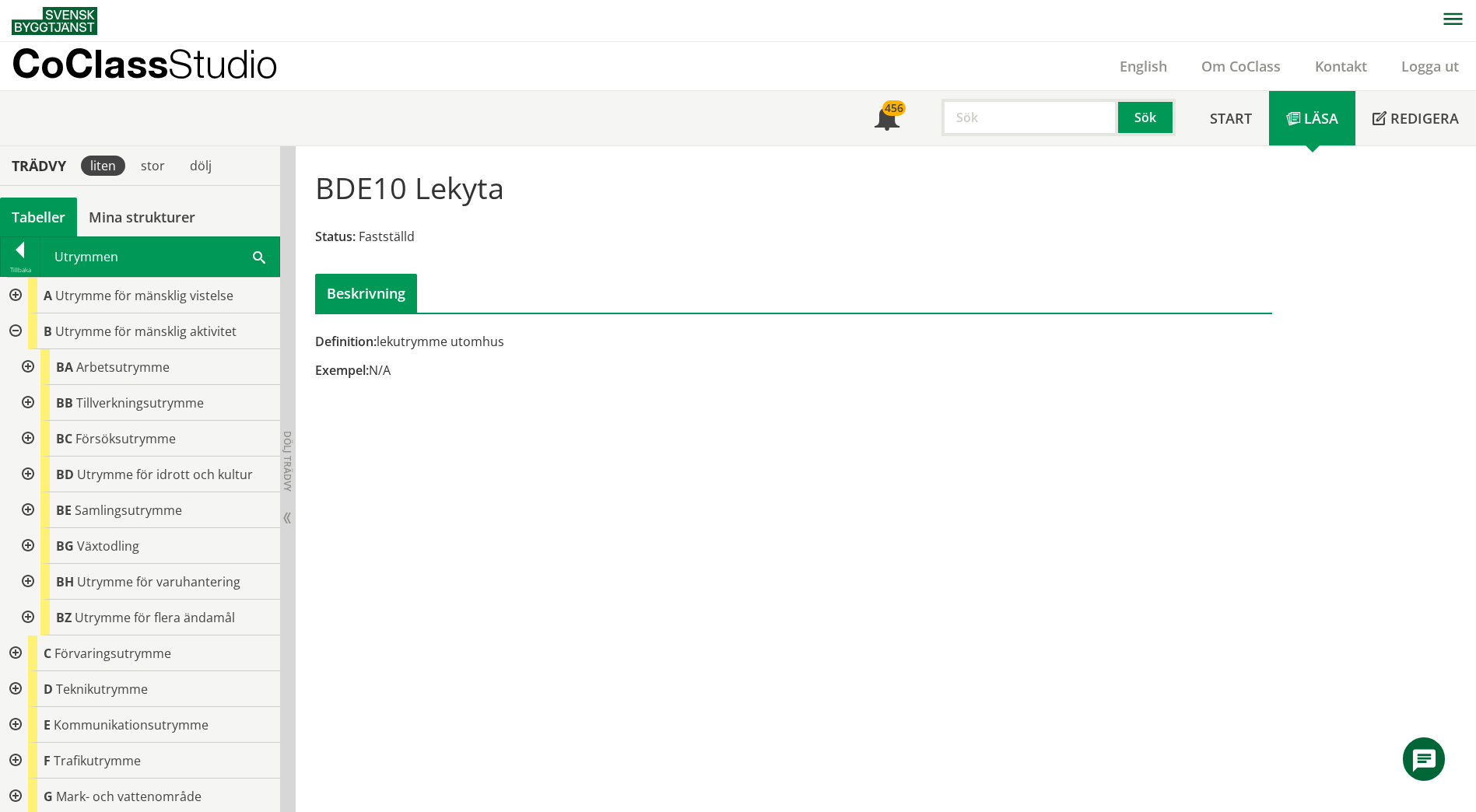
click at [29, 610] on div at bounding box center [26, 618] width 28 height 36
click at [22, 620] on div at bounding box center [26, 618] width 28 height 36
click at [14, 292] on div at bounding box center [14, 295] width 28 height 36
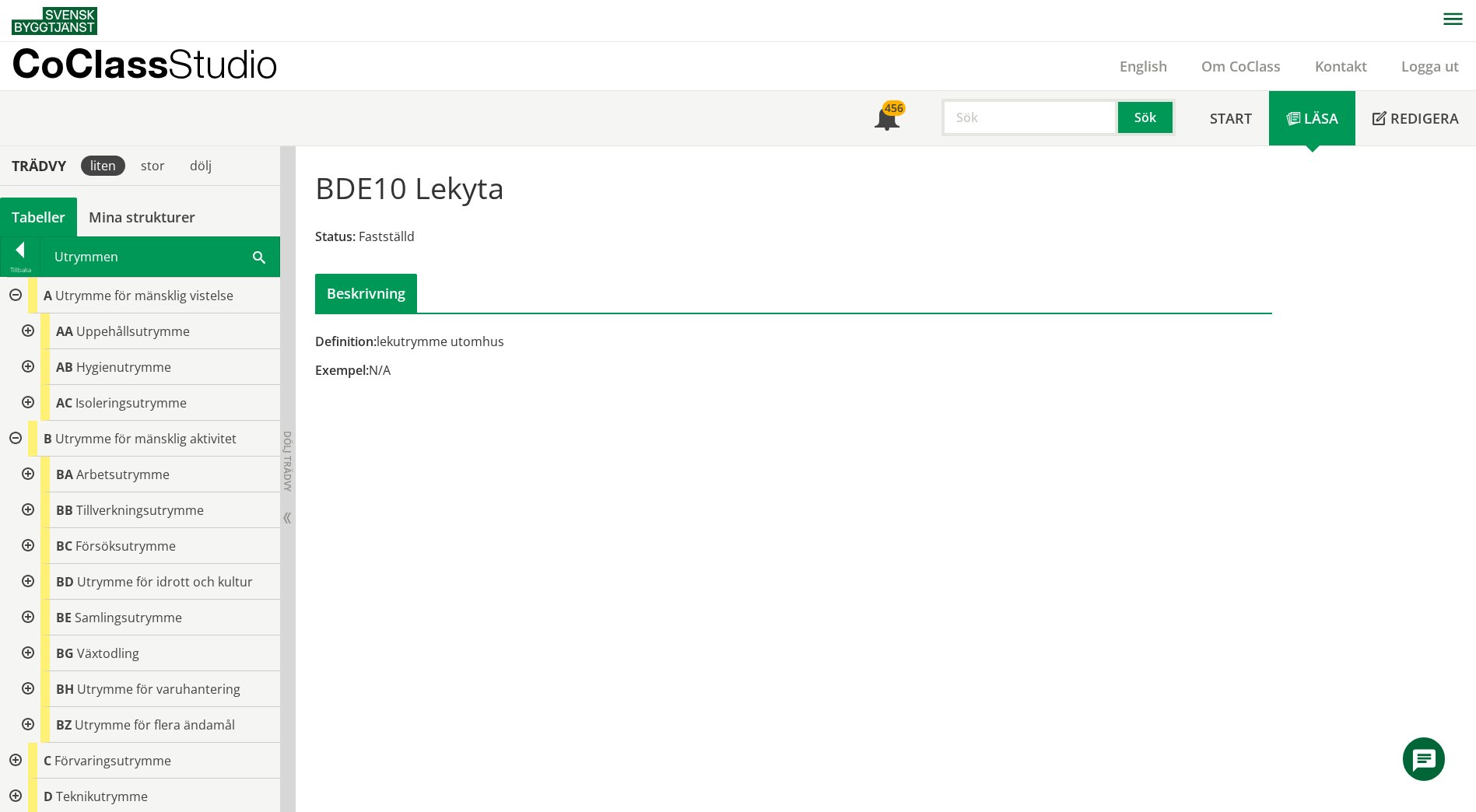
click at [30, 328] on div at bounding box center [26, 331] width 28 height 36
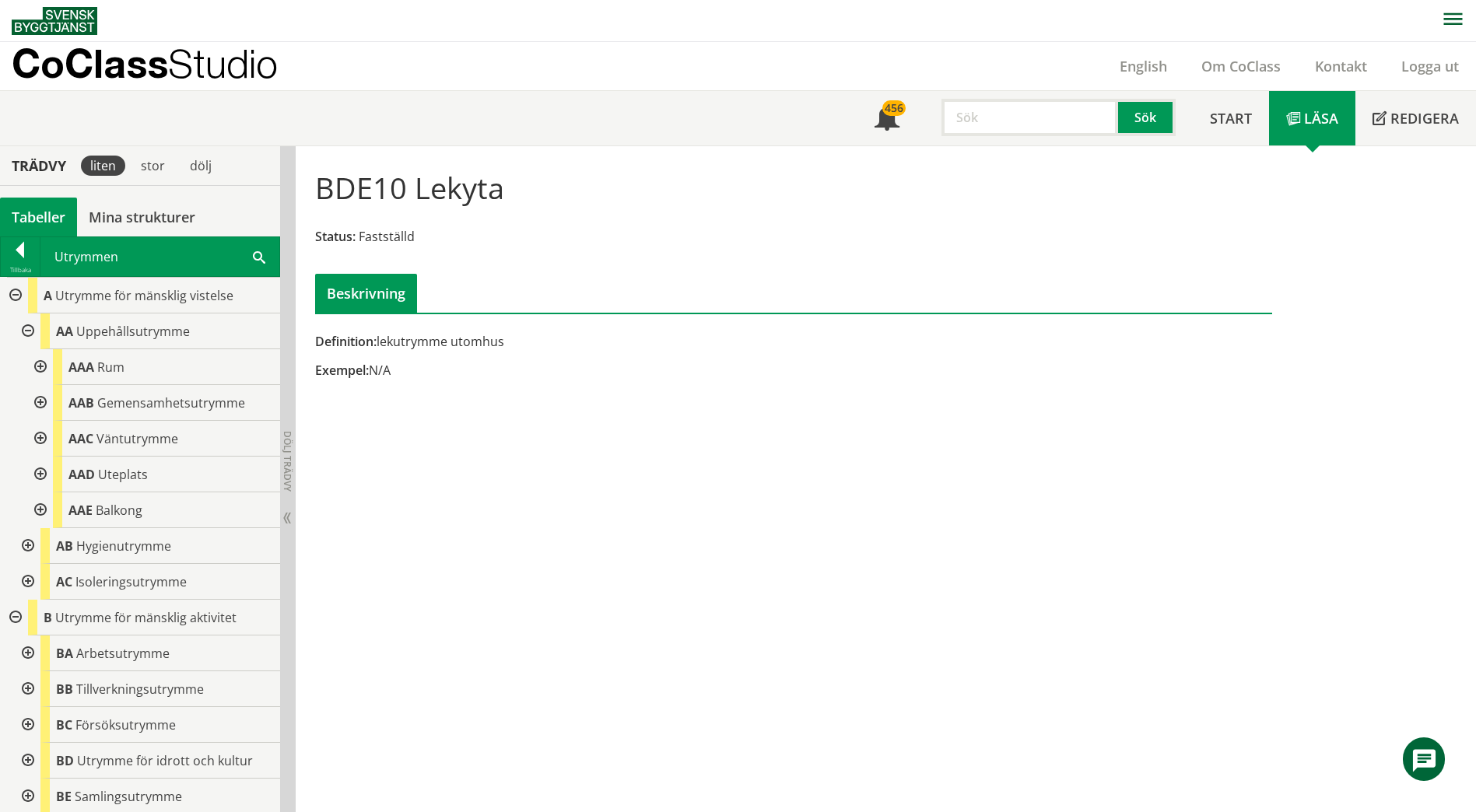
click at [41, 402] on div at bounding box center [39, 403] width 28 height 36
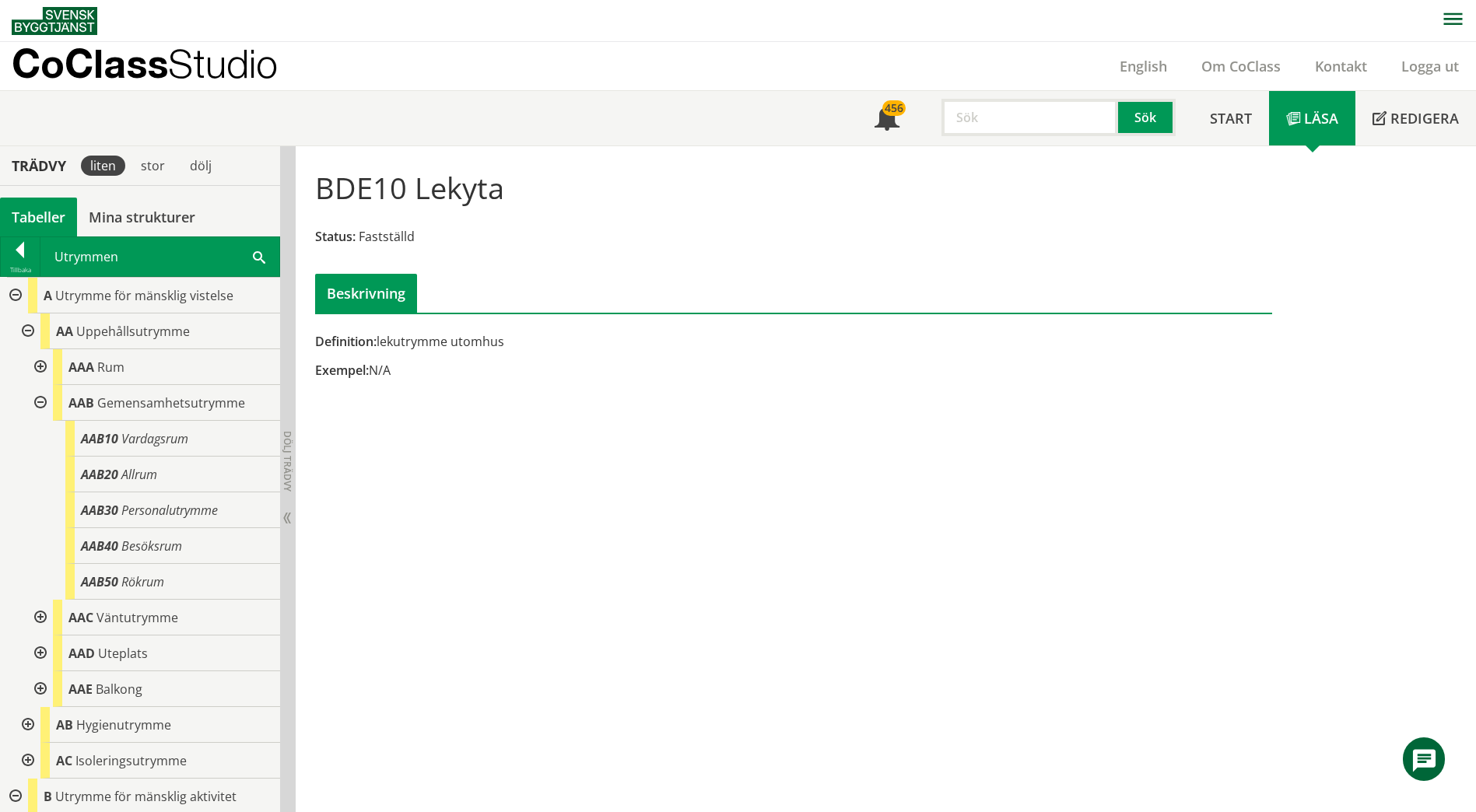
click at [41, 402] on div at bounding box center [39, 403] width 28 height 36
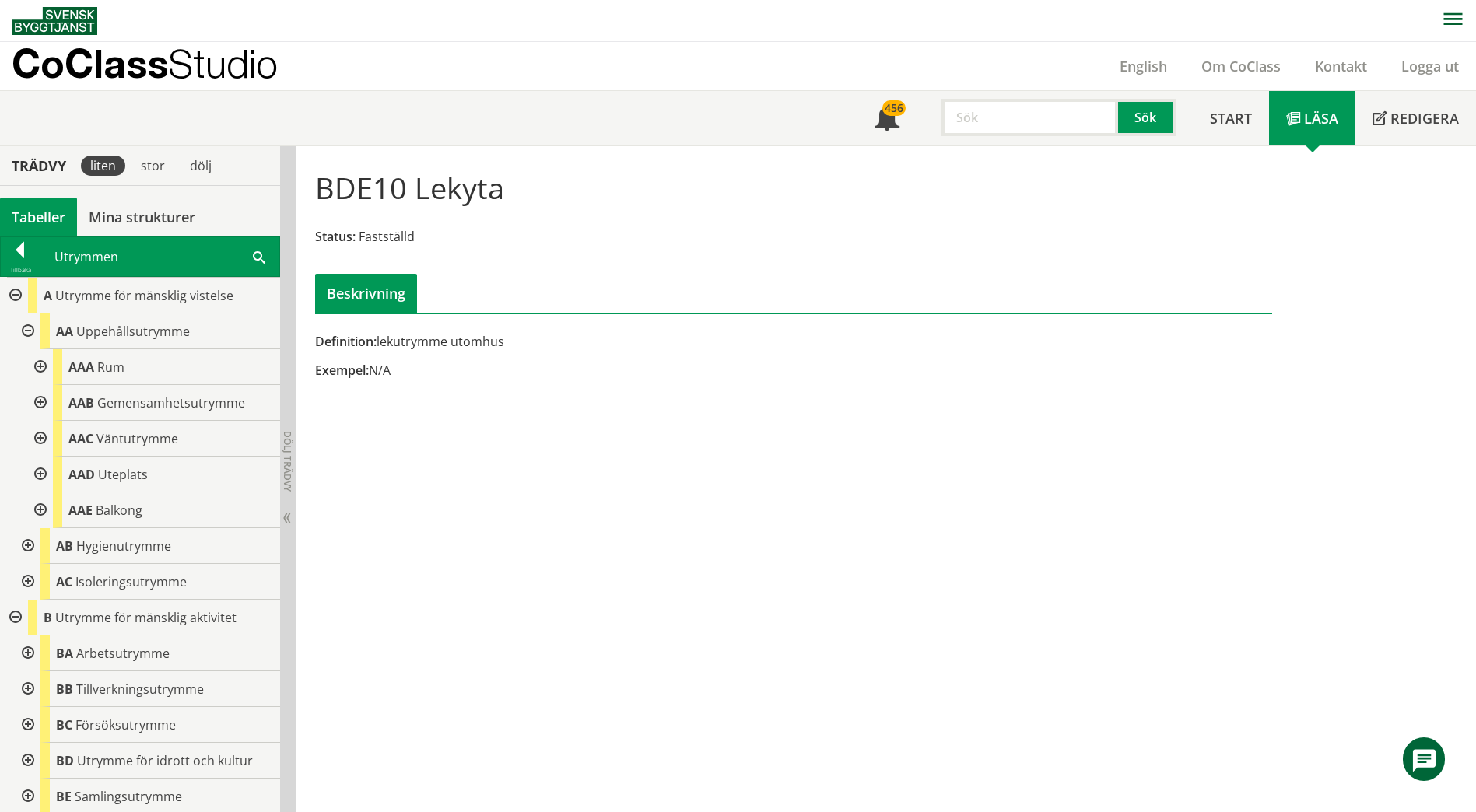
click at [41, 365] on div at bounding box center [39, 367] width 28 height 36
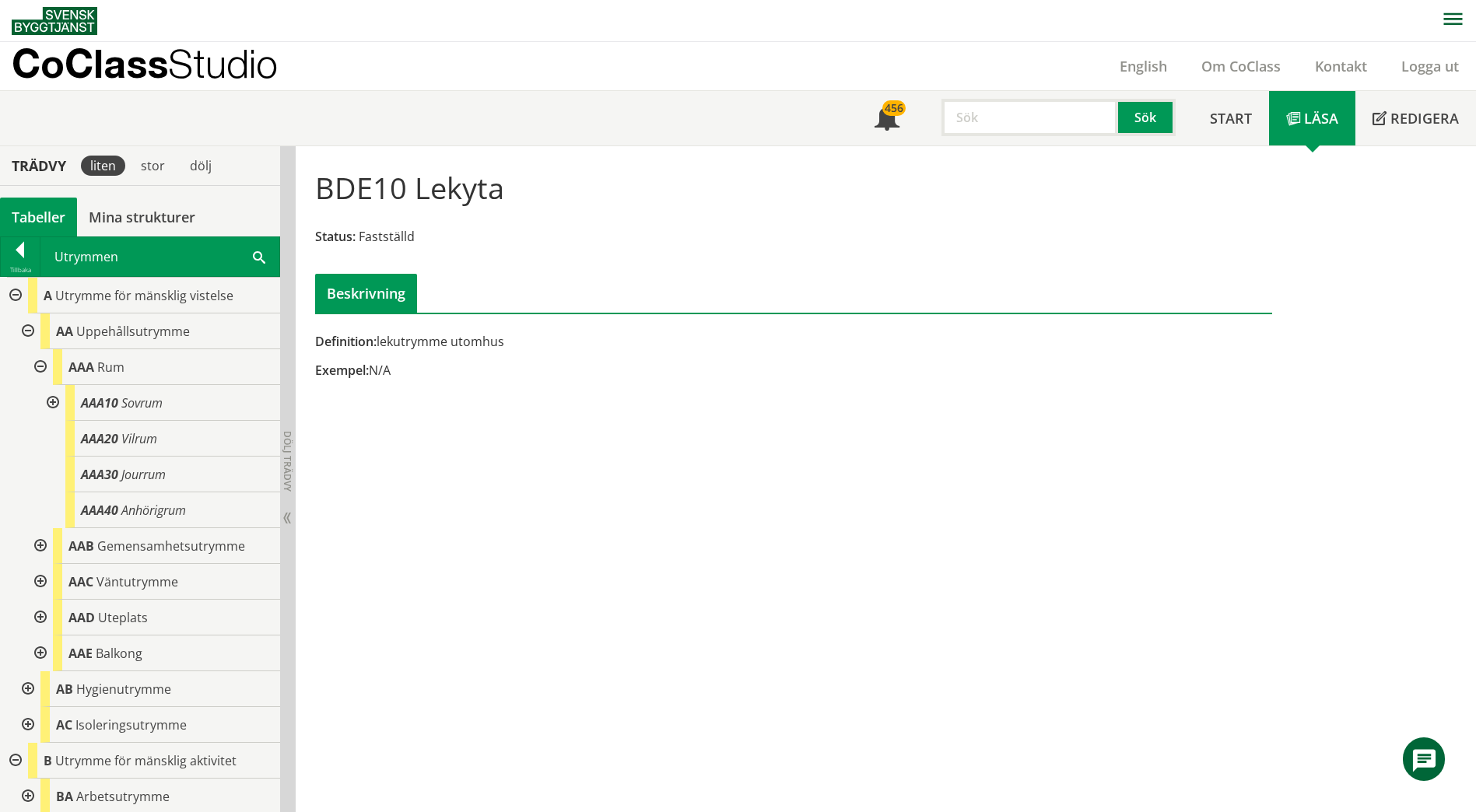
click at [41, 365] on div at bounding box center [39, 367] width 28 height 36
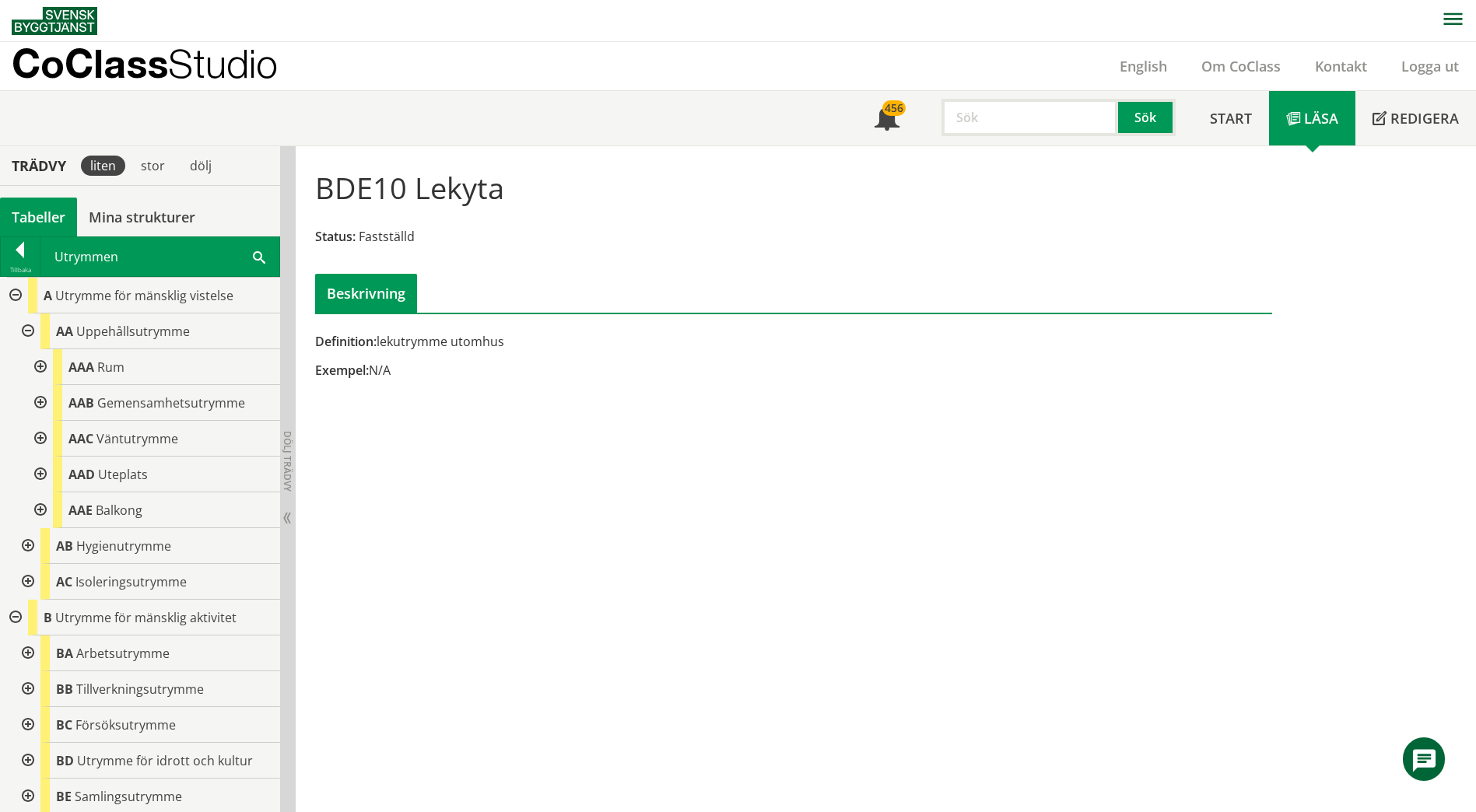
click at [25, 332] on div at bounding box center [26, 331] width 28 height 36
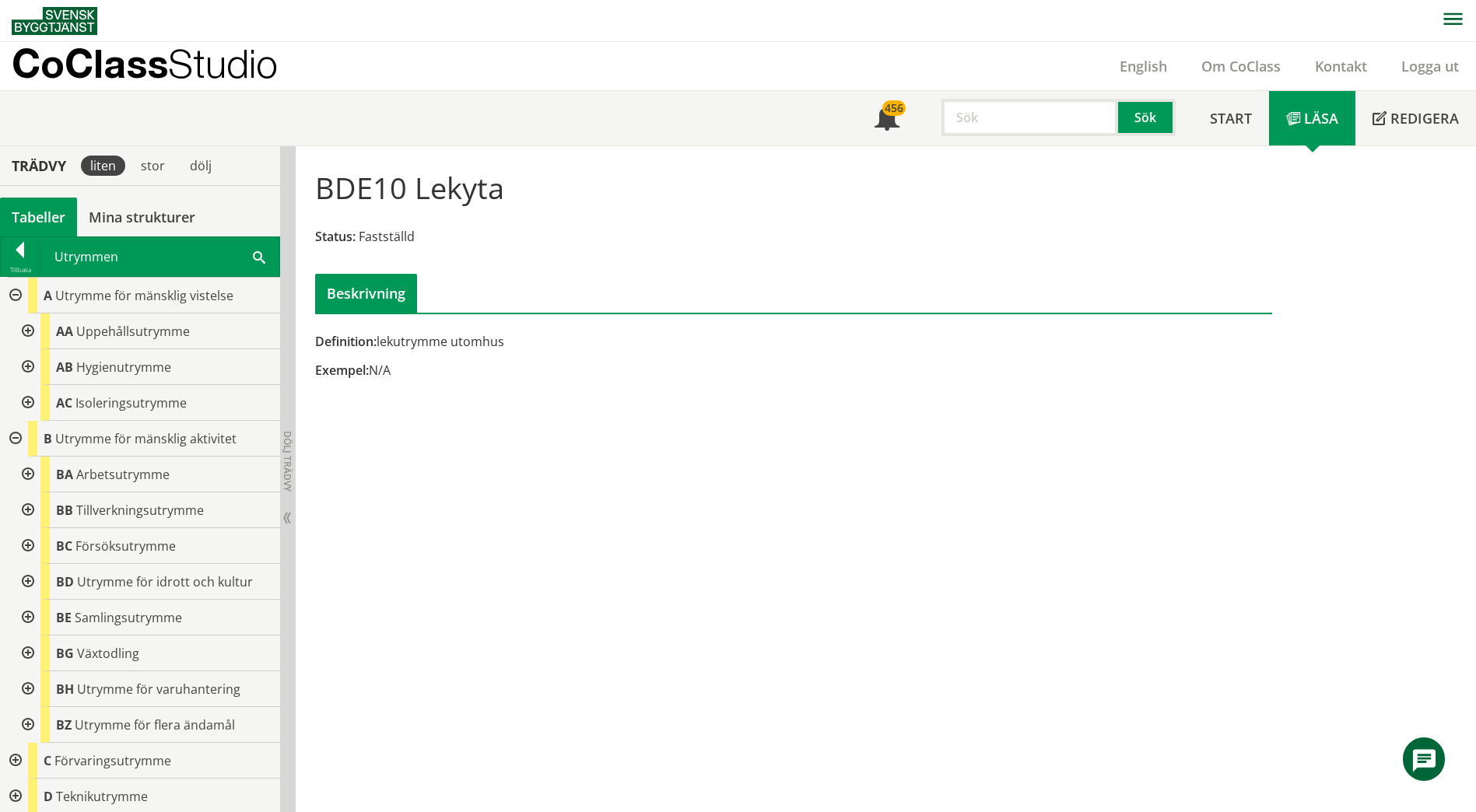
click at [16, 297] on div at bounding box center [14, 295] width 28 height 36
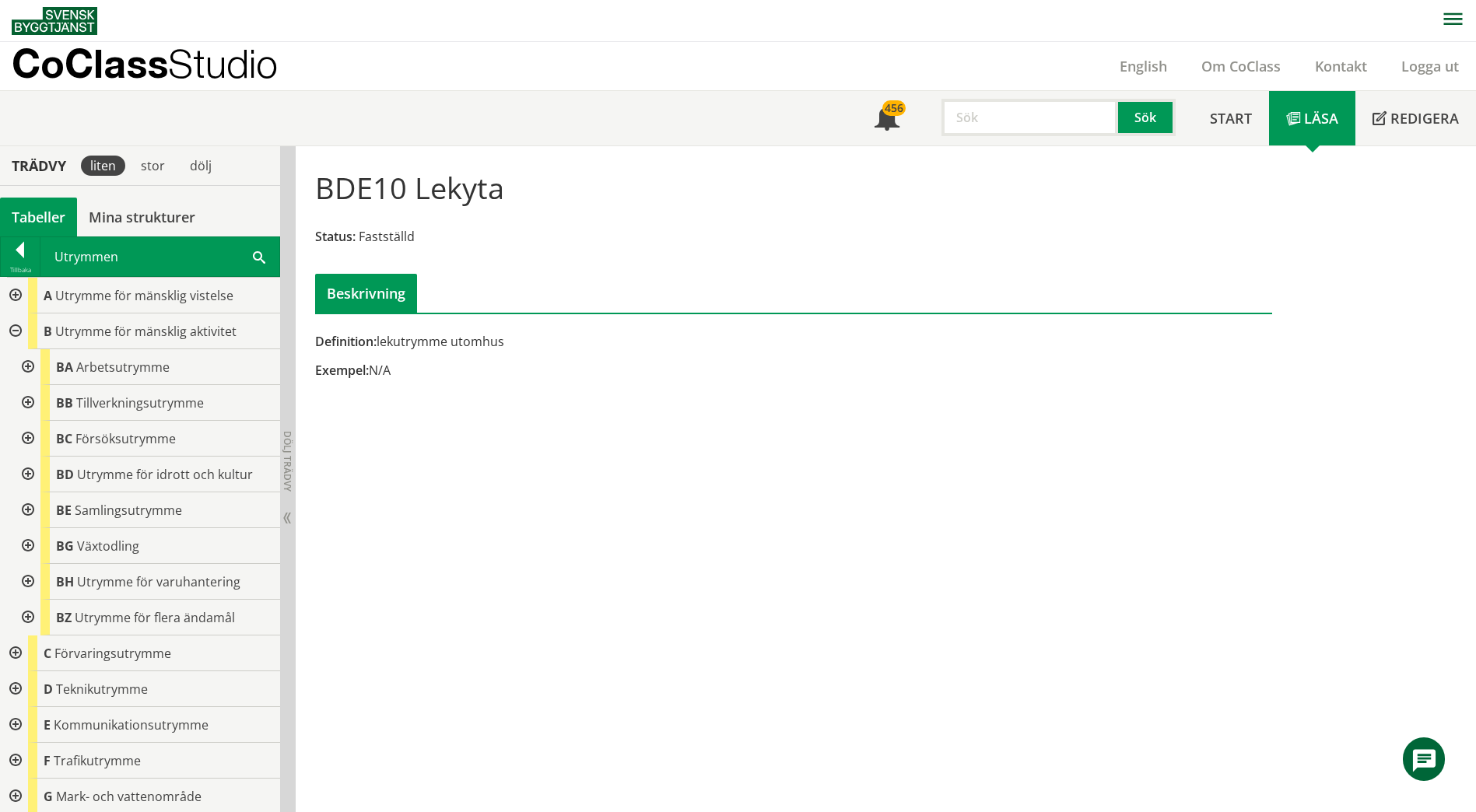
click at [27, 363] on div at bounding box center [26, 367] width 28 height 36
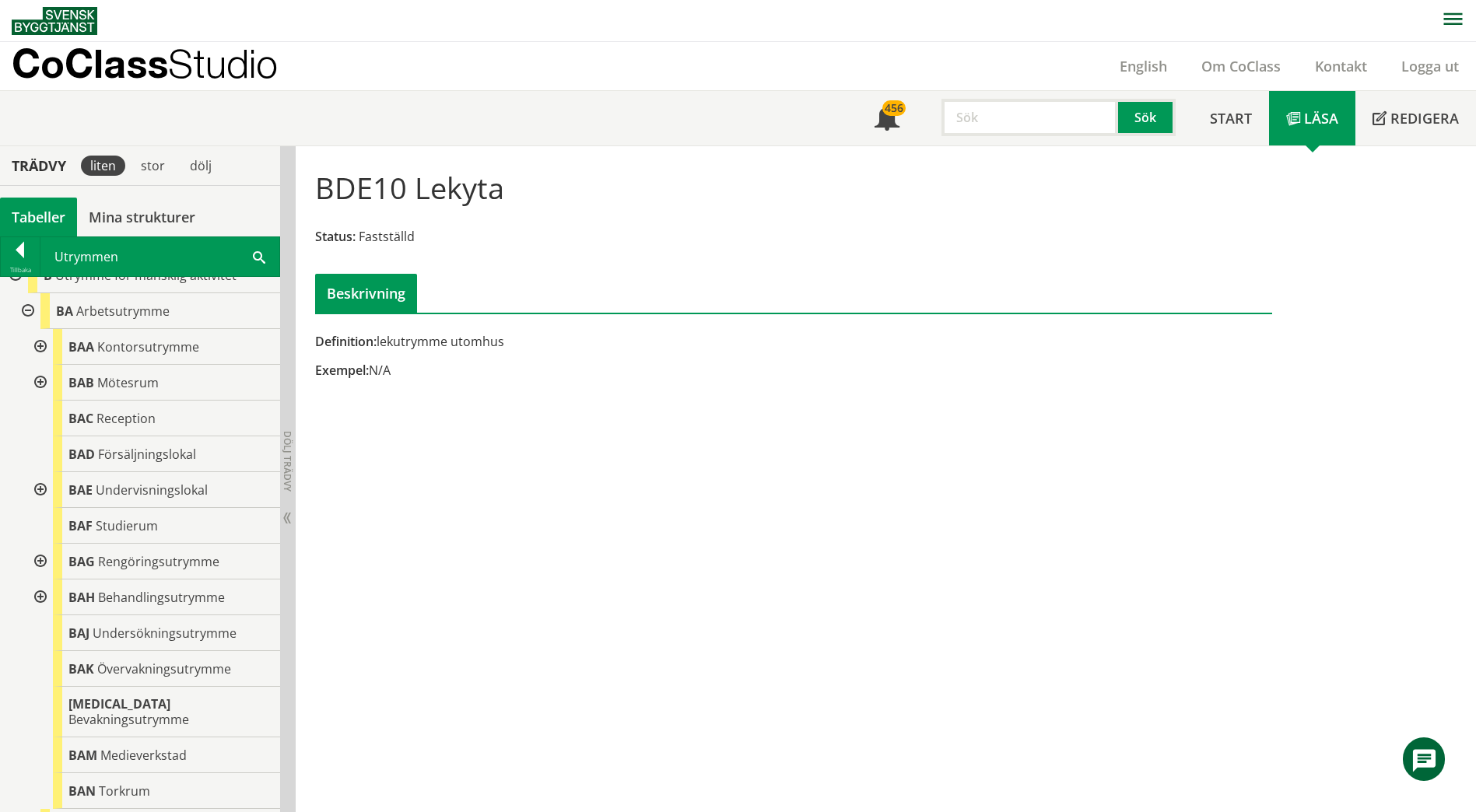
scroll to position [156, 0]
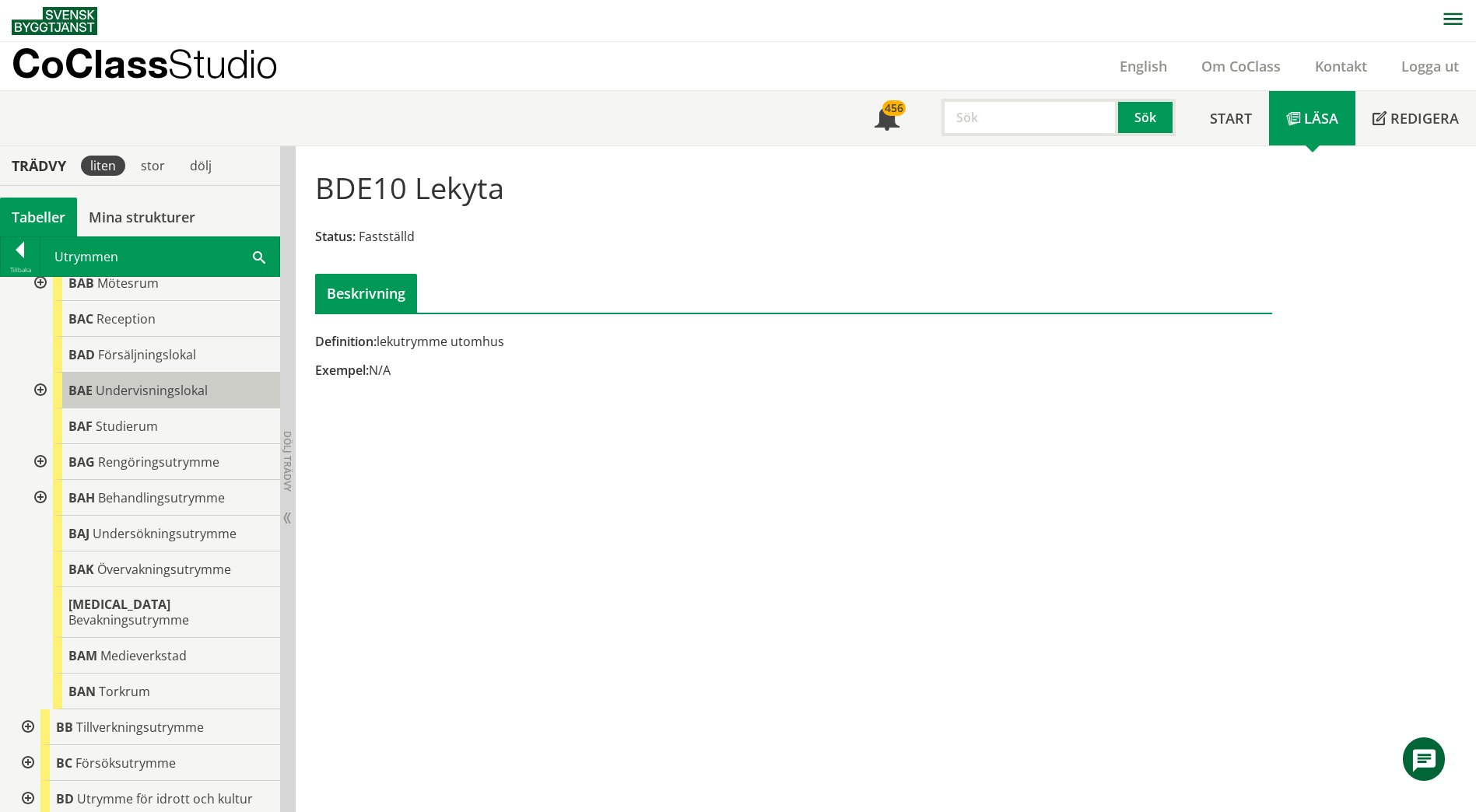
click at [86, 386] on span "BAE" at bounding box center [81, 390] width 25 height 17
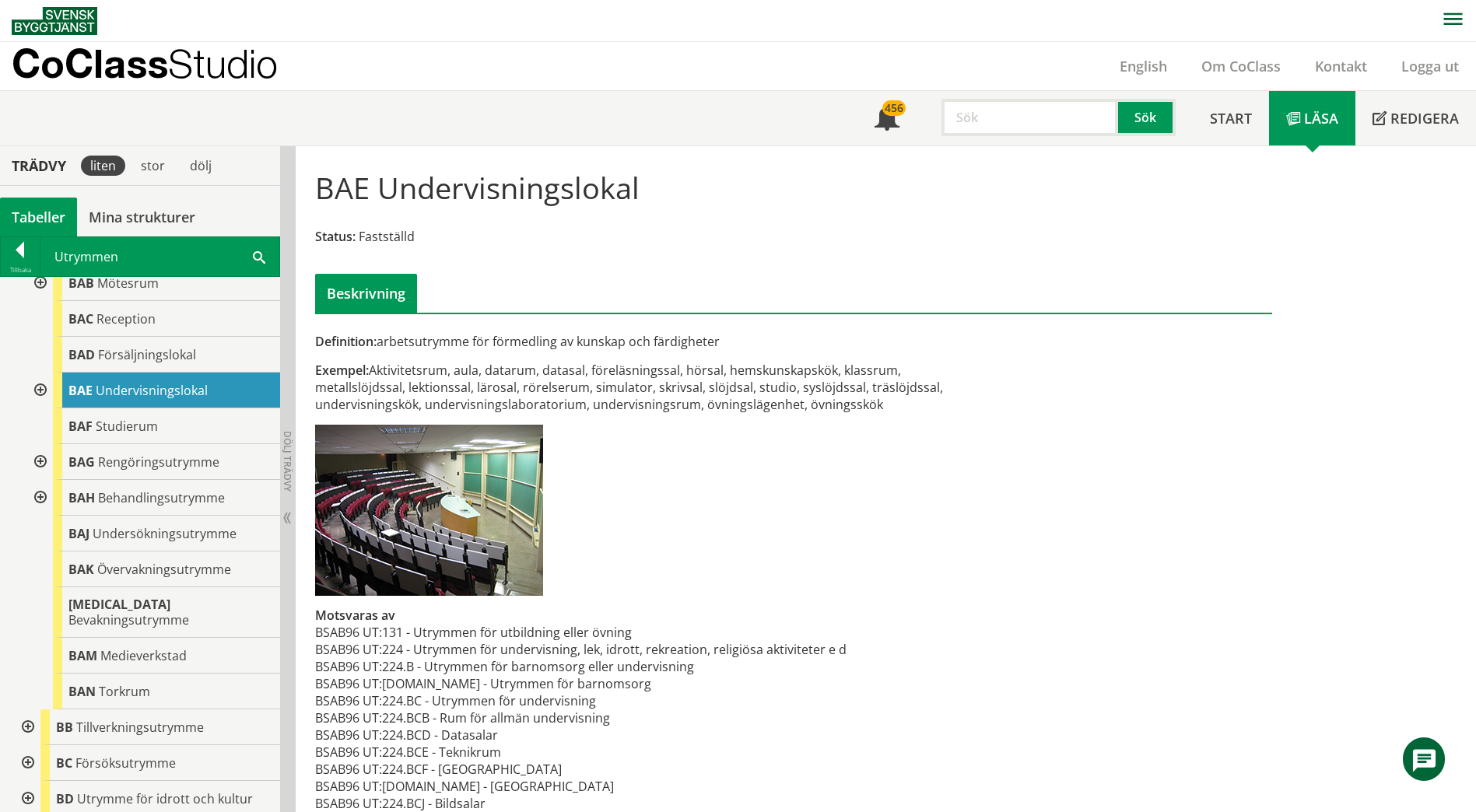
click at [43, 389] on div at bounding box center [39, 390] width 28 height 36
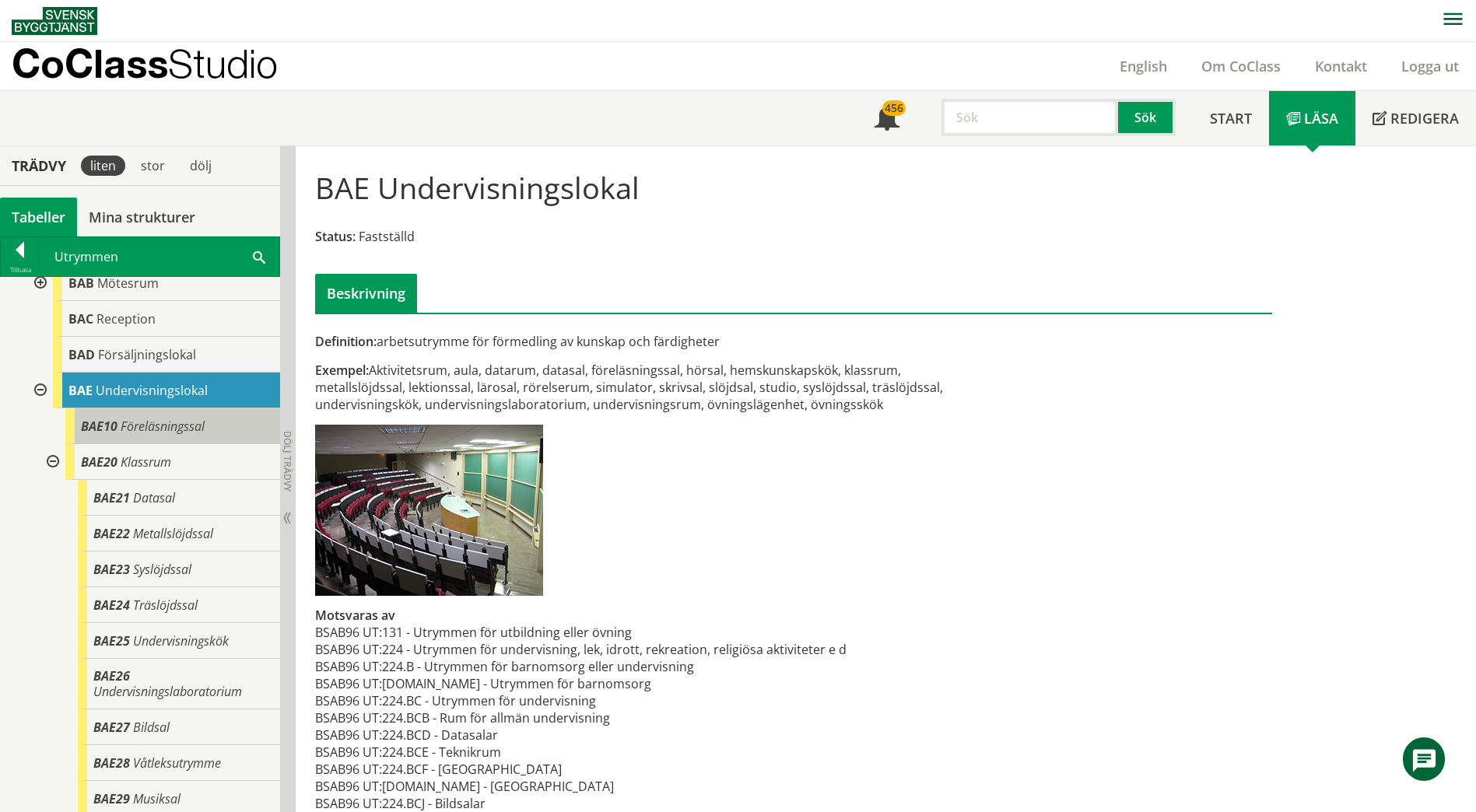
click at [105, 423] on span "BAE10" at bounding box center [99, 426] width 37 height 17
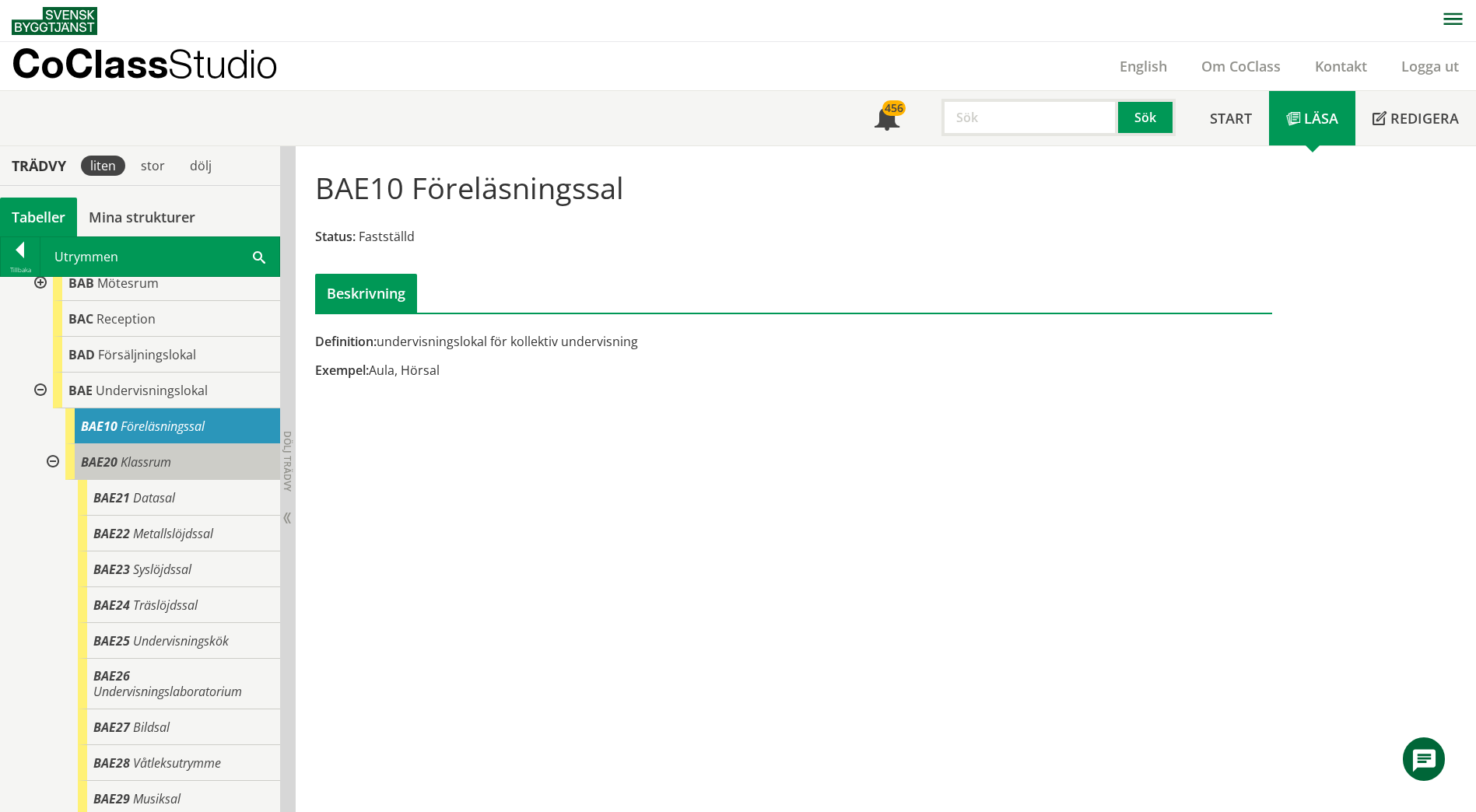
click at [99, 458] on span "BAE20" at bounding box center [99, 462] width 37 height 17
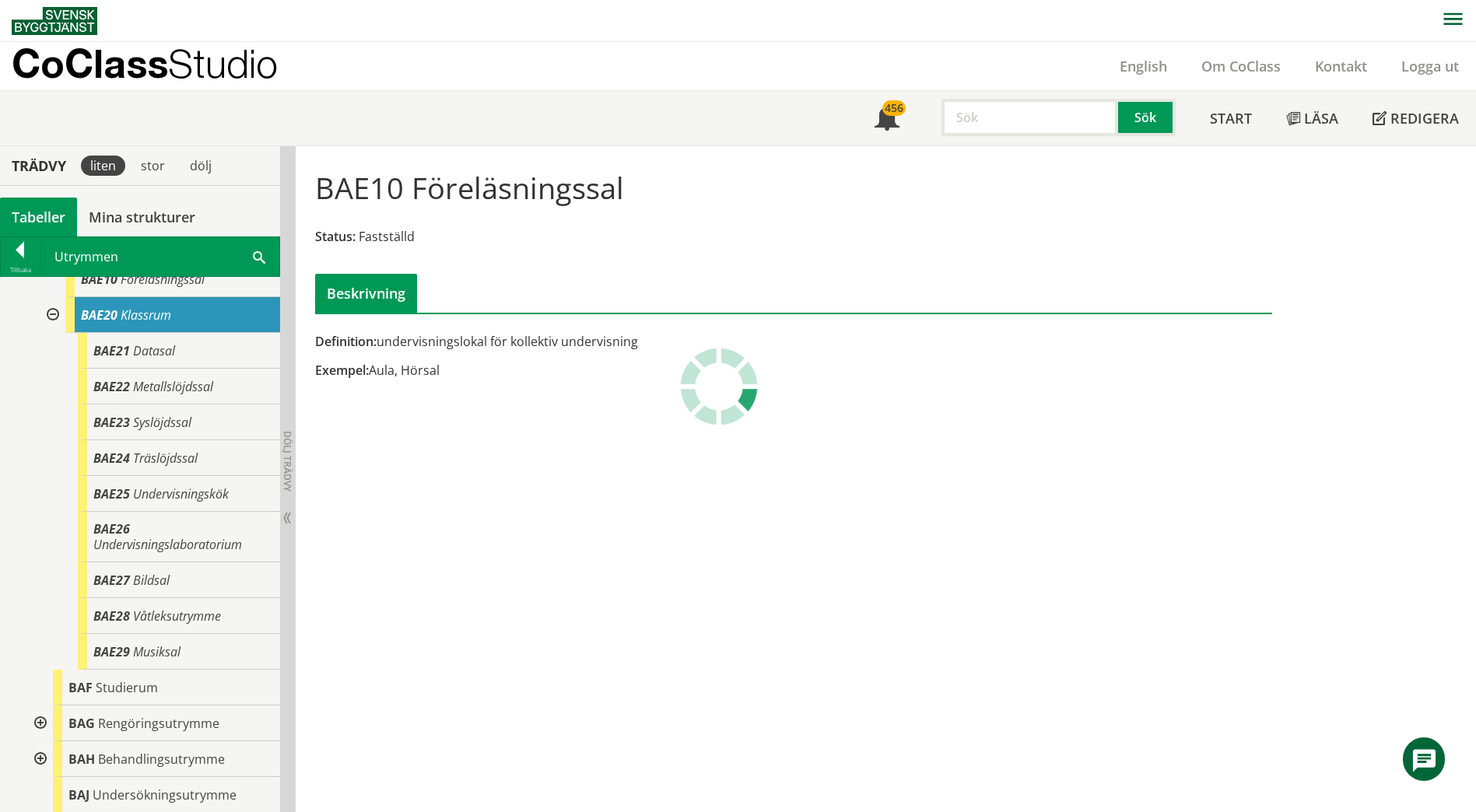
scroll to position [311, 0]
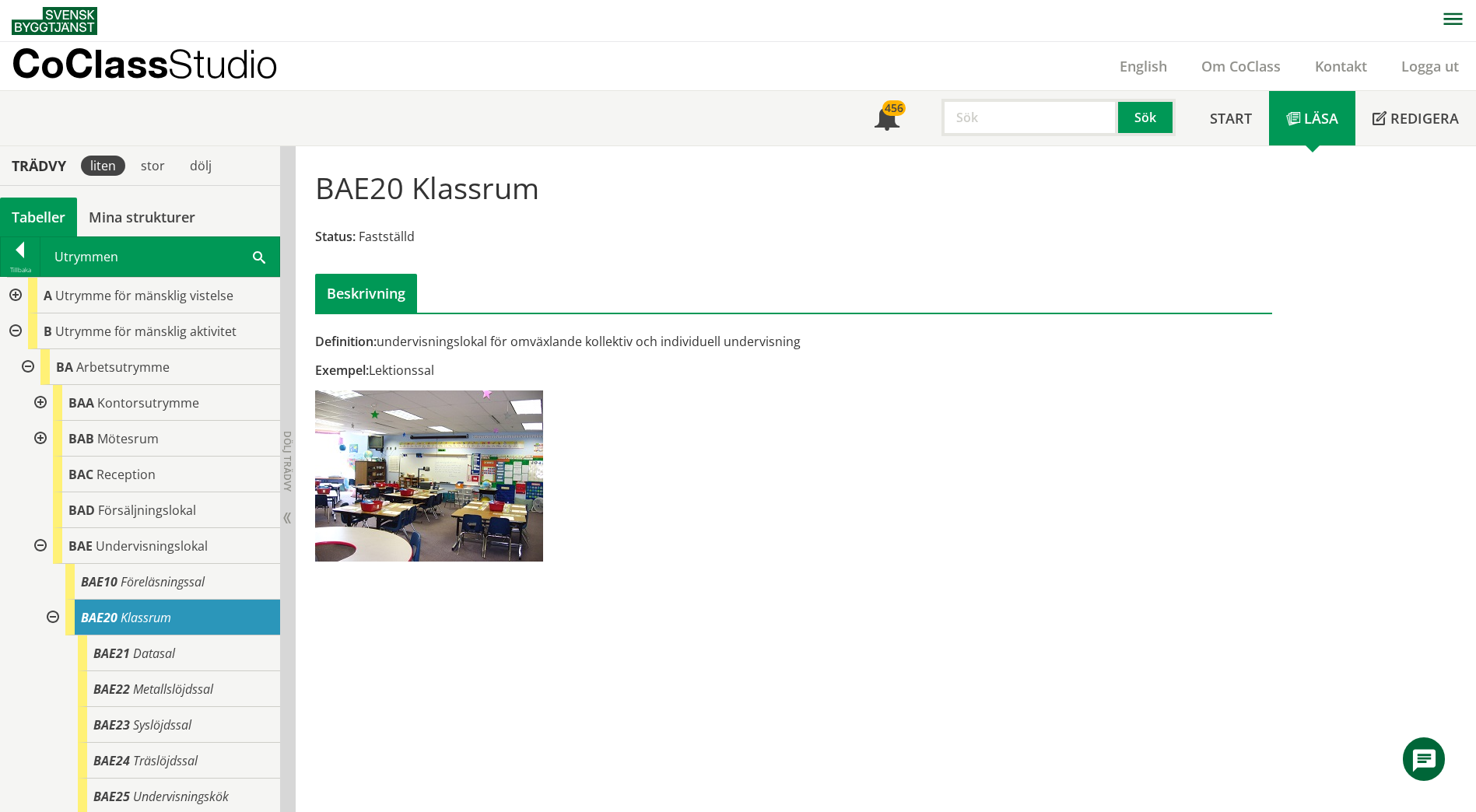
click at [37, 541] on div at bounding box center [39, 546] width 28 height 36
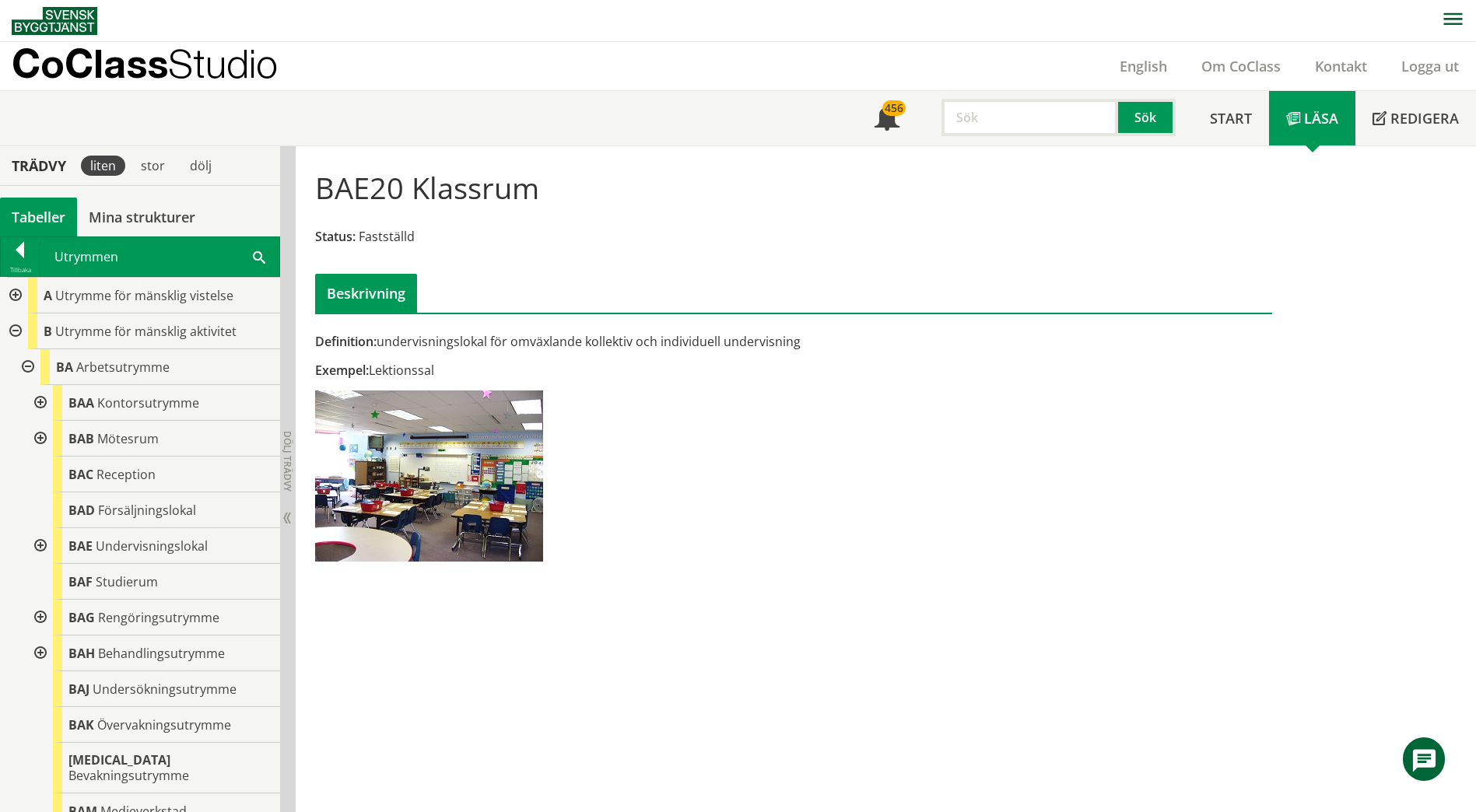
click at [25, 365] on div at bounding box center [26, 367] width 28 height 36
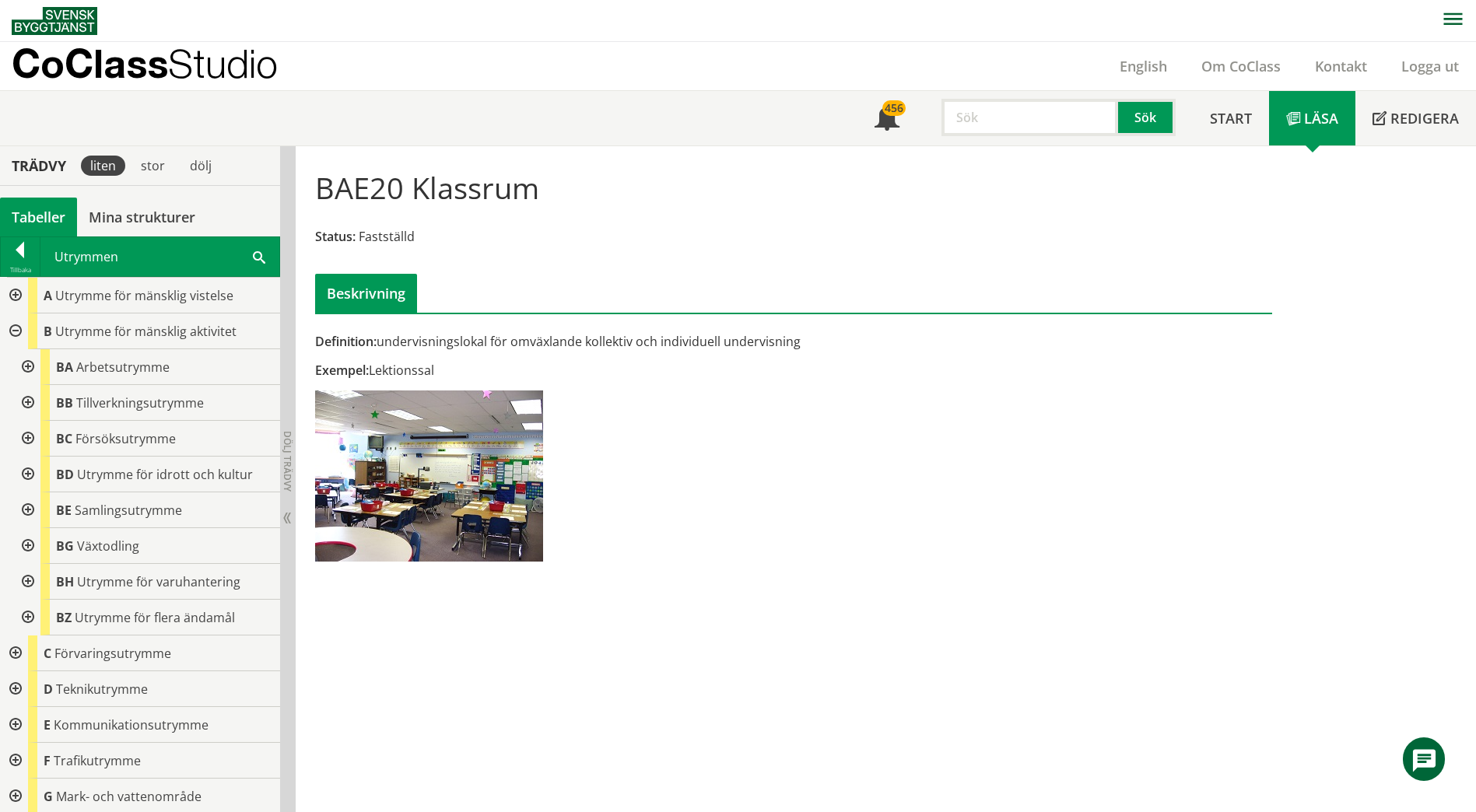
click at [25, 513] on div at bounding box center [26, 510] width 28 height 36
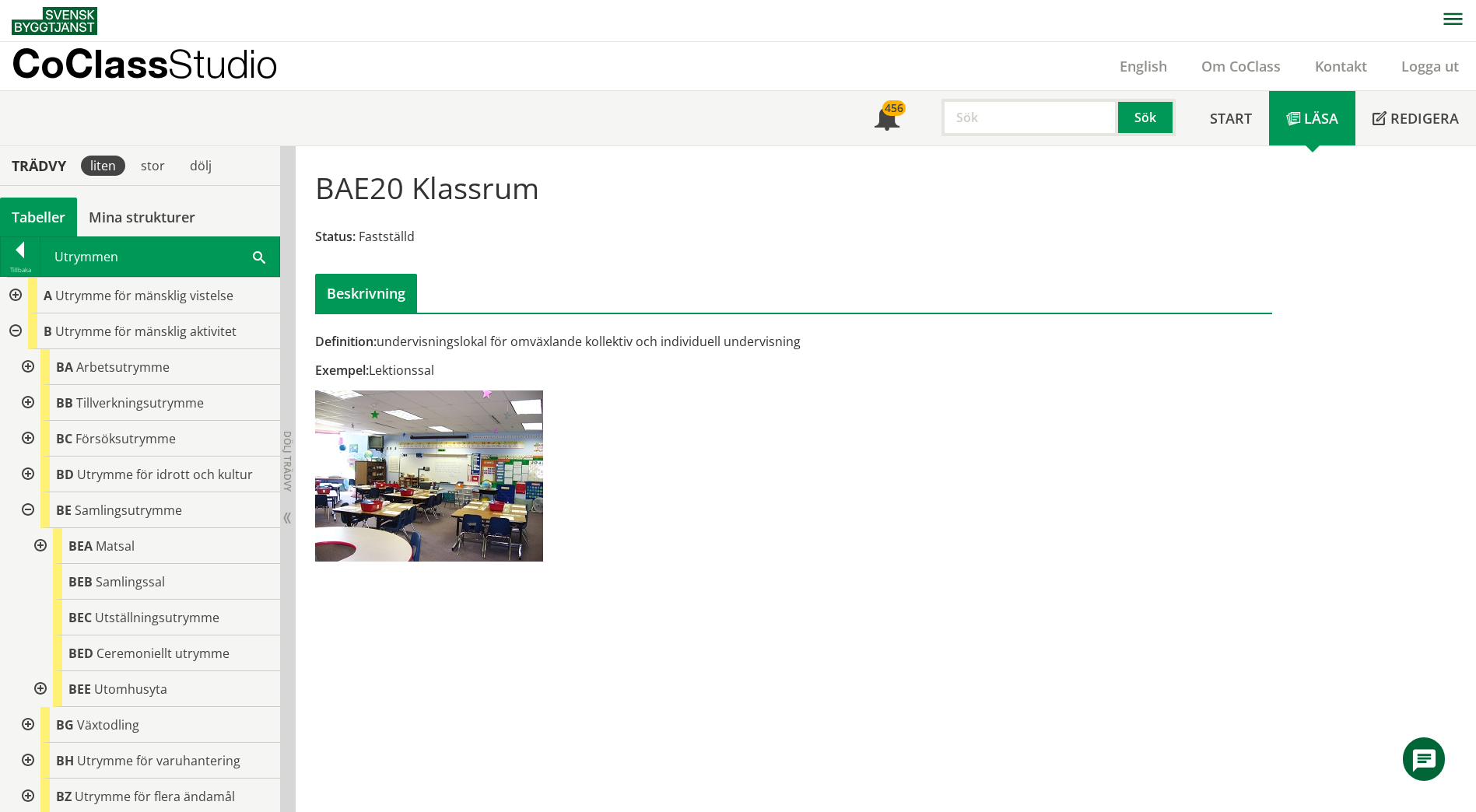
click at [29, 508] on div at bounding box center [26, 510] width 28 height 36
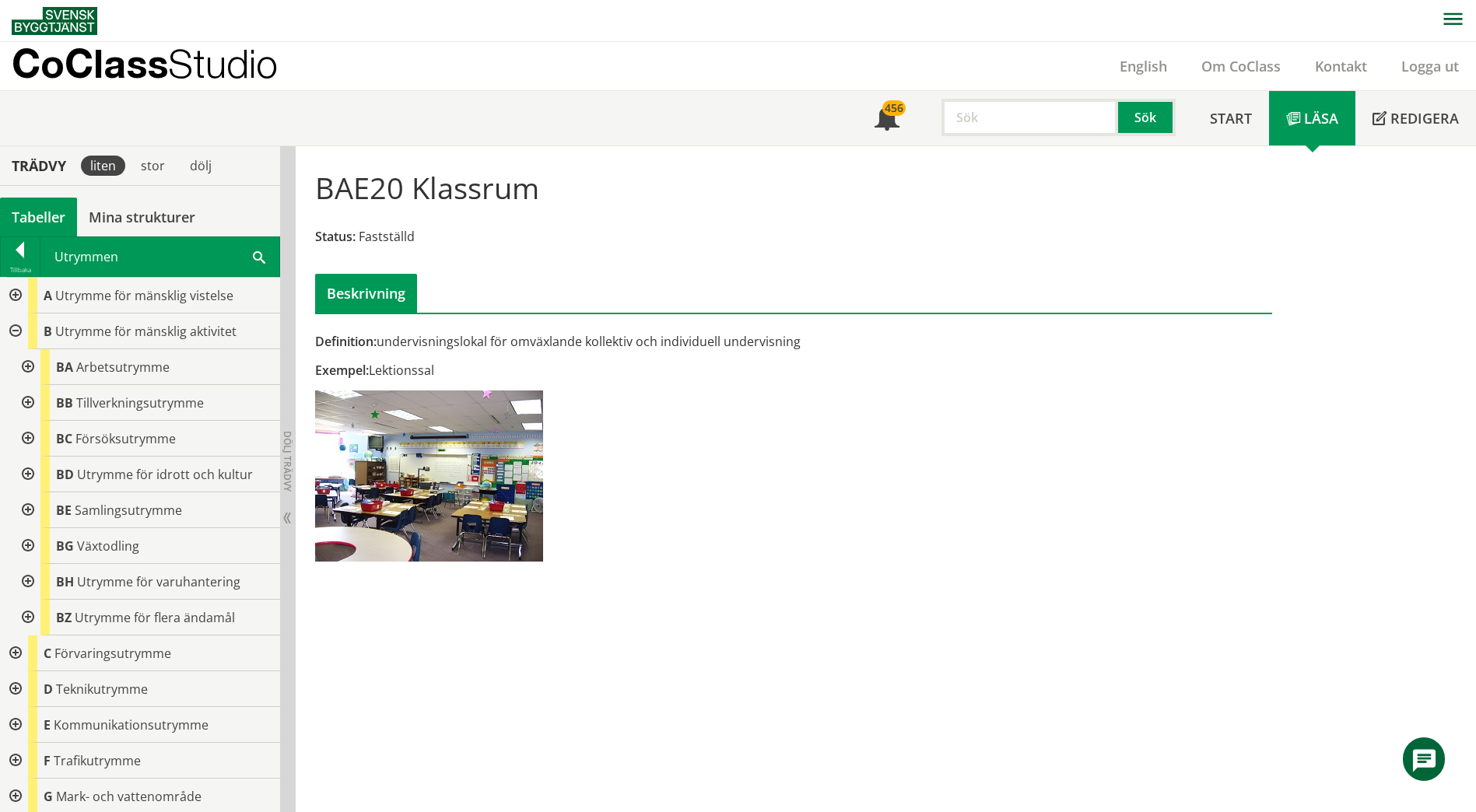
click at [35, 365] on div at bounding box center [26, 367] width 28 height 36
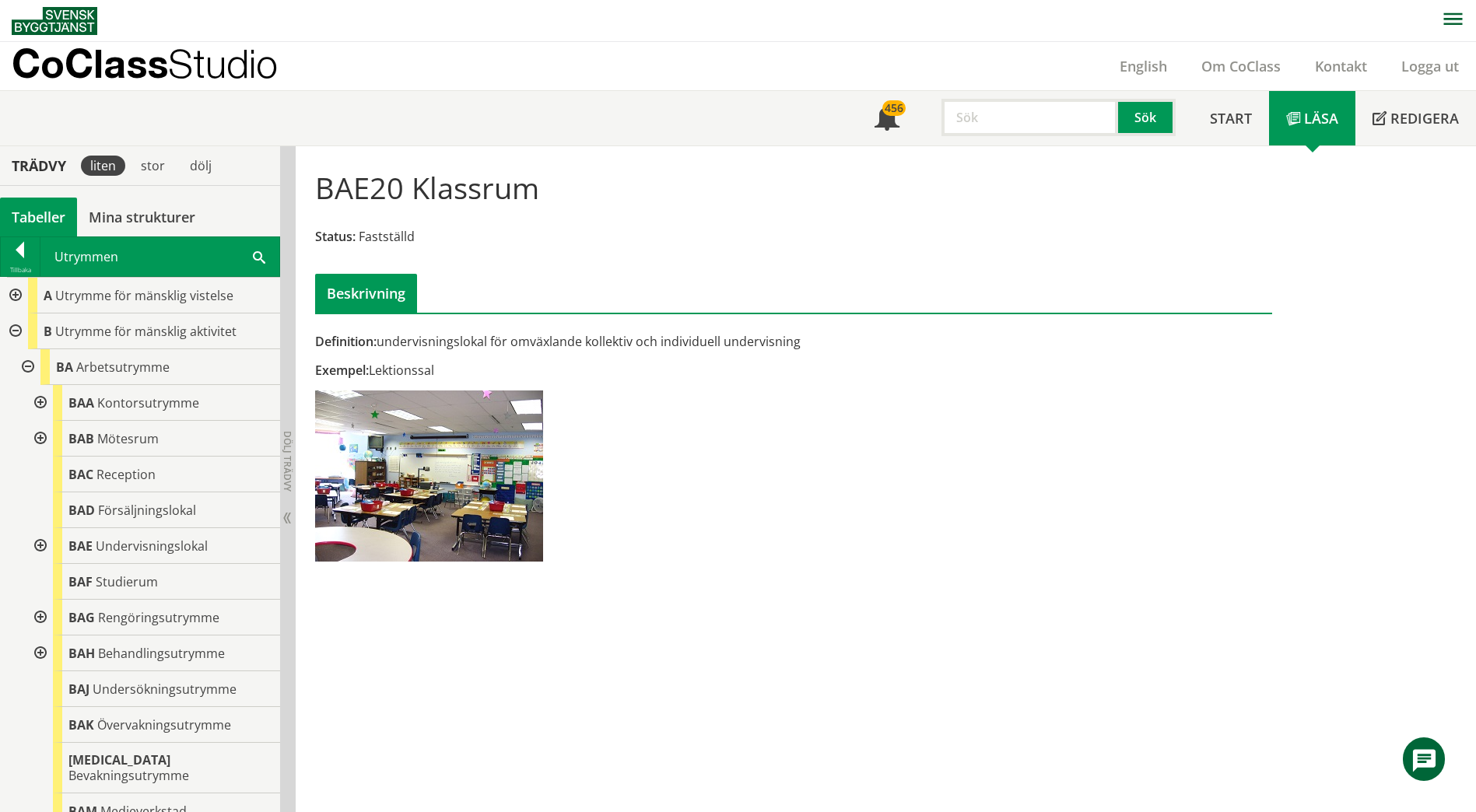
click at [41, 436] on div at bounding box center [39, 439] width 28 height 36
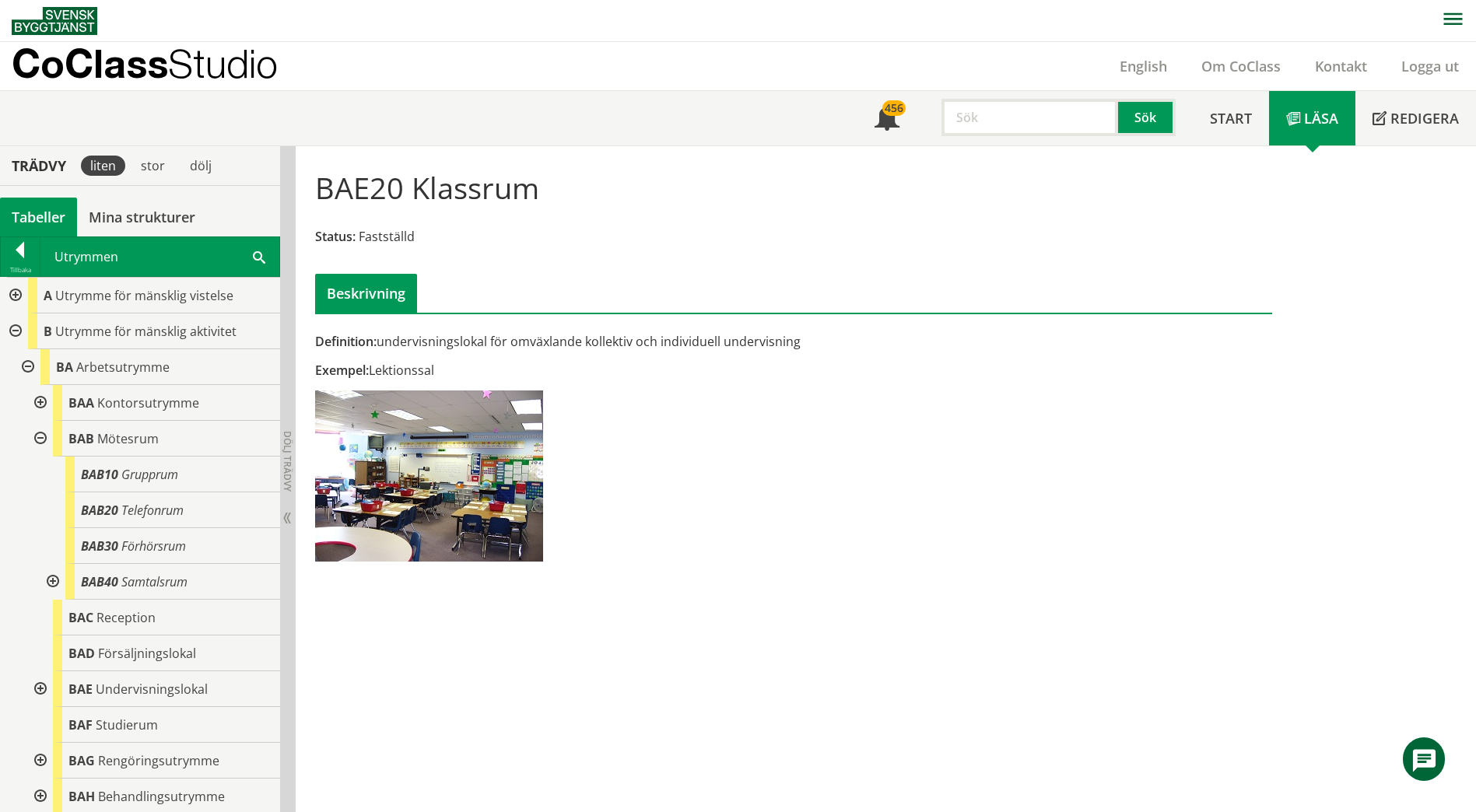
click at [39, 439] on div at bounding box center [39, 439] width 28 height 36
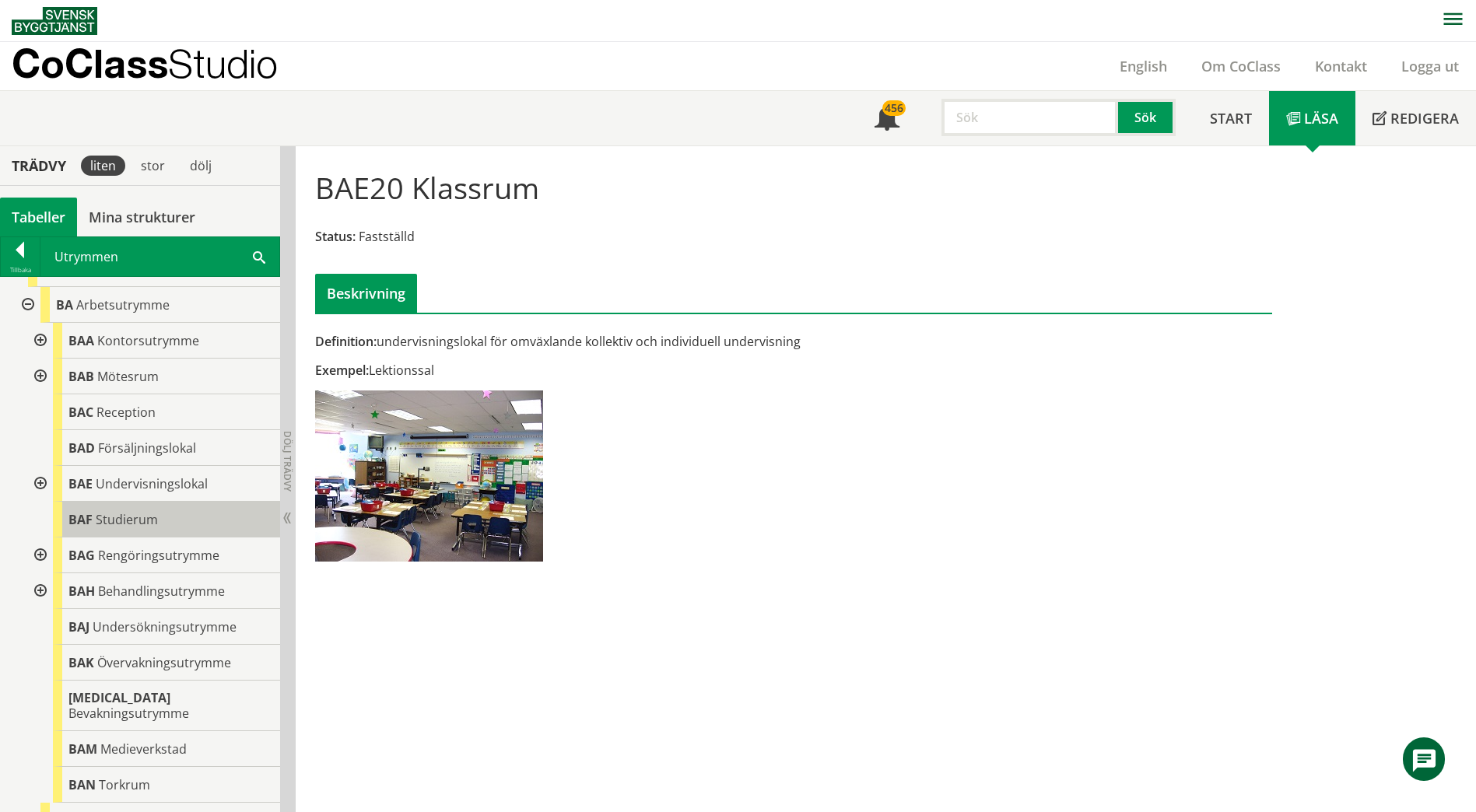
scroll to position [77, 0]
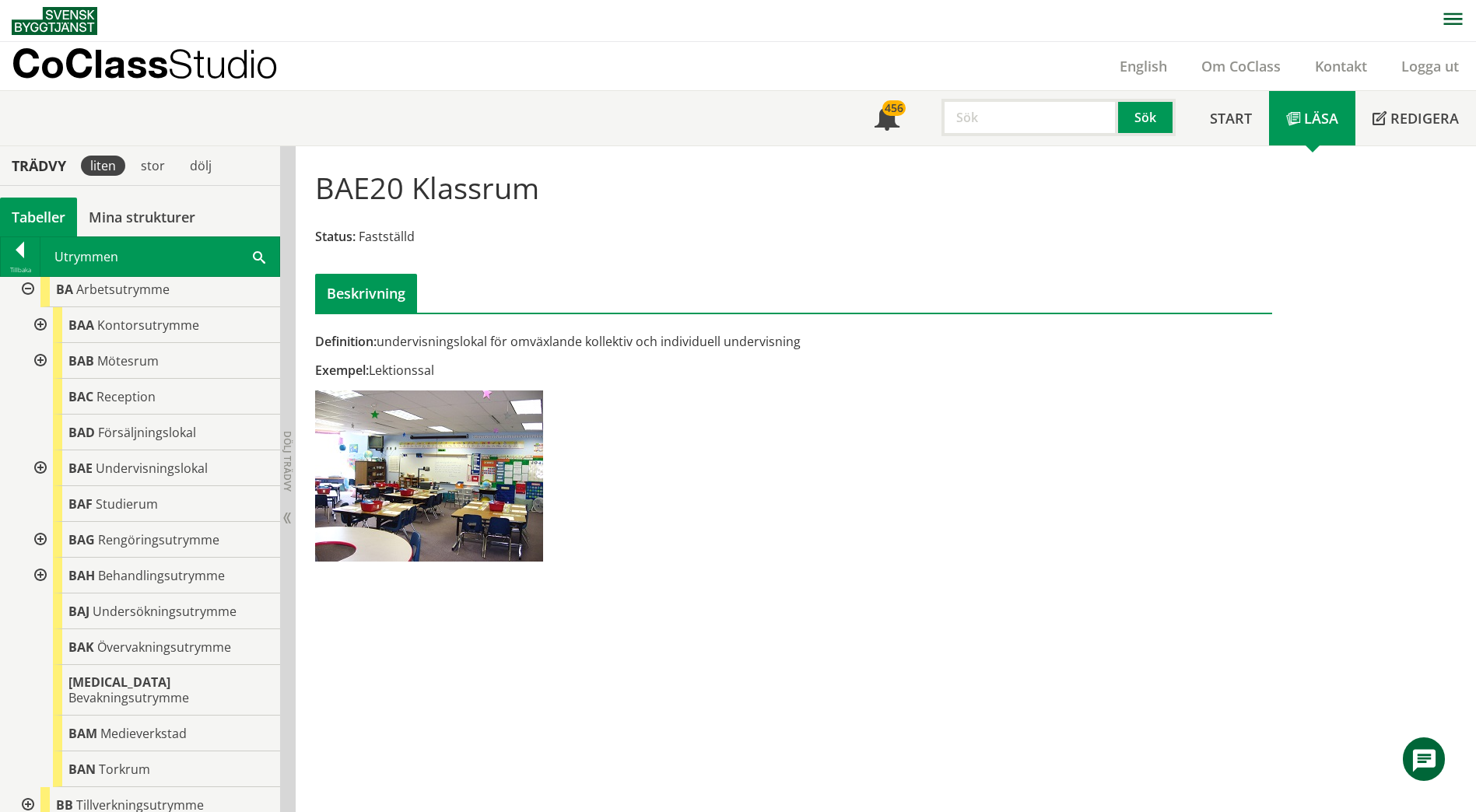
click at [253, 256] on div "Utrymmen Sök" at bounding box center [159, 257] width 239 height 39
click at [260, 259] on span at bounding box center [258, 256] width 12 height 16
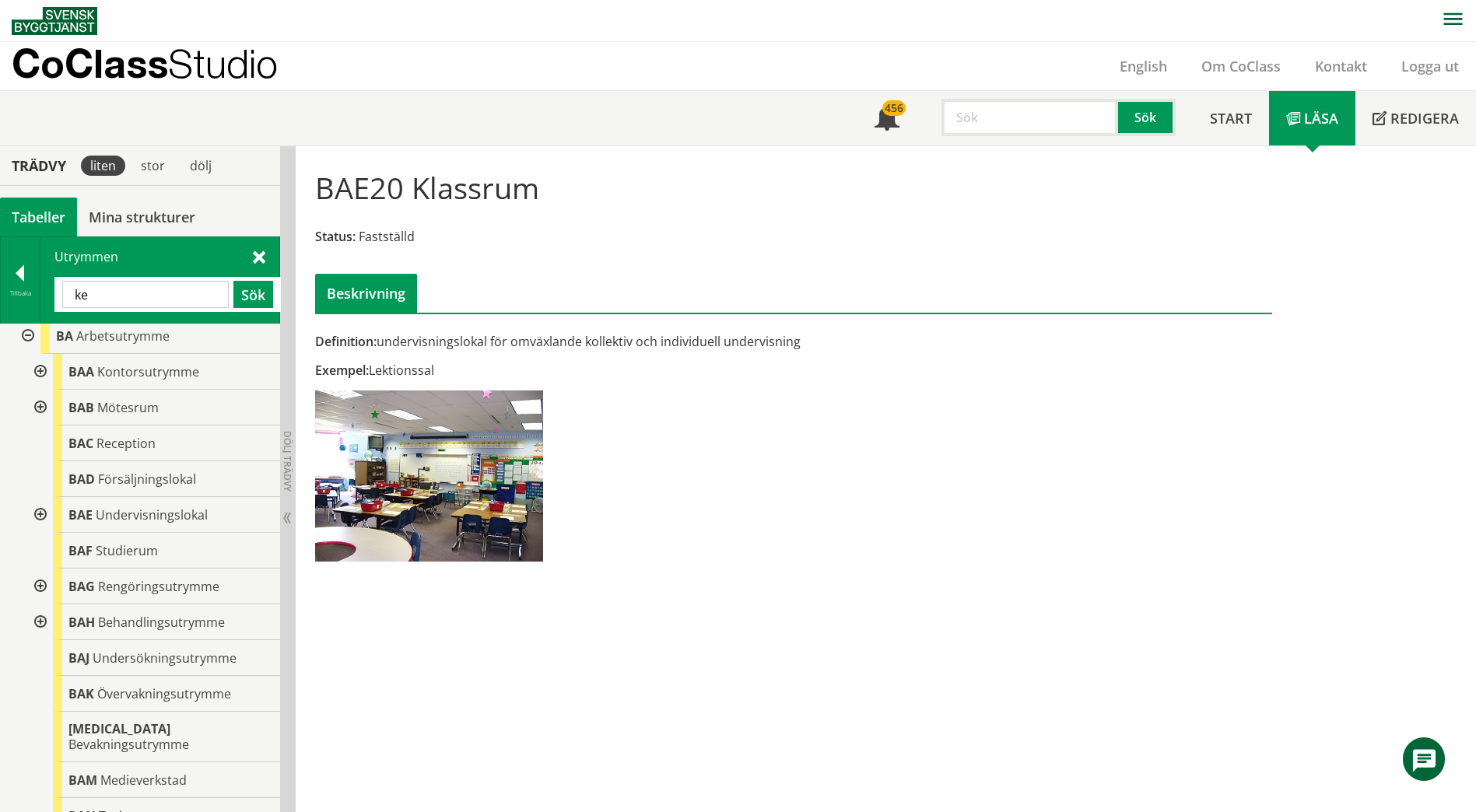
type input "k"
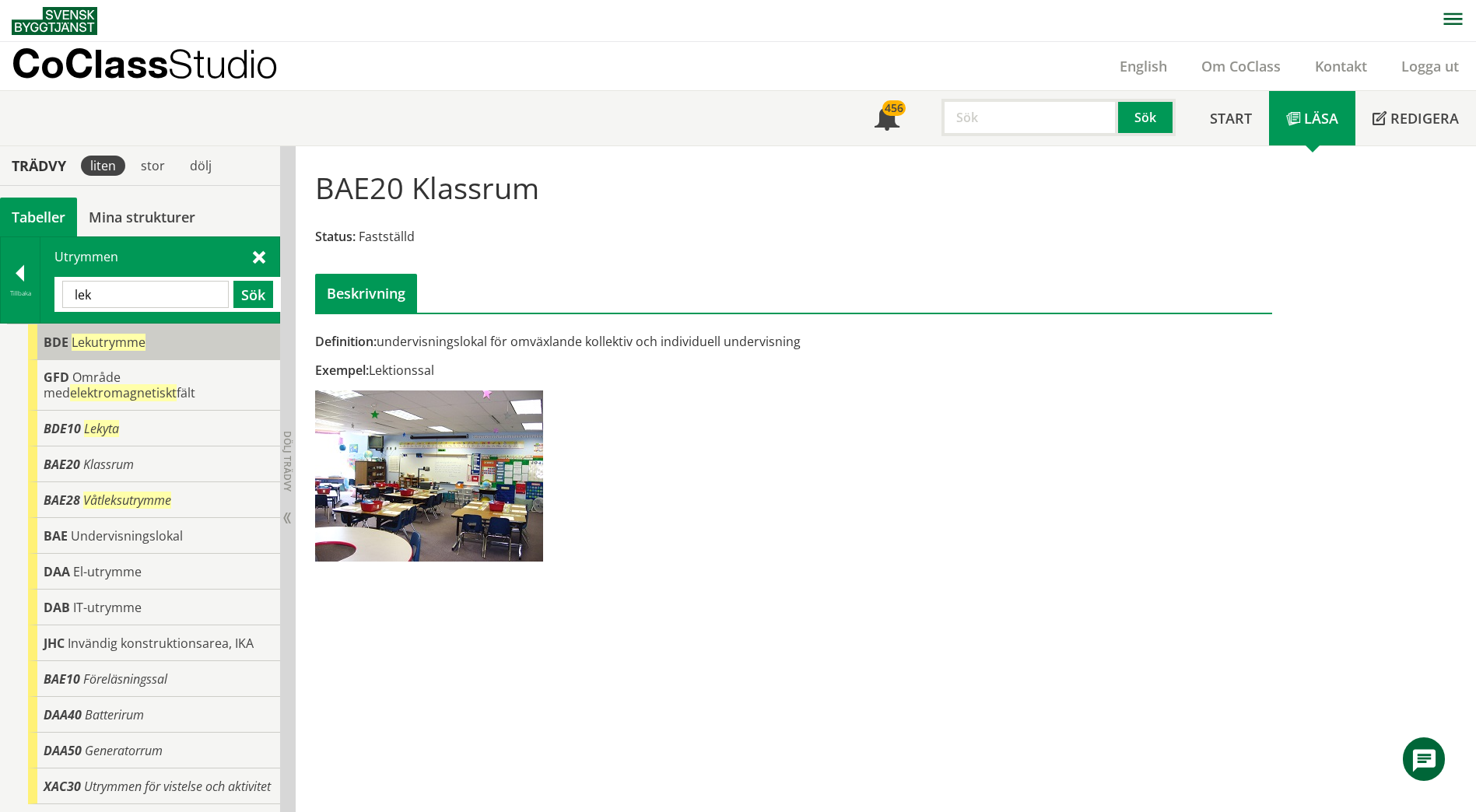
click at [171, 344] on div "BDE Lekutrymme" at bounding box center [154, 342] width 252 height 36
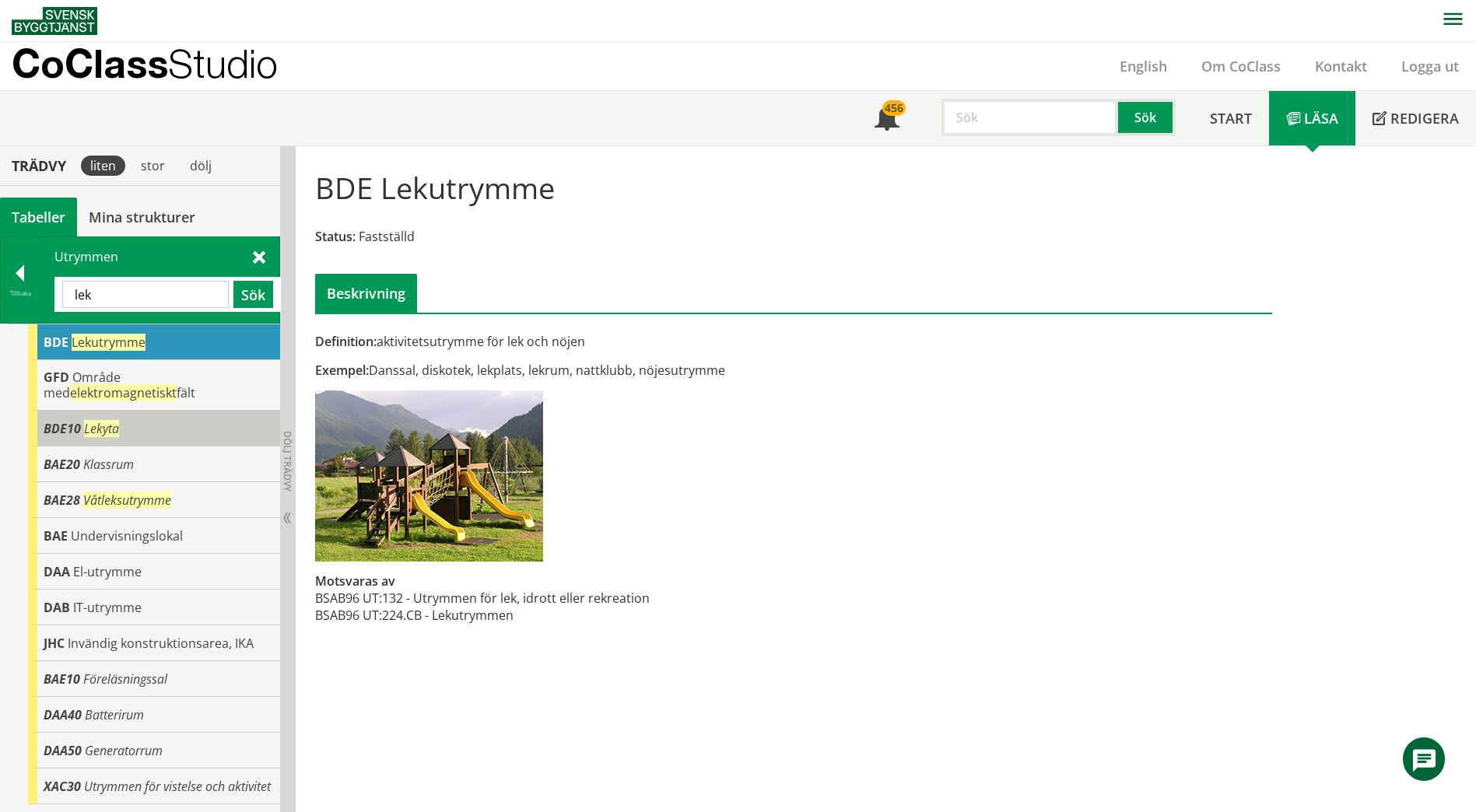
click at [169, 422] on div "BDE10 Lekyta" at bounding box center [154, 428] width 252 height 36
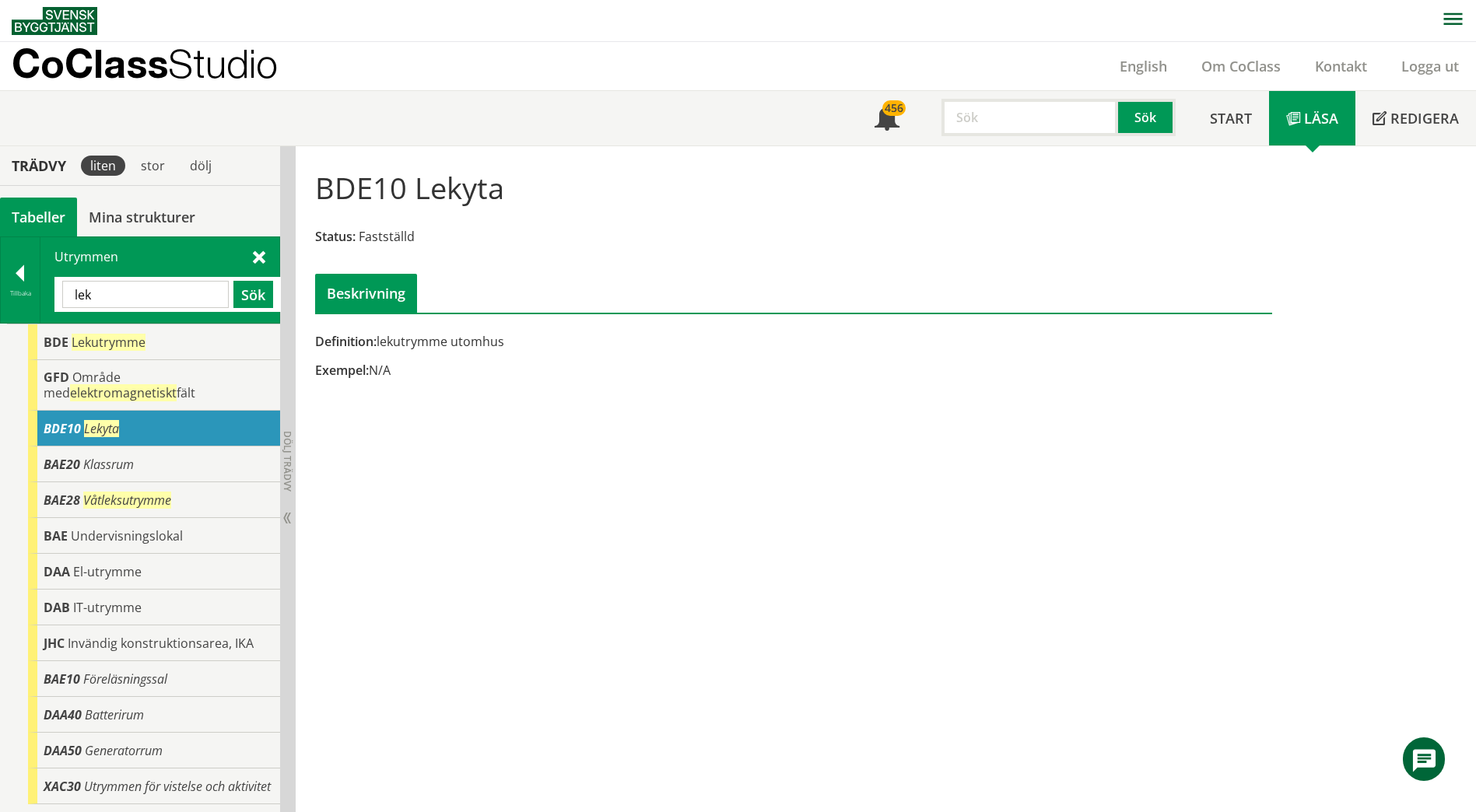
click at [144, 295] on input "lek" at bounding box center [145, 294] width 167 height 27
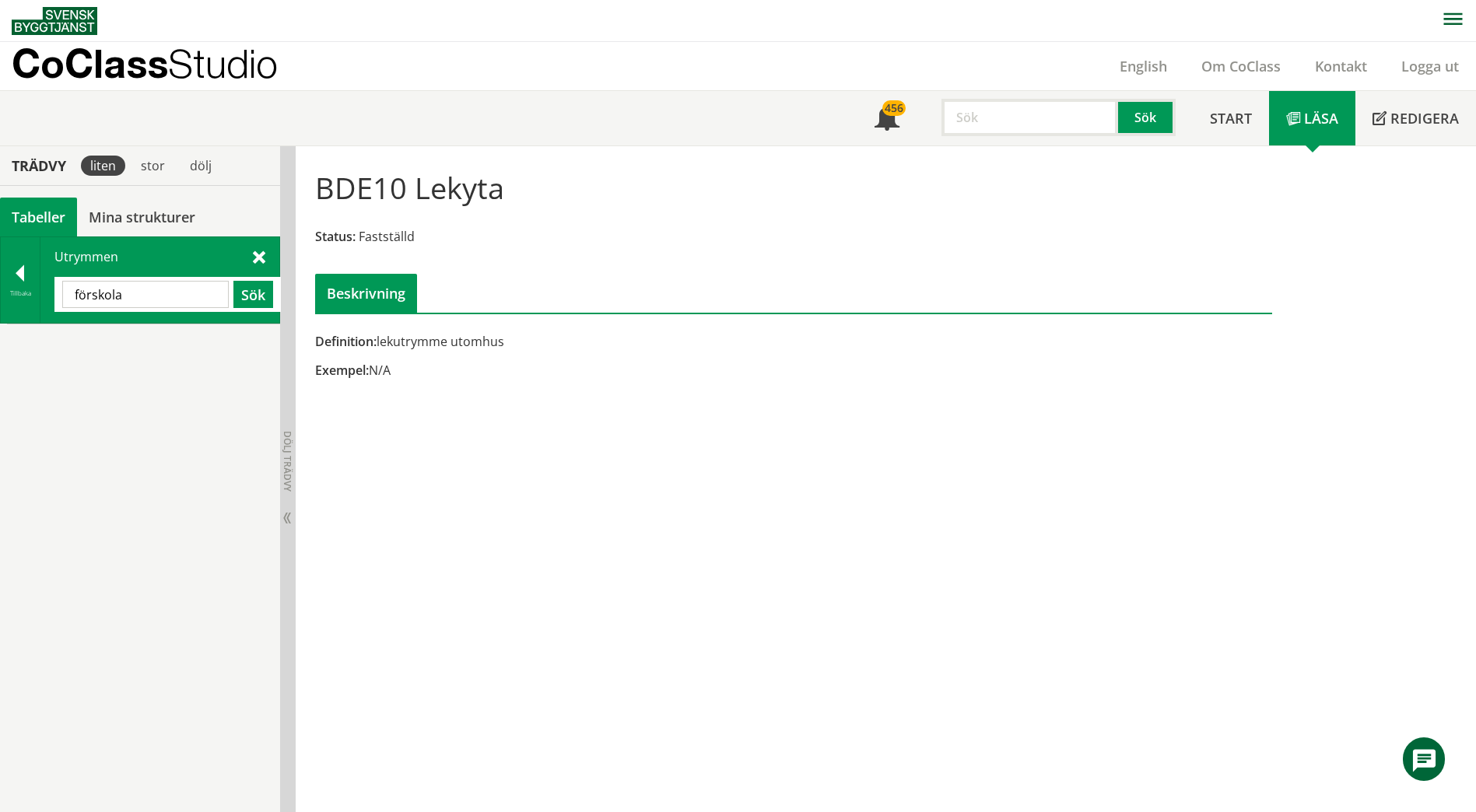
click at [180, 296] on input "förskola" at bounding box center [145, 294] width 167 height 27
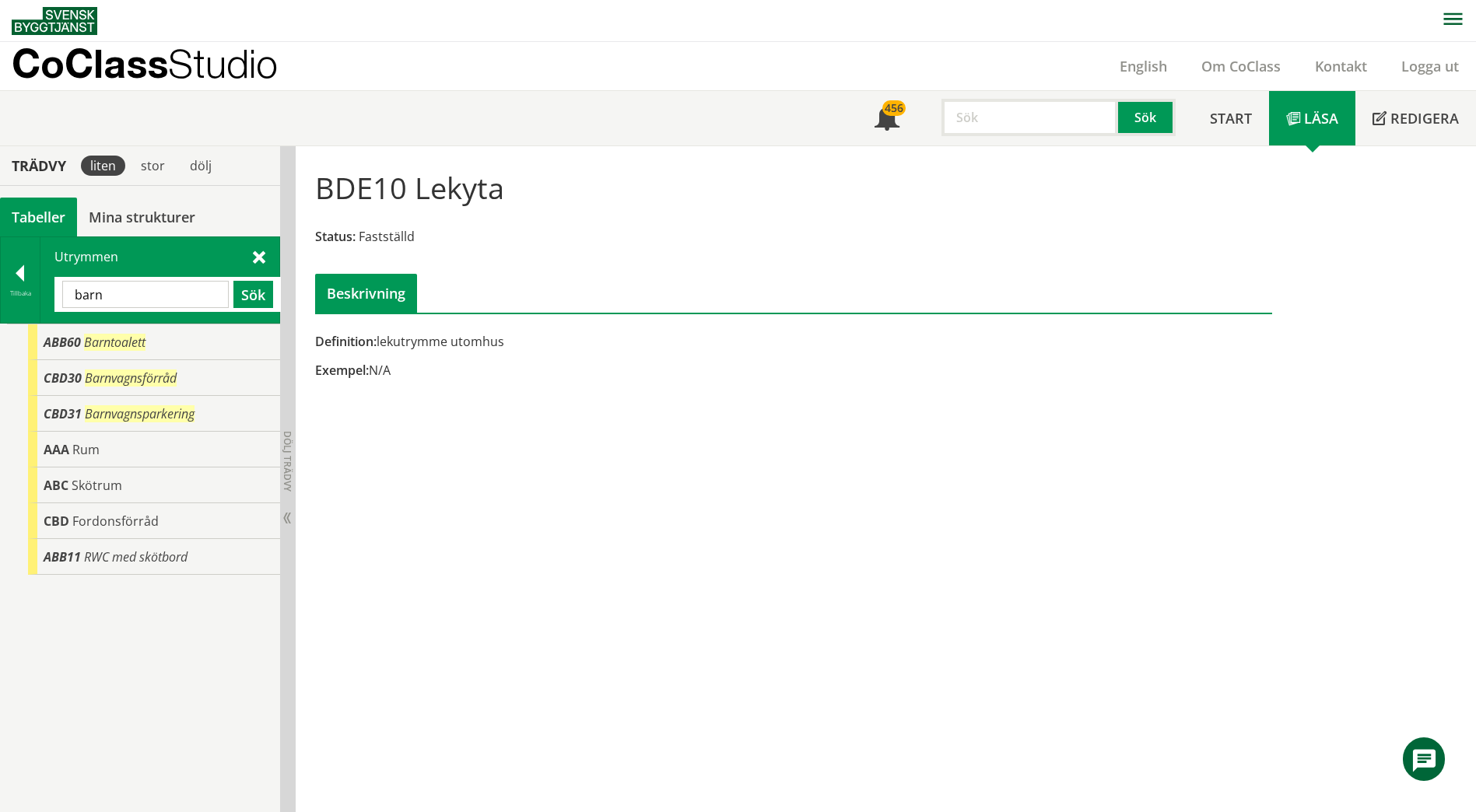
click at [149, 300] on input "barn" at bounding box center [145, 294] width 167 height 27
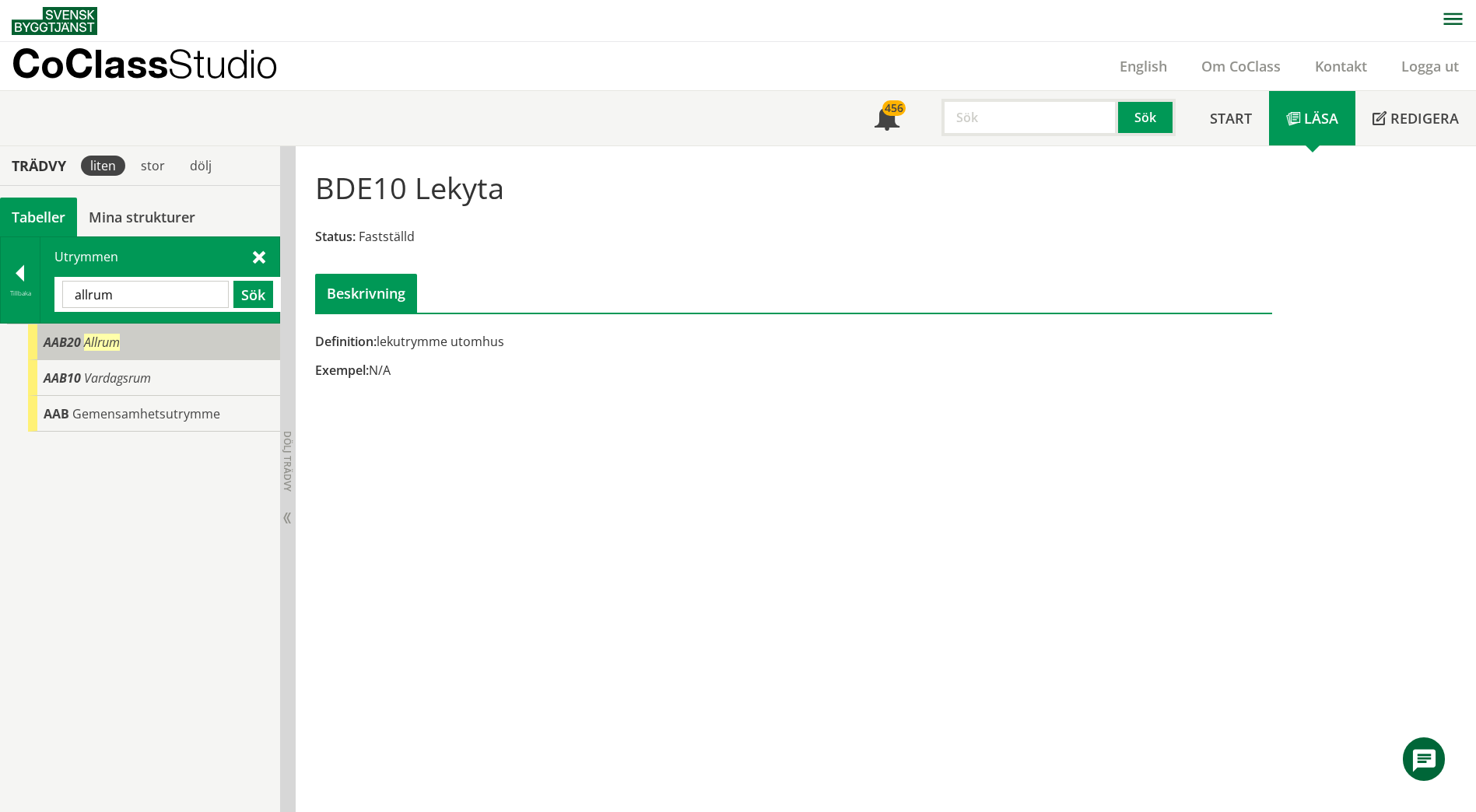
click at [99, 340] on span "Allrum" at bounding box center [102, 342] width 36 height 17
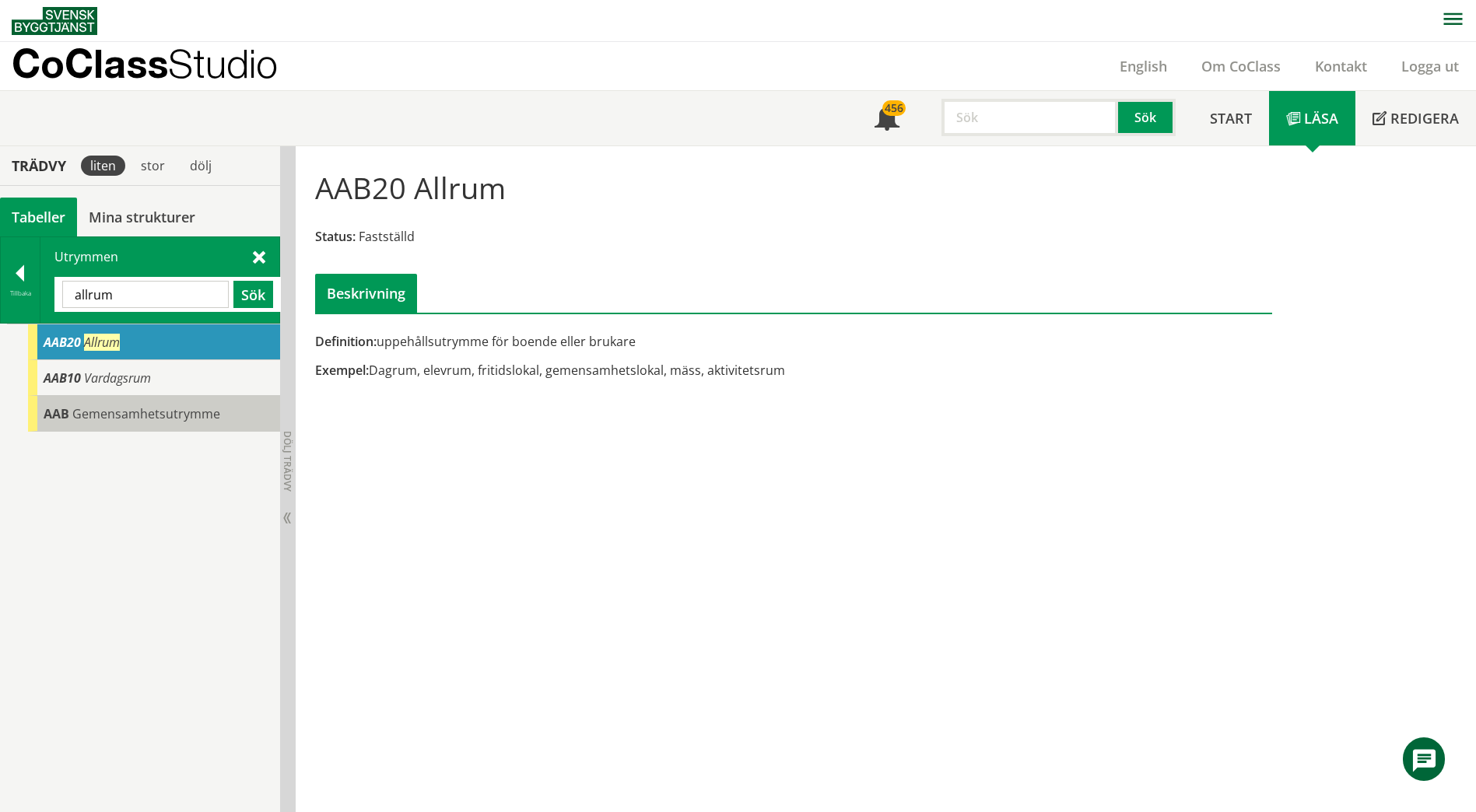
click at [151, 421] on span "Gemensamhetsutrymme" at bounding box center [146, 414] width 148 height 17
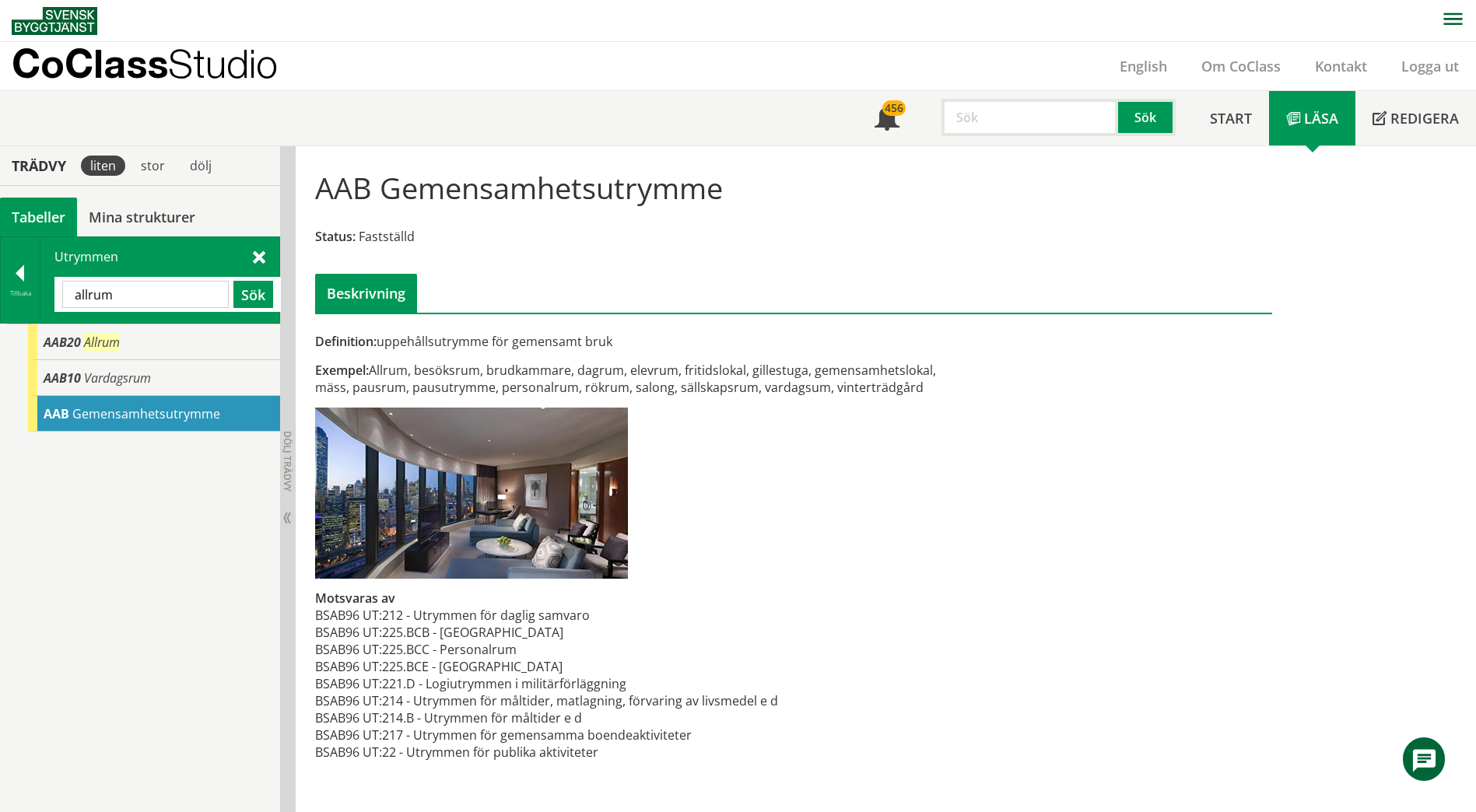
click at [154, 313] on div "Utrymmen allrum Sök" at bounding box center [159, 280] width 239 height 86
drag, startPoint x: 154, startPoint y: 313, endPoint x: 155, endPoint y: 305, distance: 8.1
click at [154, 313] on div "Utrymmen allrum Sök" at bounding box center [159, 280] width 239 height 86
click at [156, 300] on input "allrum" at bounding box center [145, 294] width 167 height 27
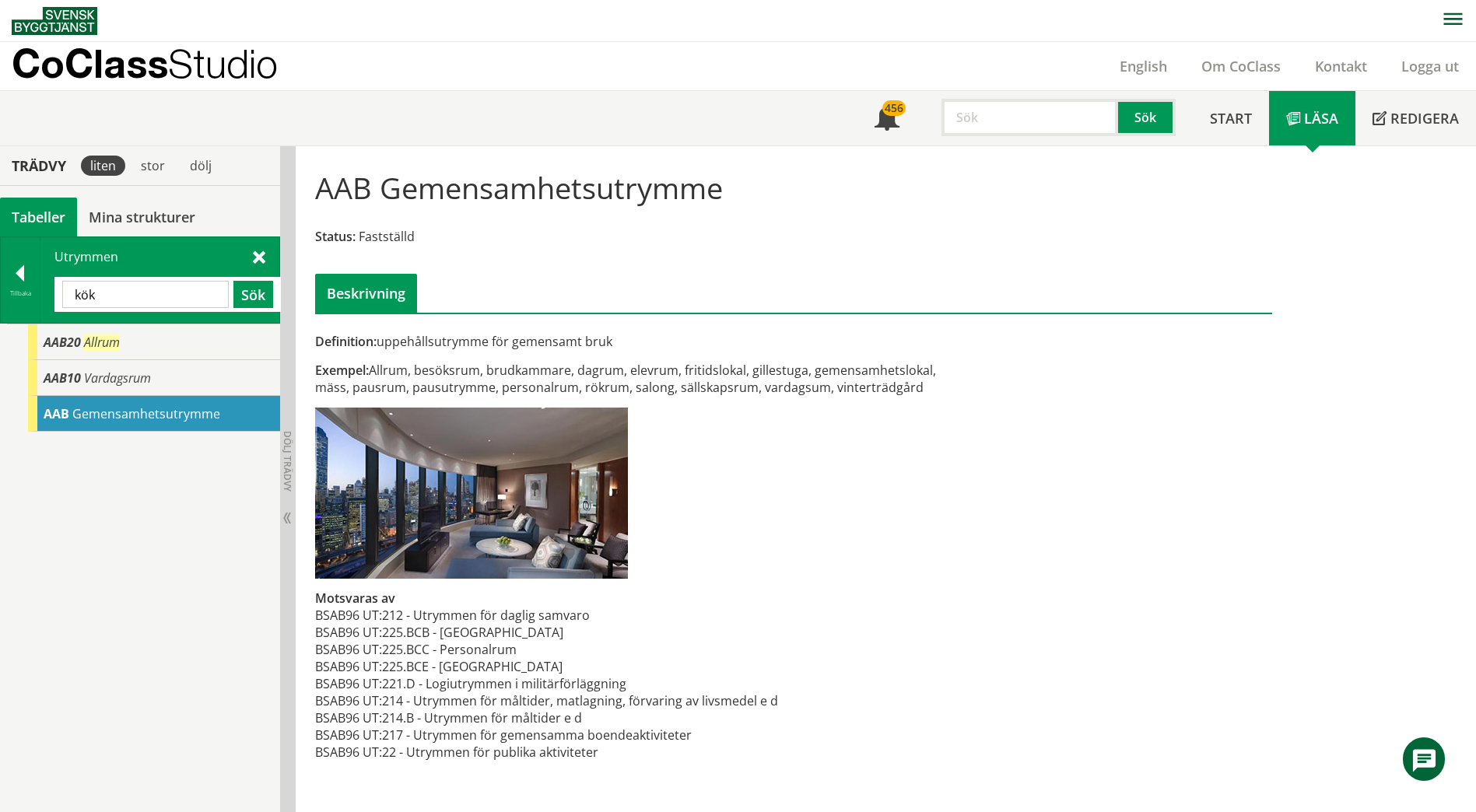
type input "kök"
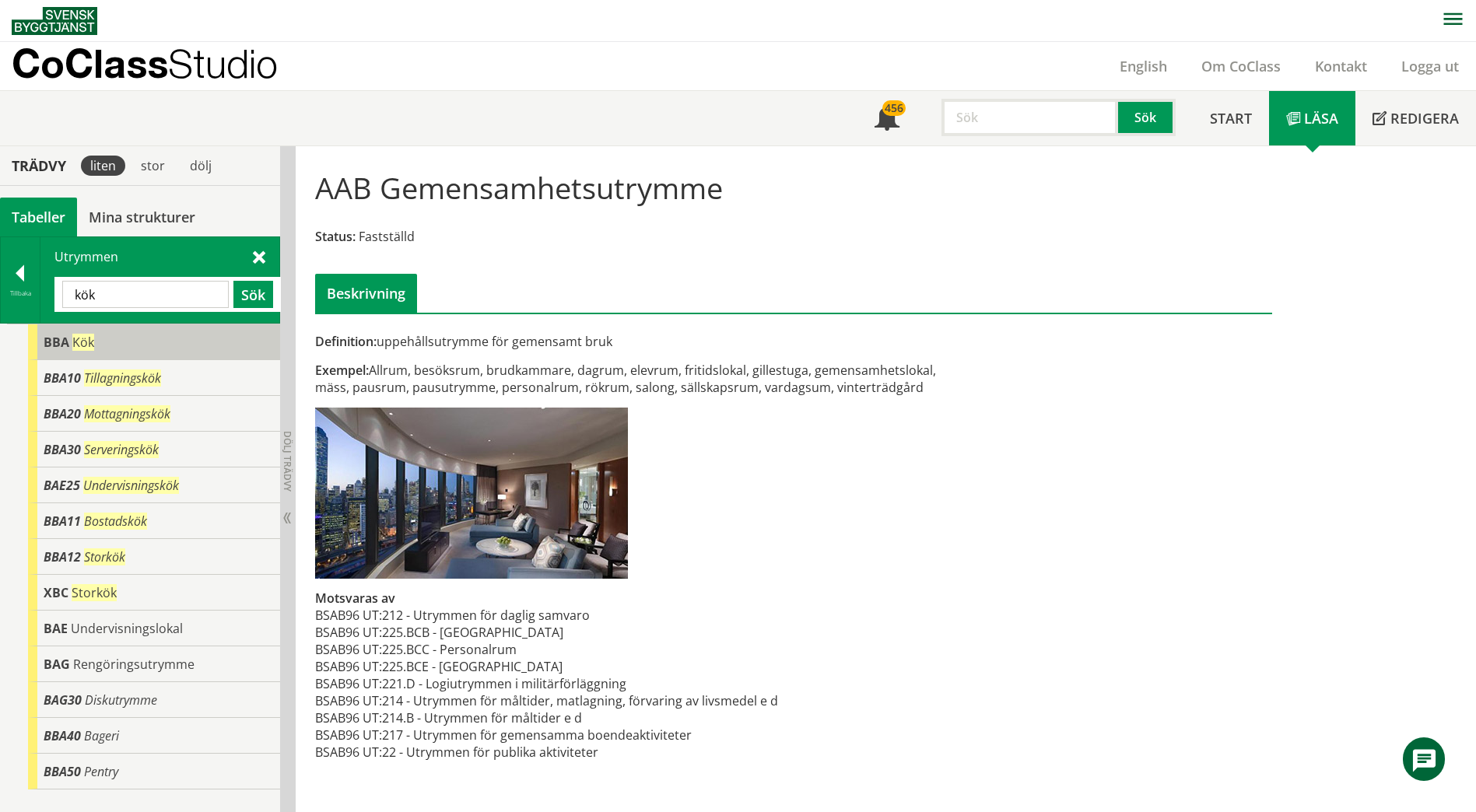
click at [122, 339] on div "BBA Kök" at bounding box center [154, 342] width 252 height 36
